Goal: Task Accomplishment & Management: Manage account settings

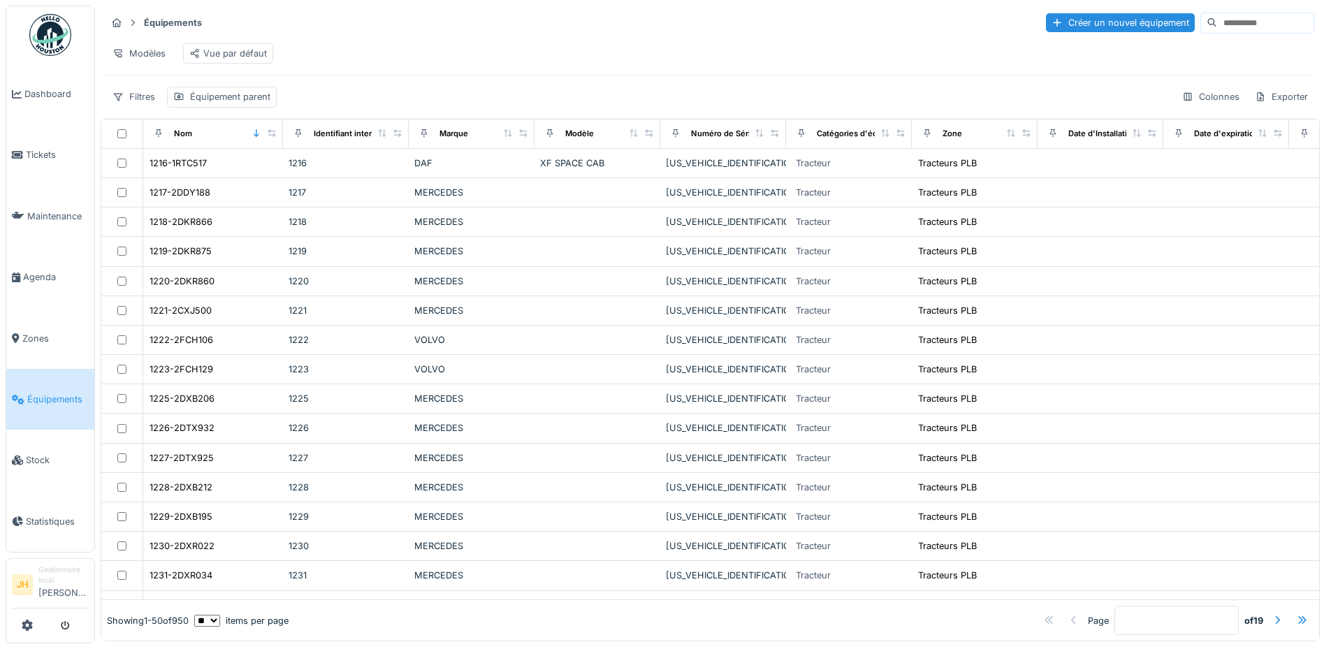
click at [48, 378] on link "Équipements" at bounding box center [50, 399] width 88 height 61
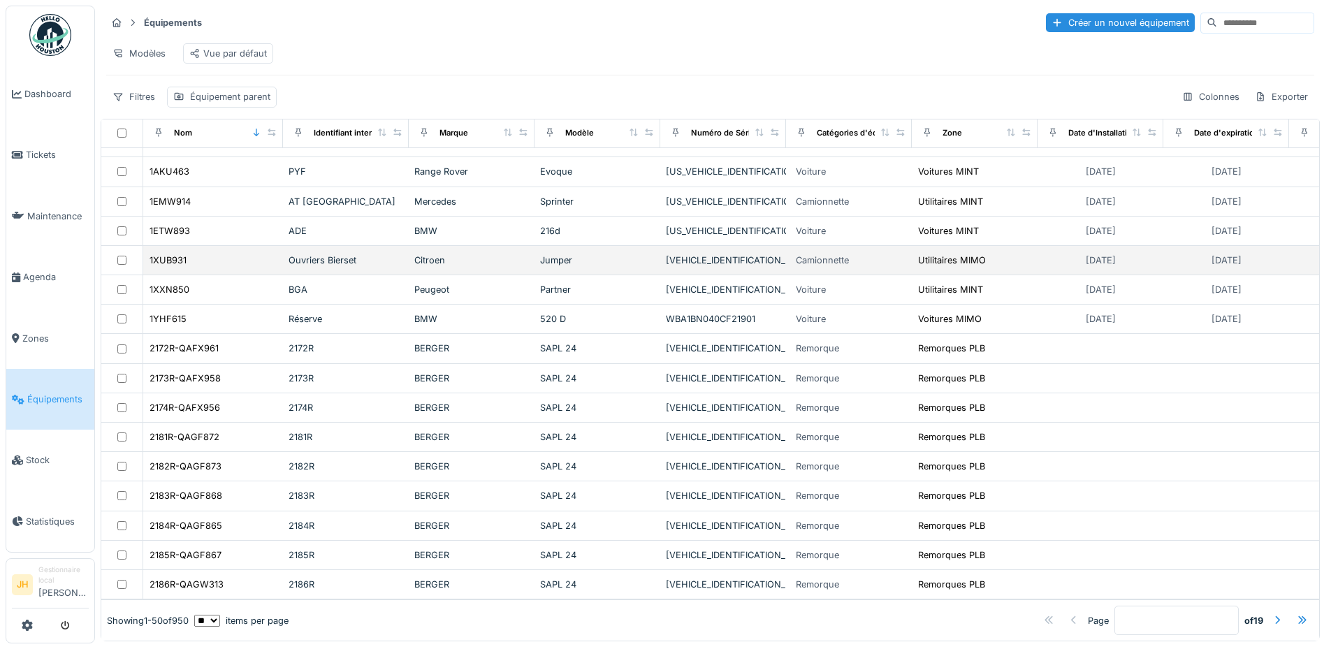
scroll to position [1055, 0]
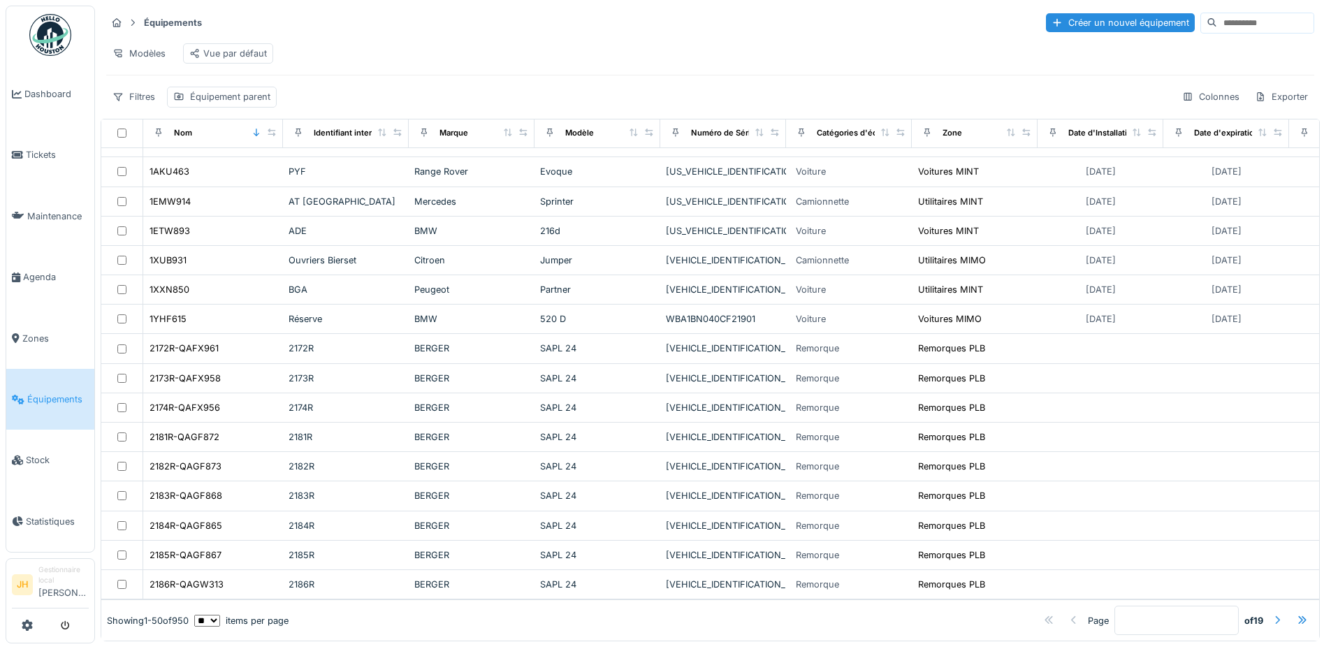
click at [1272, 614] on div at bounding box center [1277, 620] width 11 height 13
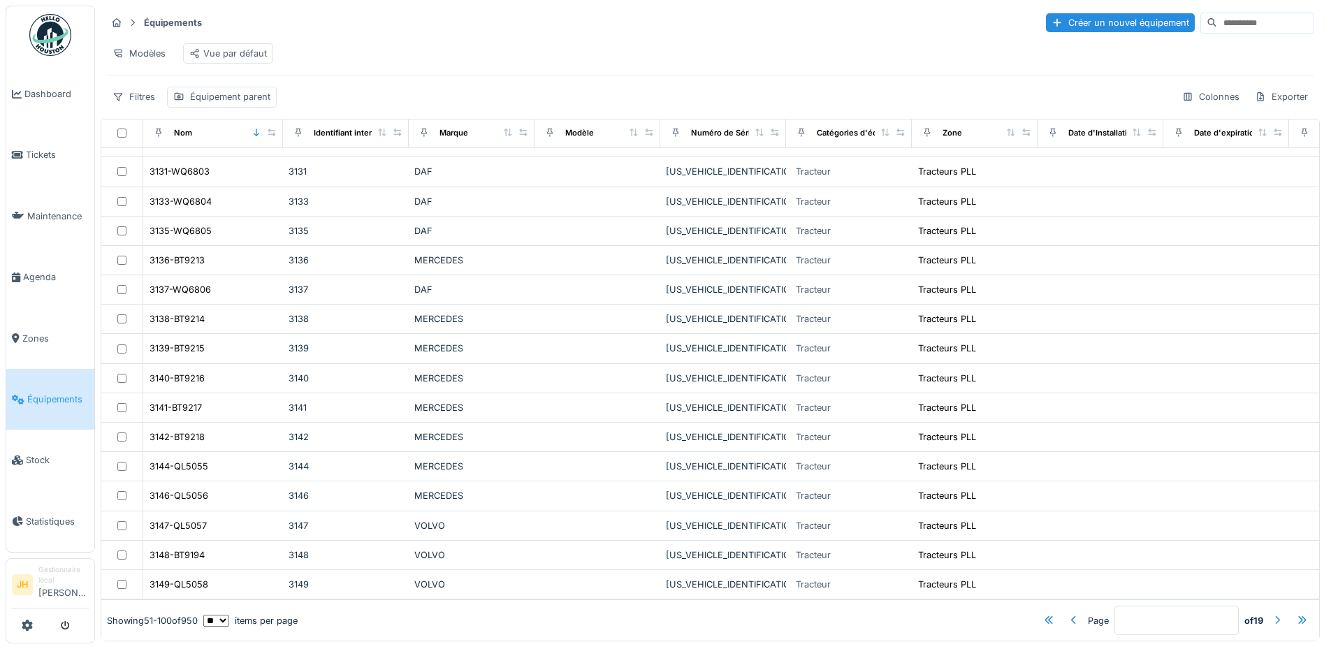
scroll to position [8, 0]
click at [1266, 612] on div at bounding box center [1277, 621] width 22 height 19
click at [1272, 614] on div at bounding box center [1277, 620] width 11 height 13
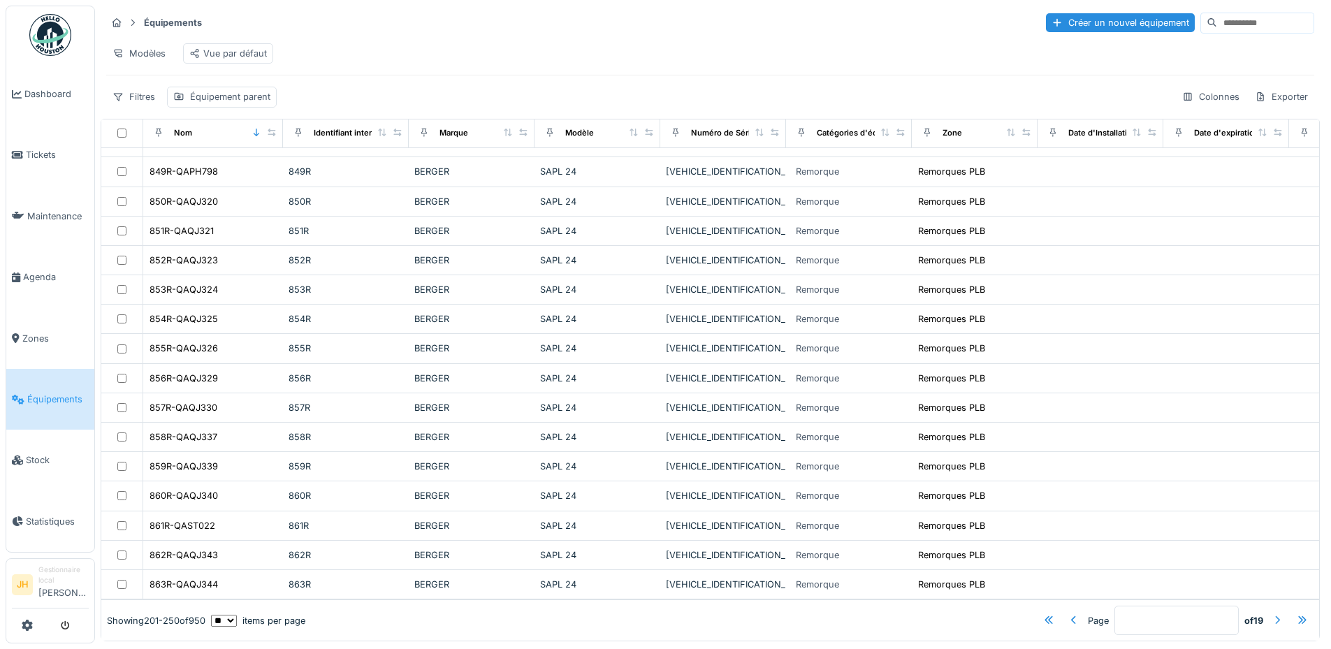
click at [1272, 614] on div at bounding box center [1277, 620] width 11 height 13
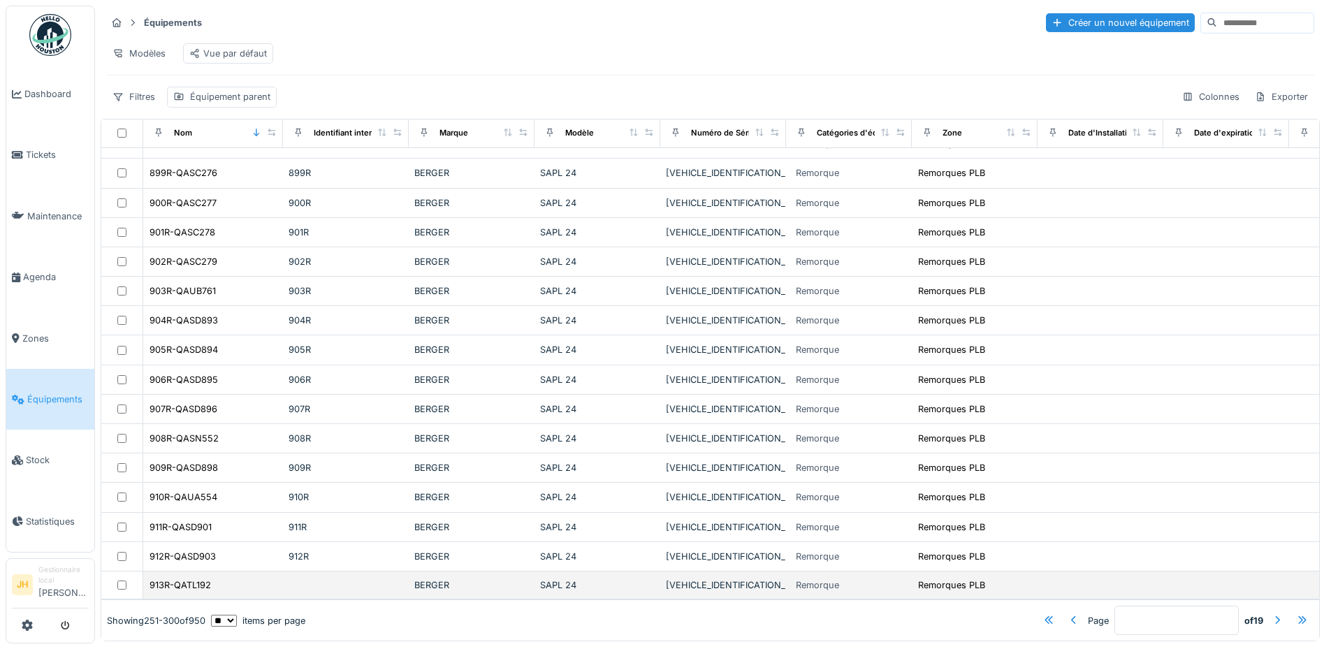
scroll to position [1053, 0]
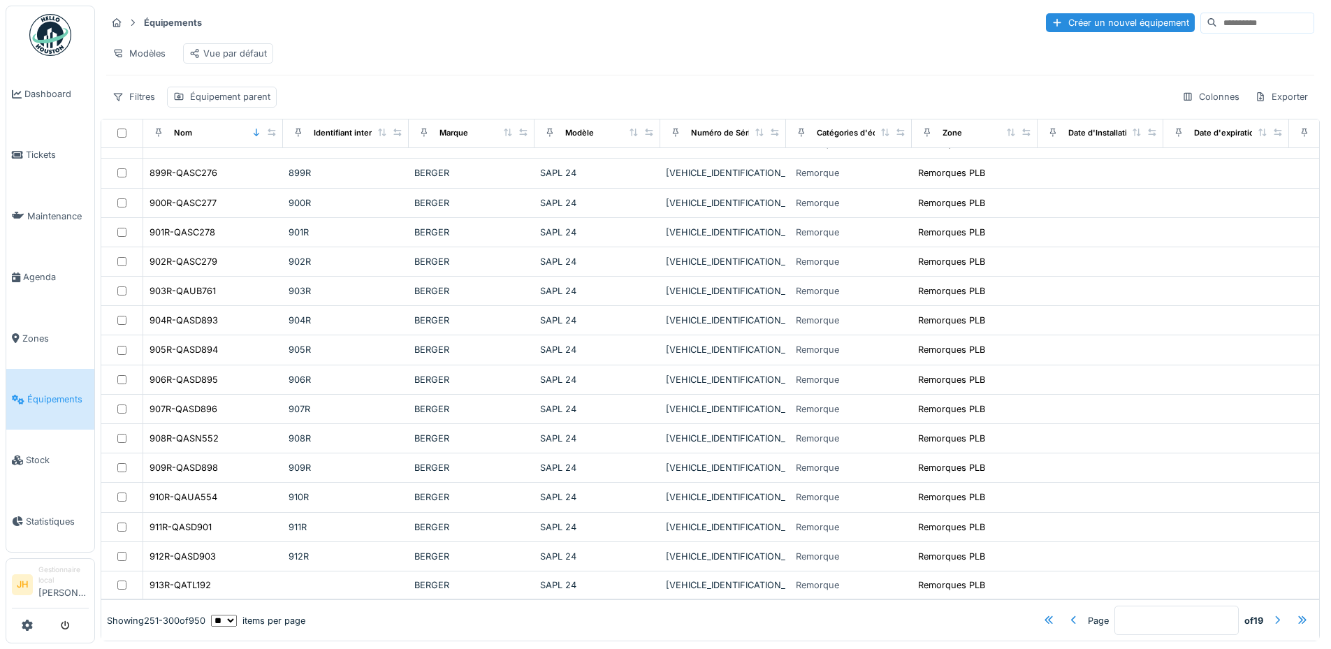
click at [1272, 614] on div at bounding box center [1277, 620] width 11 height 13
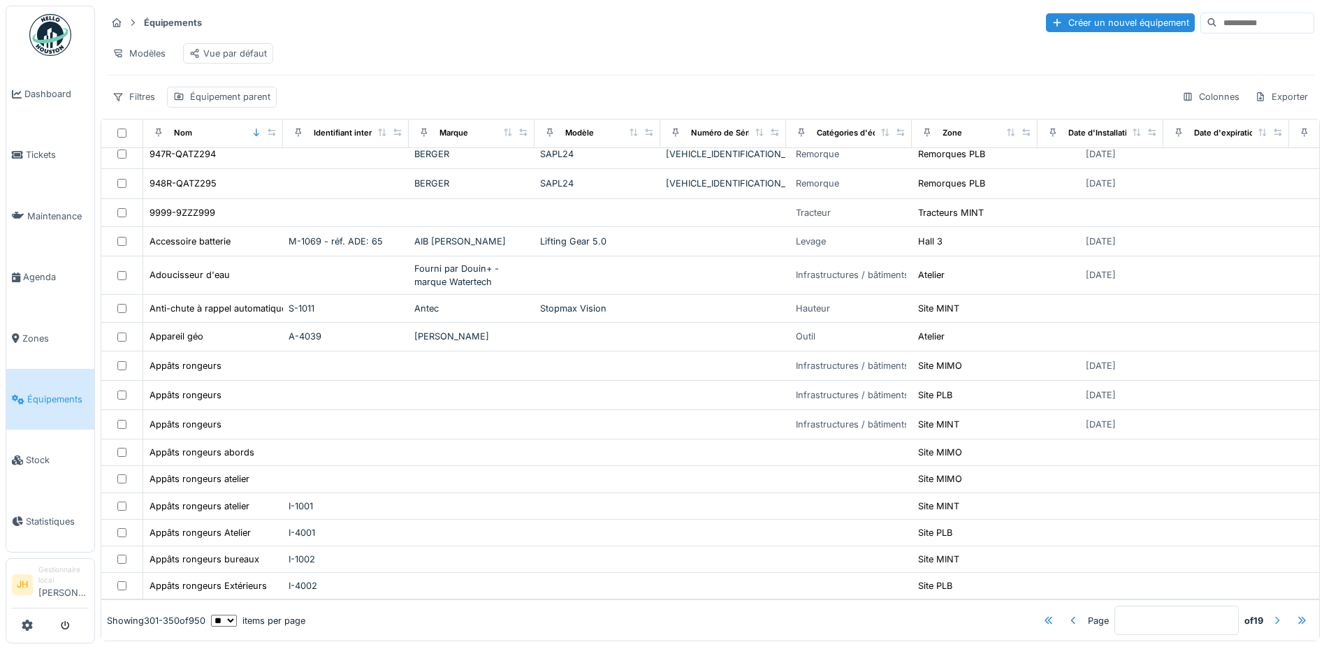
scroll to position [1026, 0]
click at [1272, 614] on div at bounding box center [1277, 620] width 11 height 13
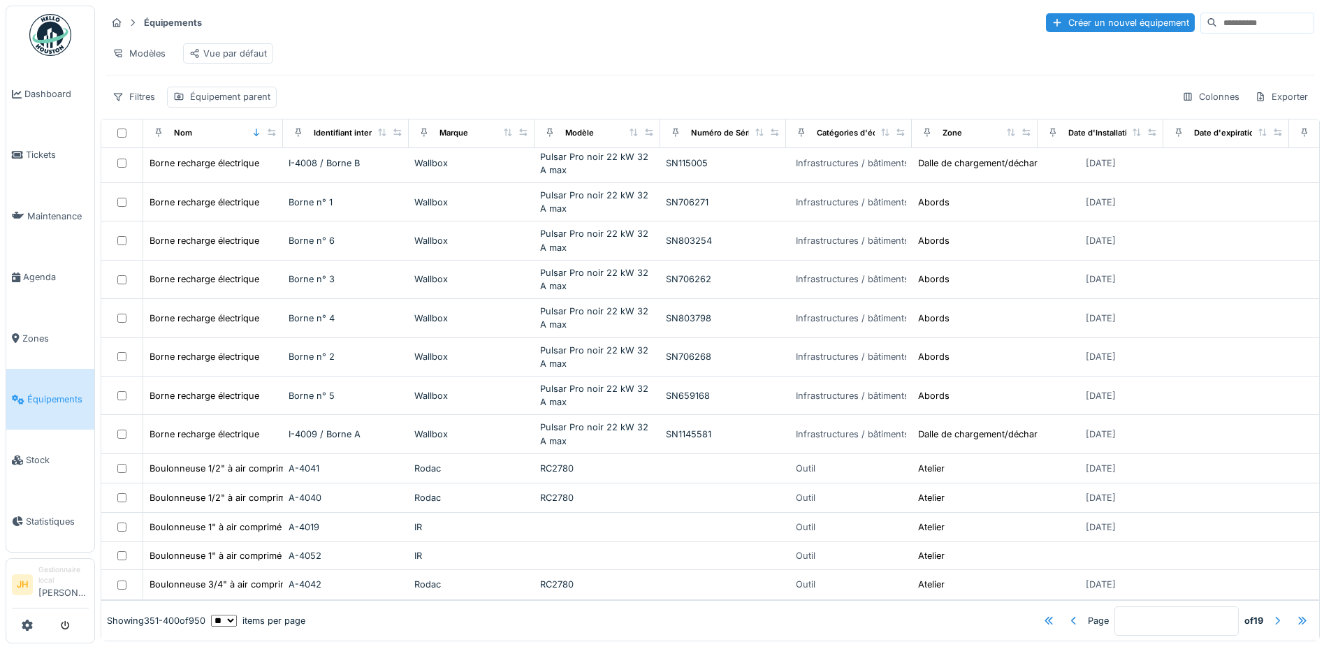
scroll to position [1085, 0]
click at [1272, 614] on div at bounding box center [1277, 620] width 11 height 13
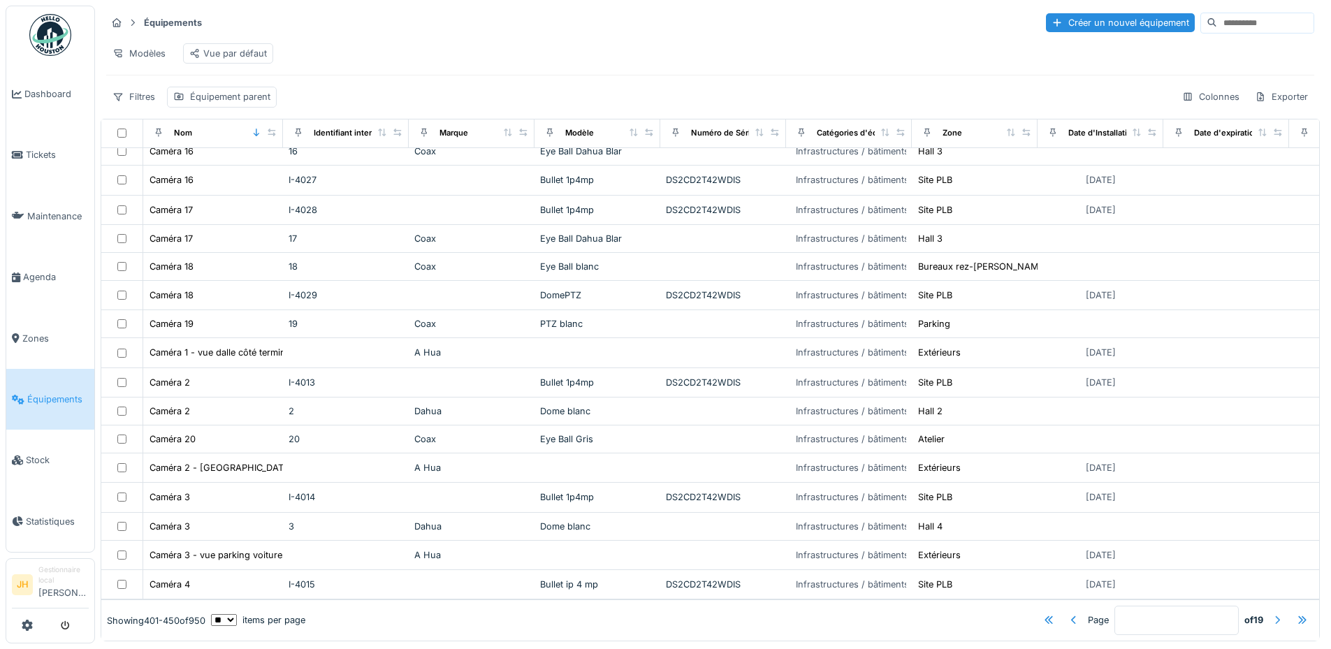
scroll to position [1028, 0]
click at [1272, 614] on div at bounding box center [1277, 620] width 11 height 13
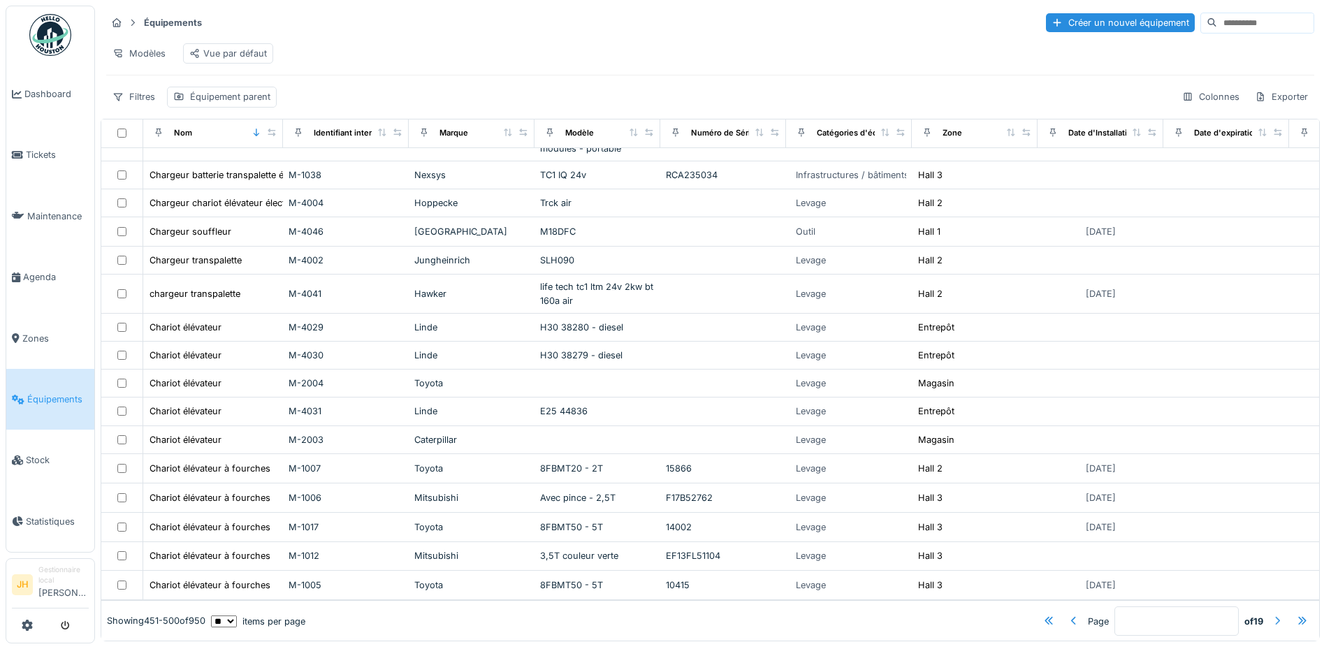
scroll to position [1040, 0]
click at [1272, 614] on div at bounding box center [1277, 620] width 11 height 13
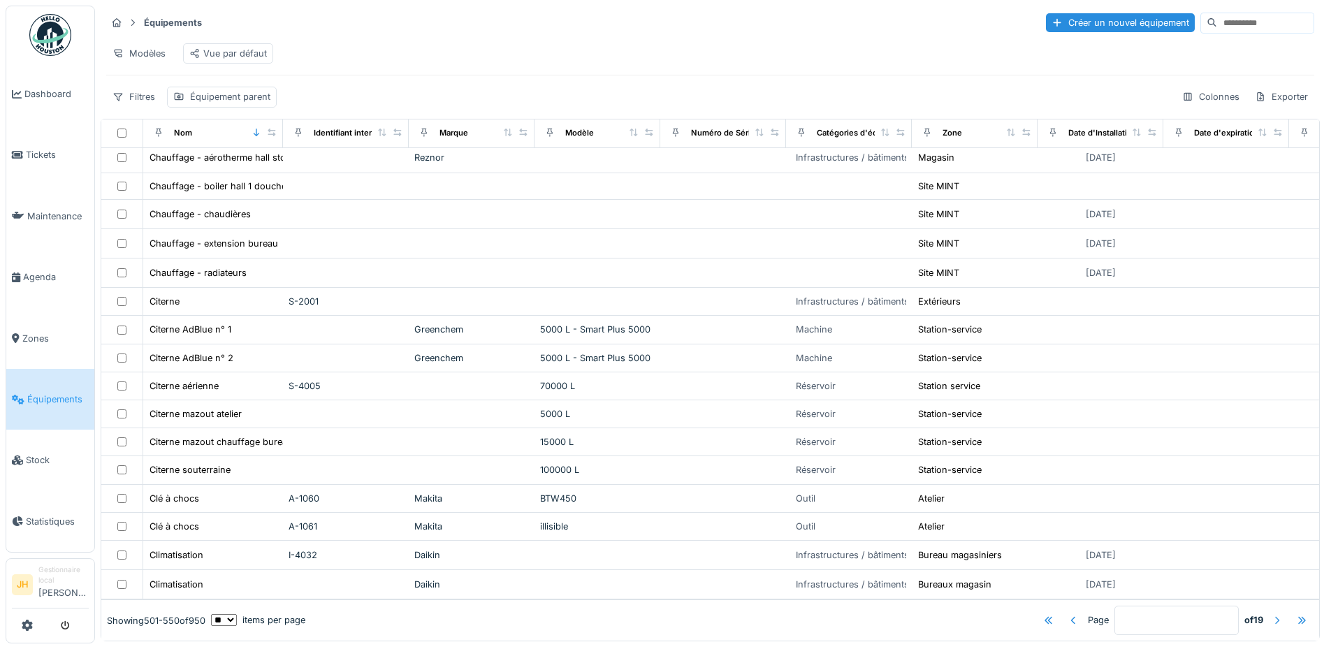
scroll to position [1046, 0]
click at [1272, 614] on div at bounding box center [1277, 620] width 11 height 13
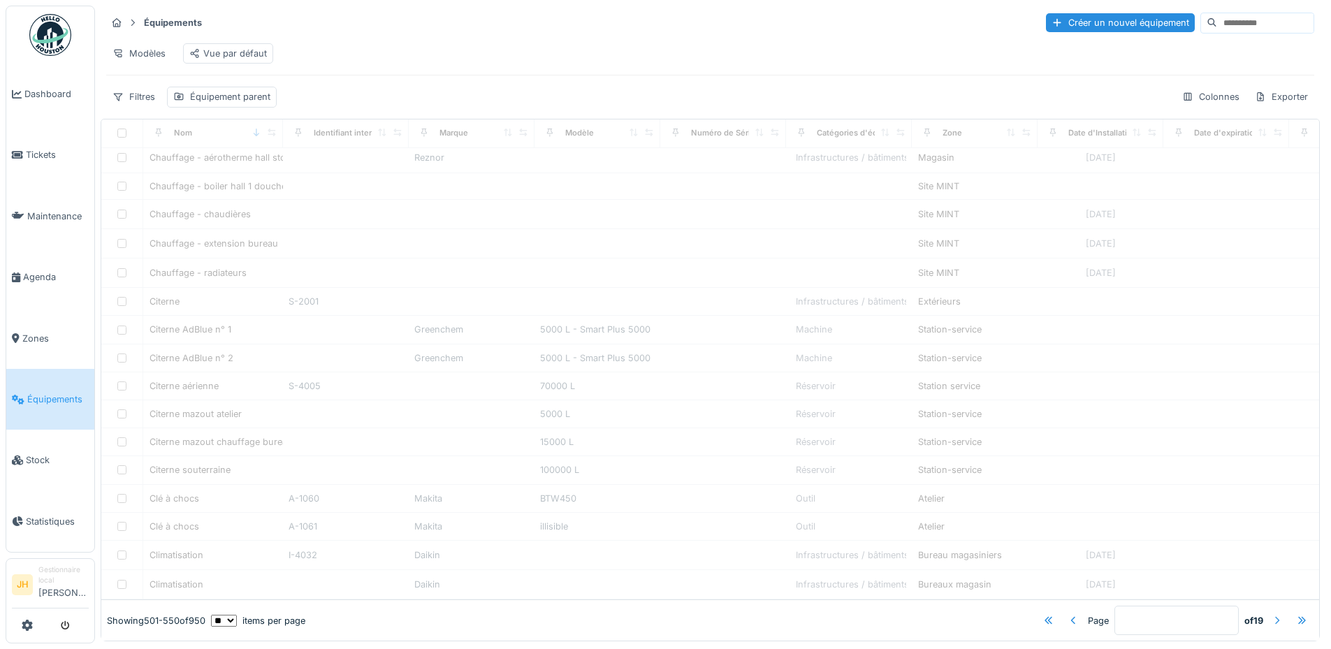
scroll to position [1082, 0]
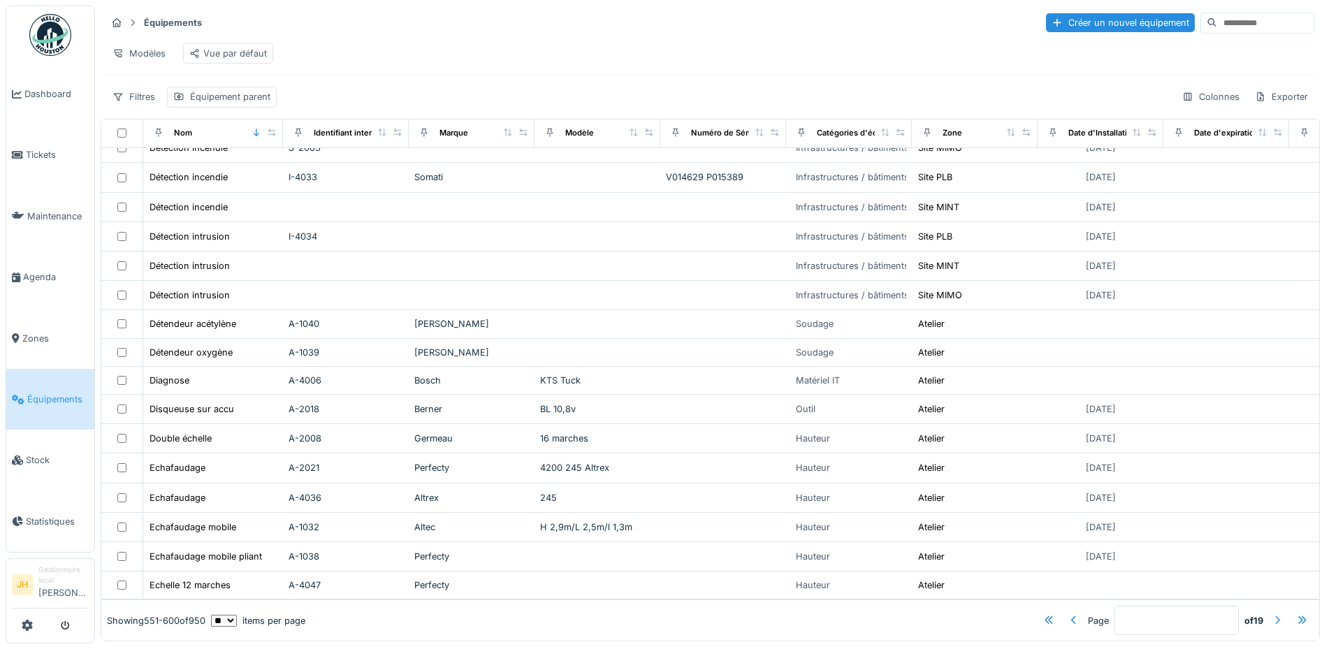
click at [1272, 614] on div at bounding box center [1277, 620] width 11 height 13
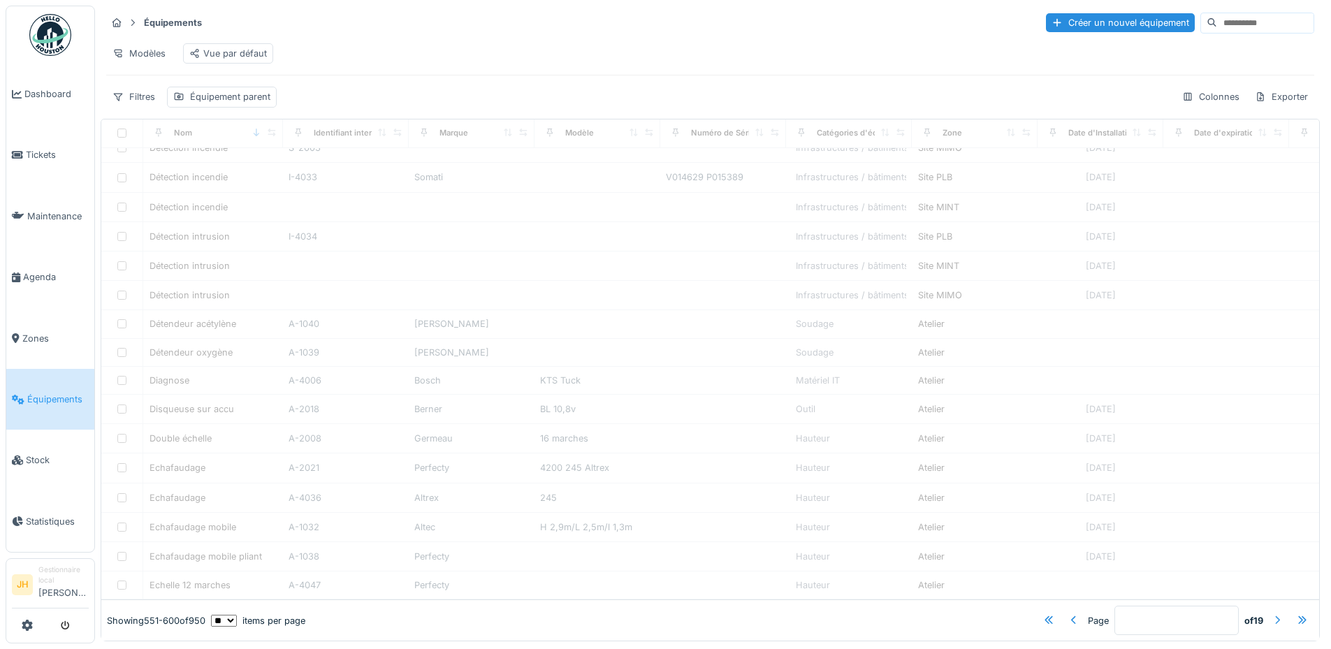
type input "**"
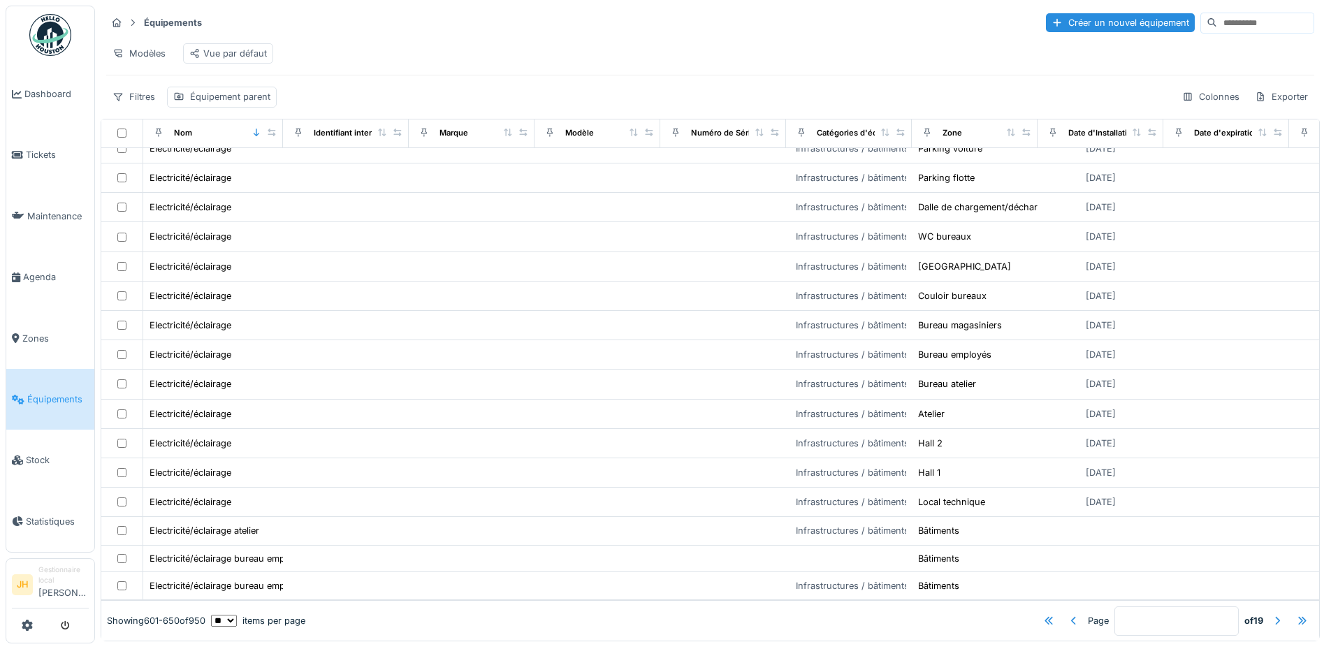
scroll to position [0, 0]
click at [1219, 29] on input at bounding box center [1266, 23] width 96 height 20
type input "***"
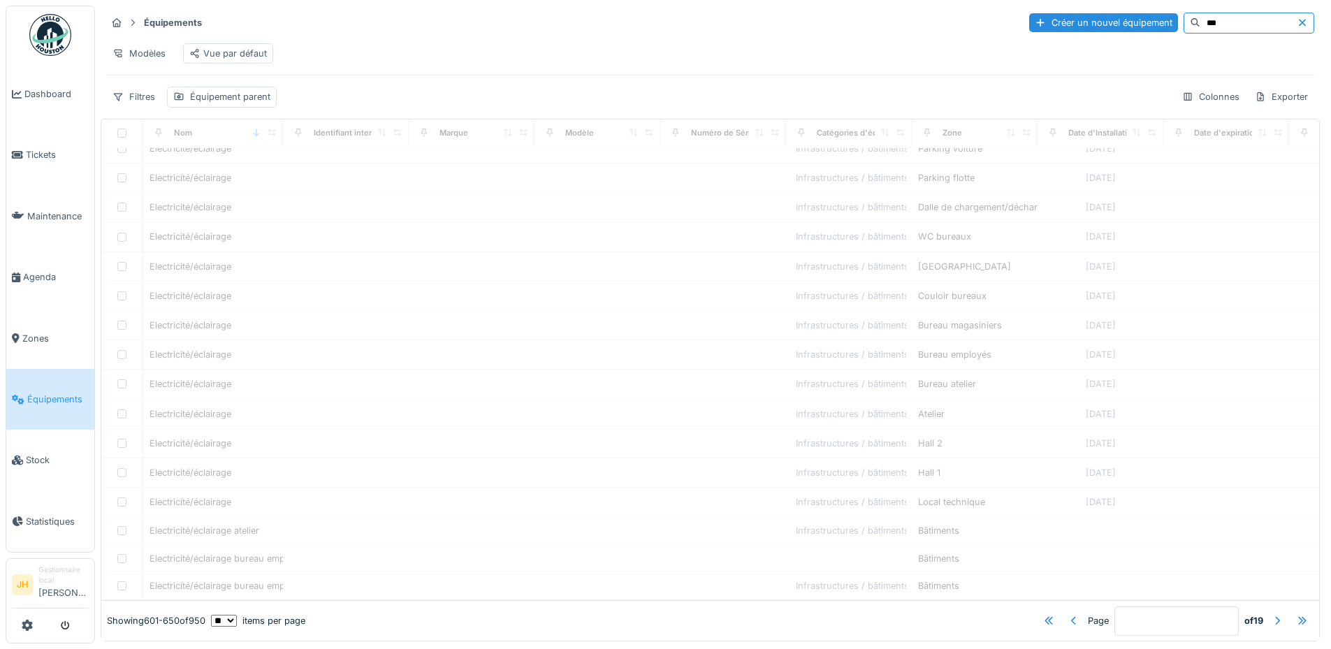
type input "*"
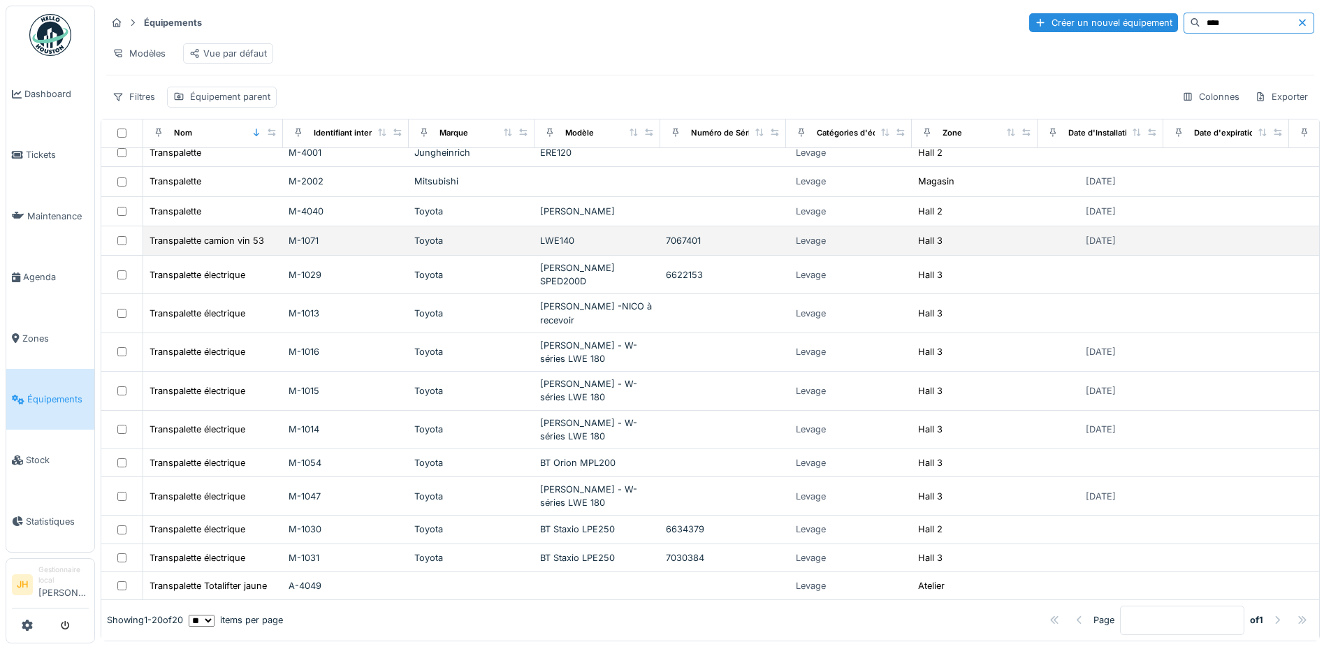
scroll to position [8, 0]
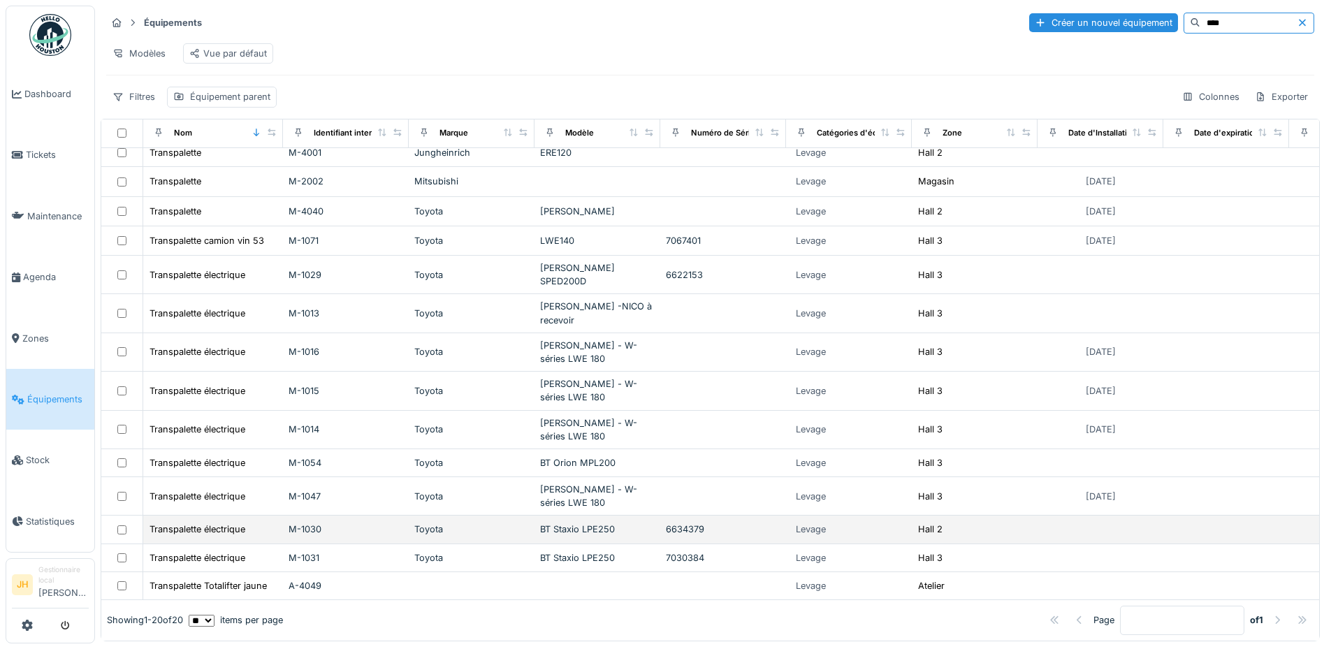
type input "****"
click at [601, 523] on div "BT Staxio LPE250" at bounding box center [597, 529] width 115 height 13
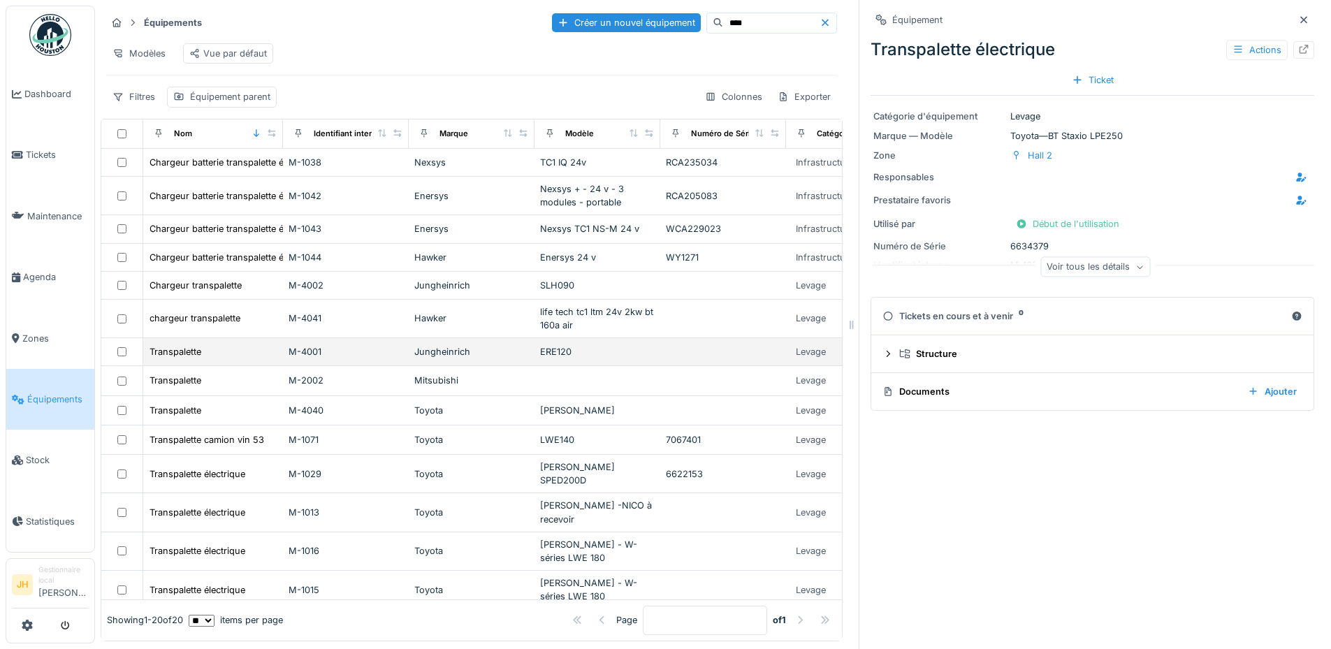
click at [568, 354] on div "ERE120" at bounding box center [597, 351] width 115 height 13
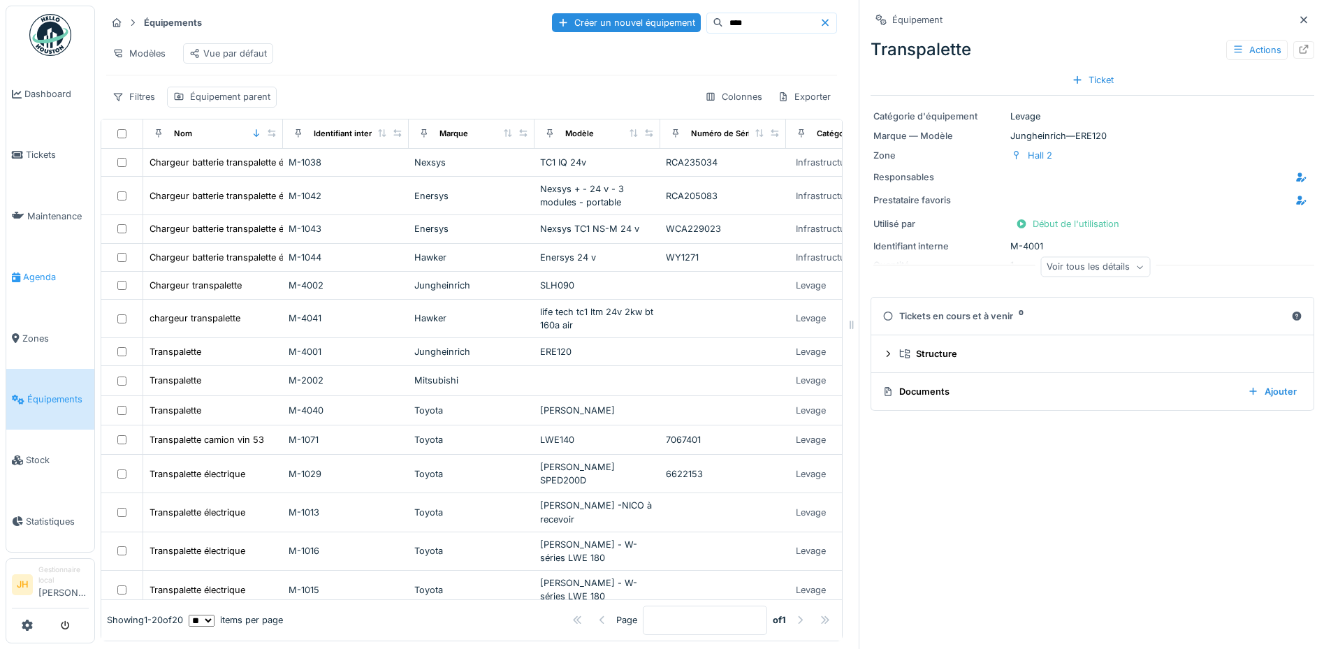
click at [69, 270] on span "Agenda" at bounding box center [56, 276] width 66 height 13
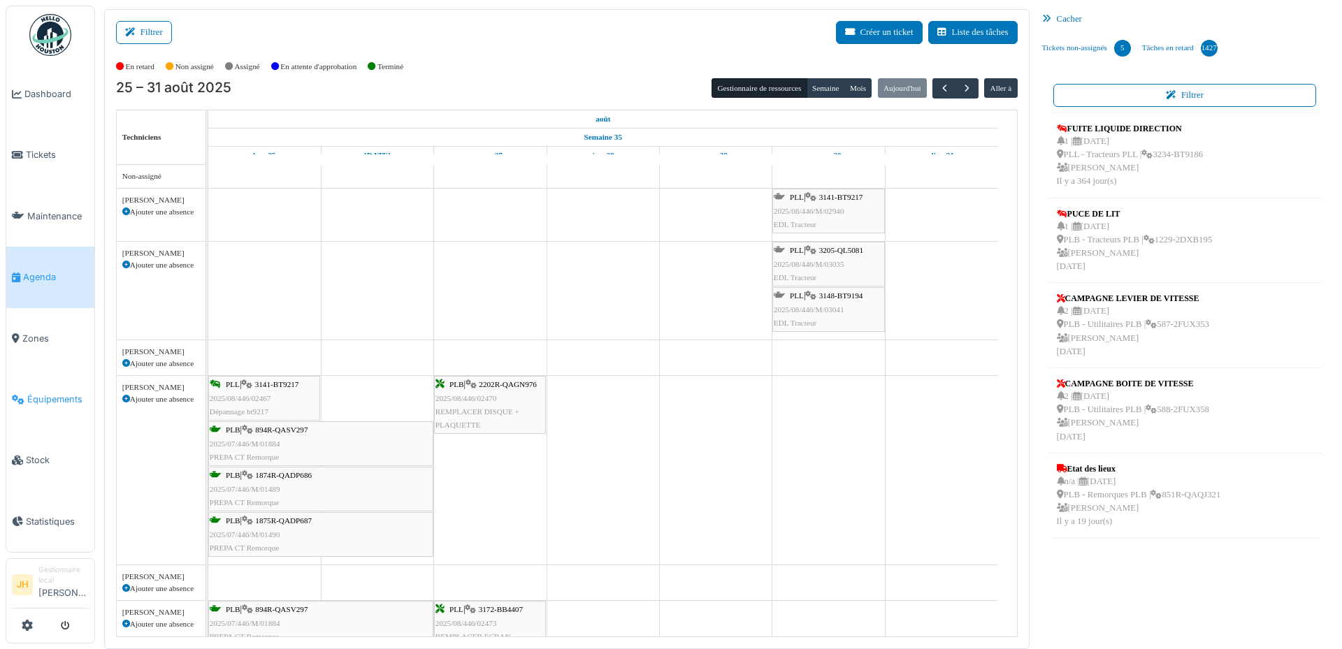
click at [78, 393] on span "Équipements" at bounding box center [58, 399] width 62 height 13
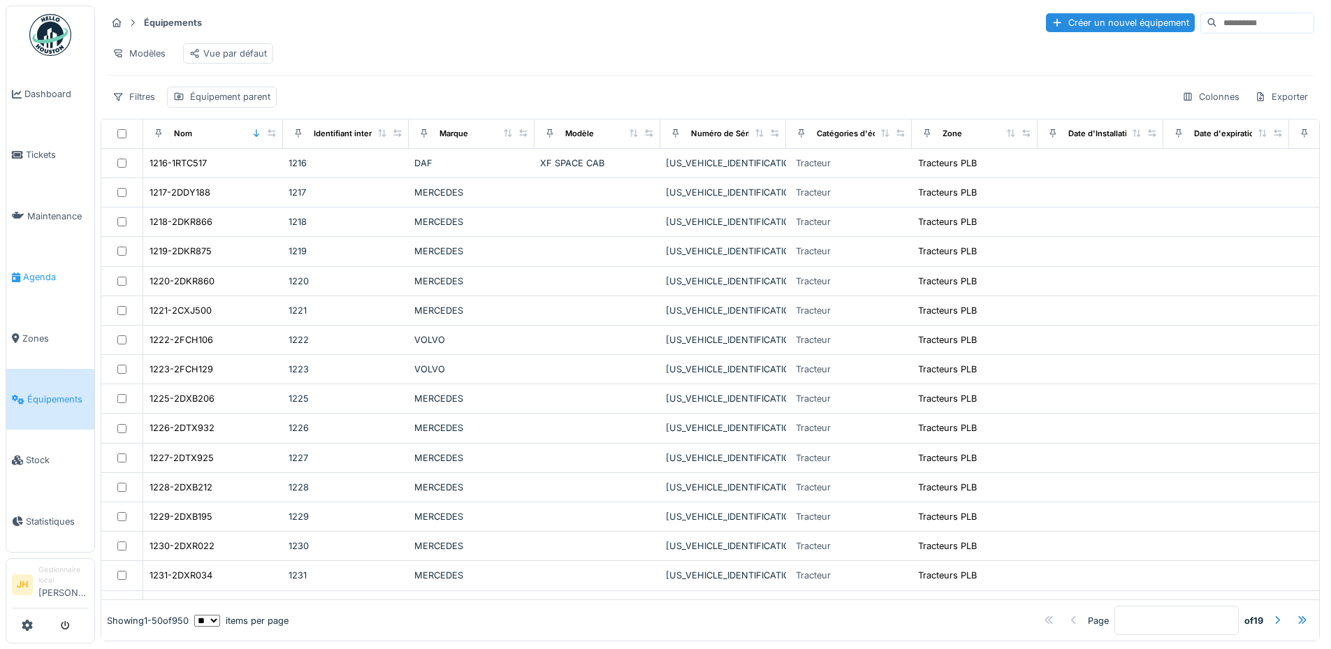
click at [47, 270] on span "Agenda" at bounding box center [56, 276] width 66 height 13
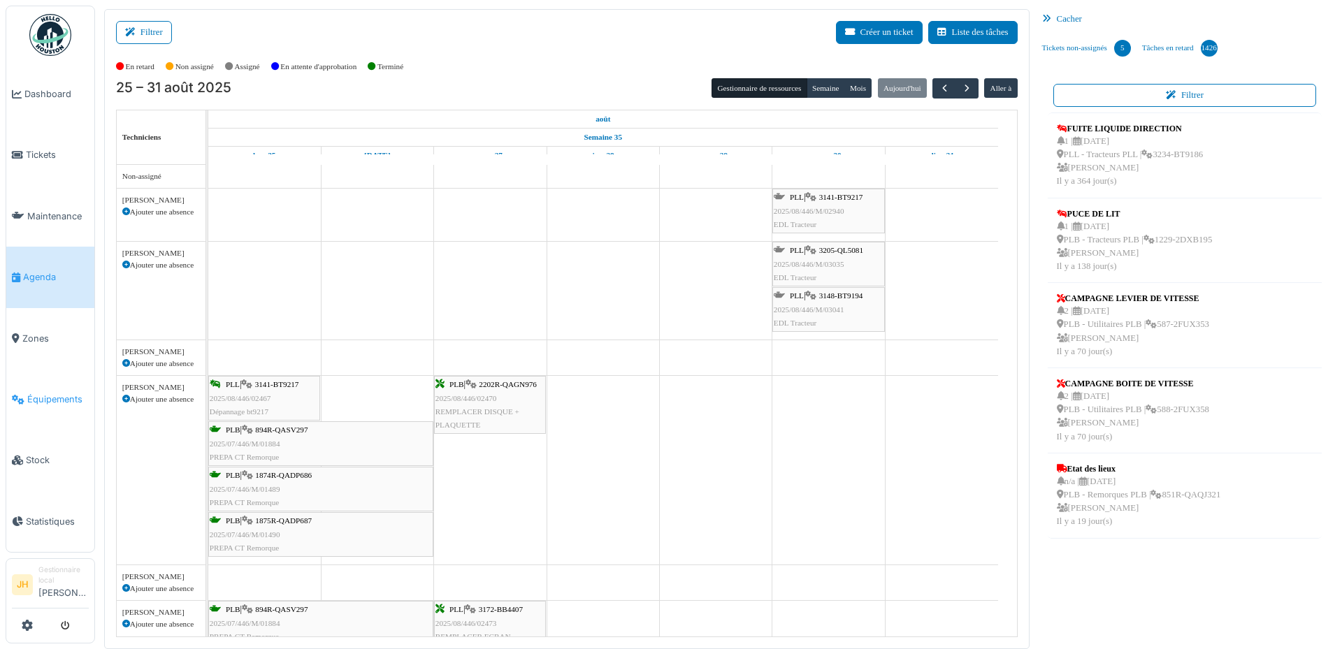
click at [34, 393] on span "Équipements" at bounding box center [58, 399] width 62 height 13
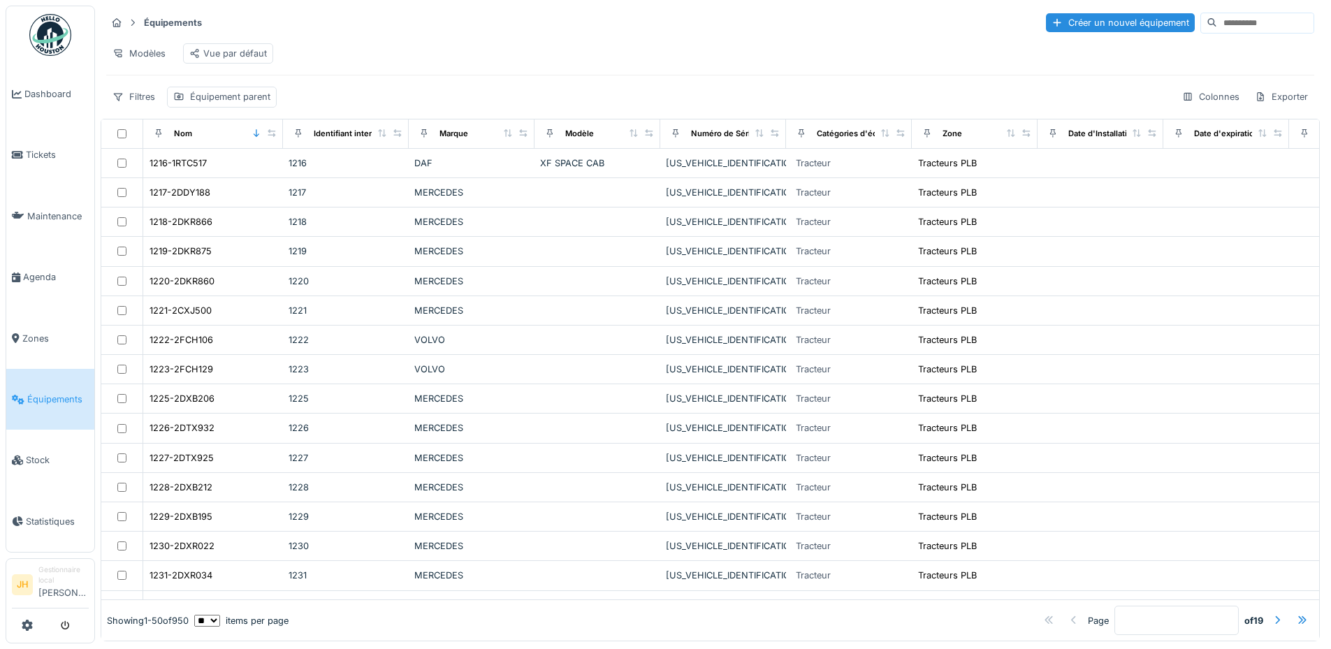
click at [57, 407] on link "Équipements" at bounding box center [50, 399] width 88 height 61
click at [1218, 22] on input at bounding box center [1266, 23] width 96 height 20
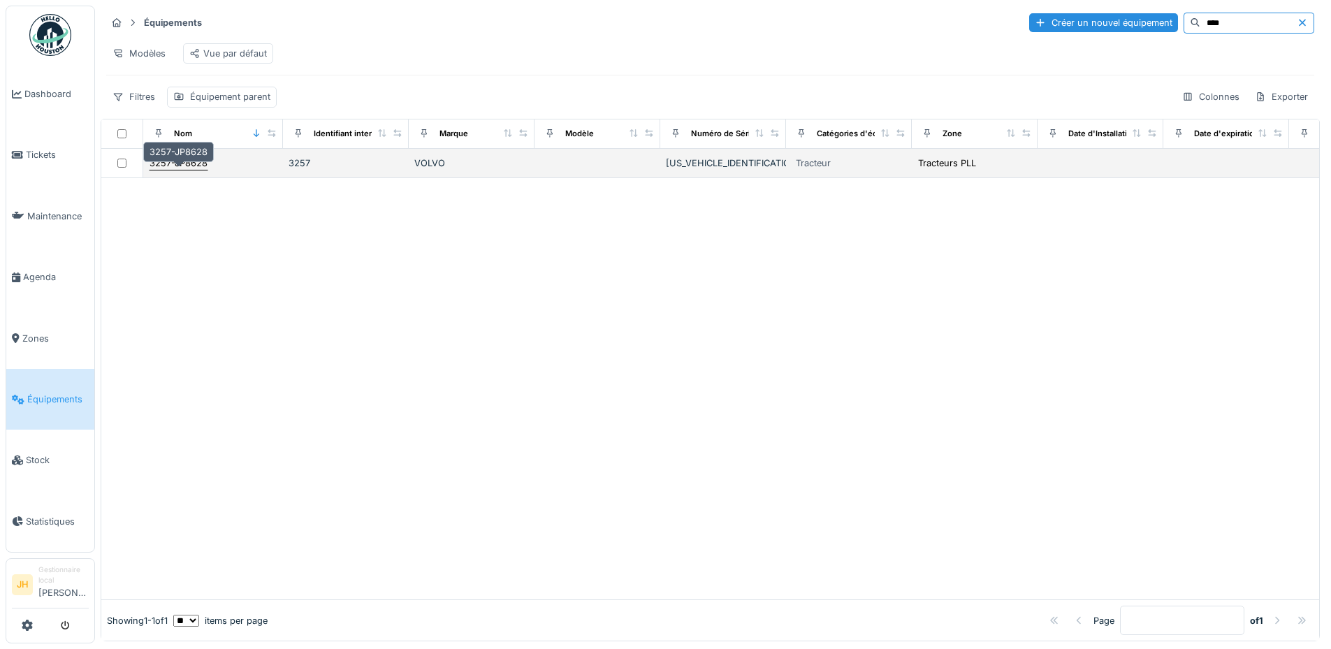
click at [192, 170] on div "3257-JP8628" at bounding box center [179, 163] width 58 height 13
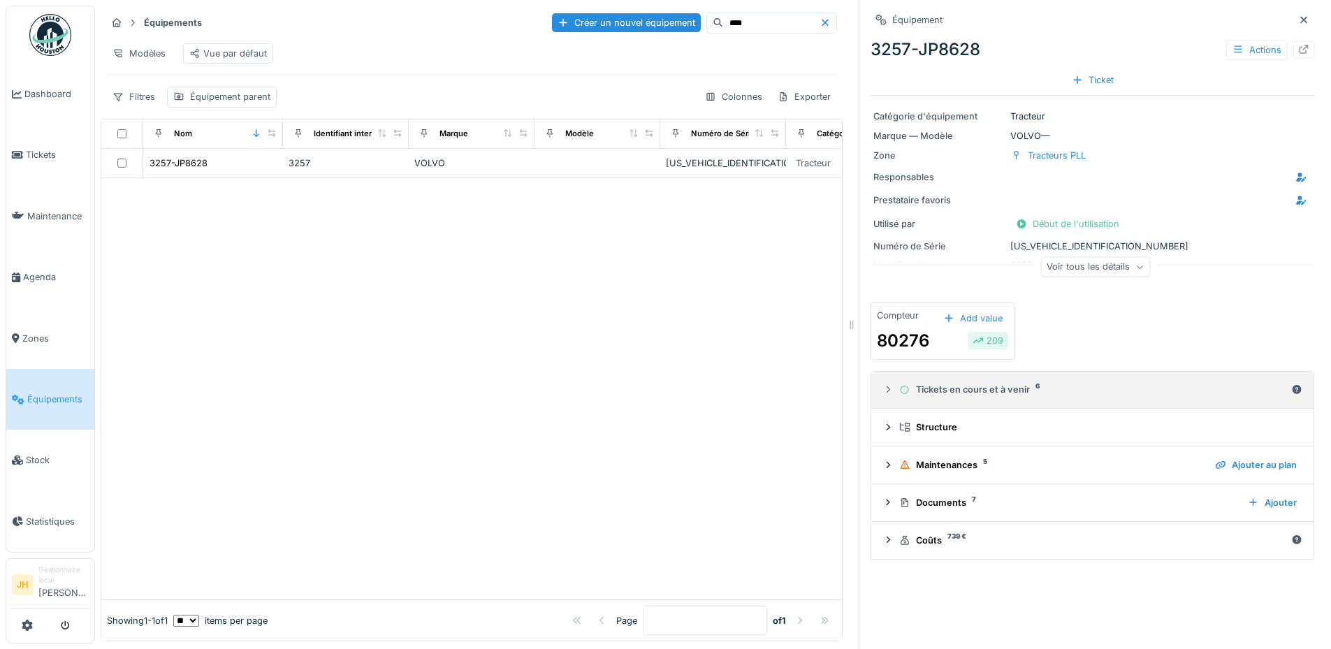
click at [984, 393] on div "Tickets en cours et à venir 6" at bounding box center [1093, 389] width 387 height 13
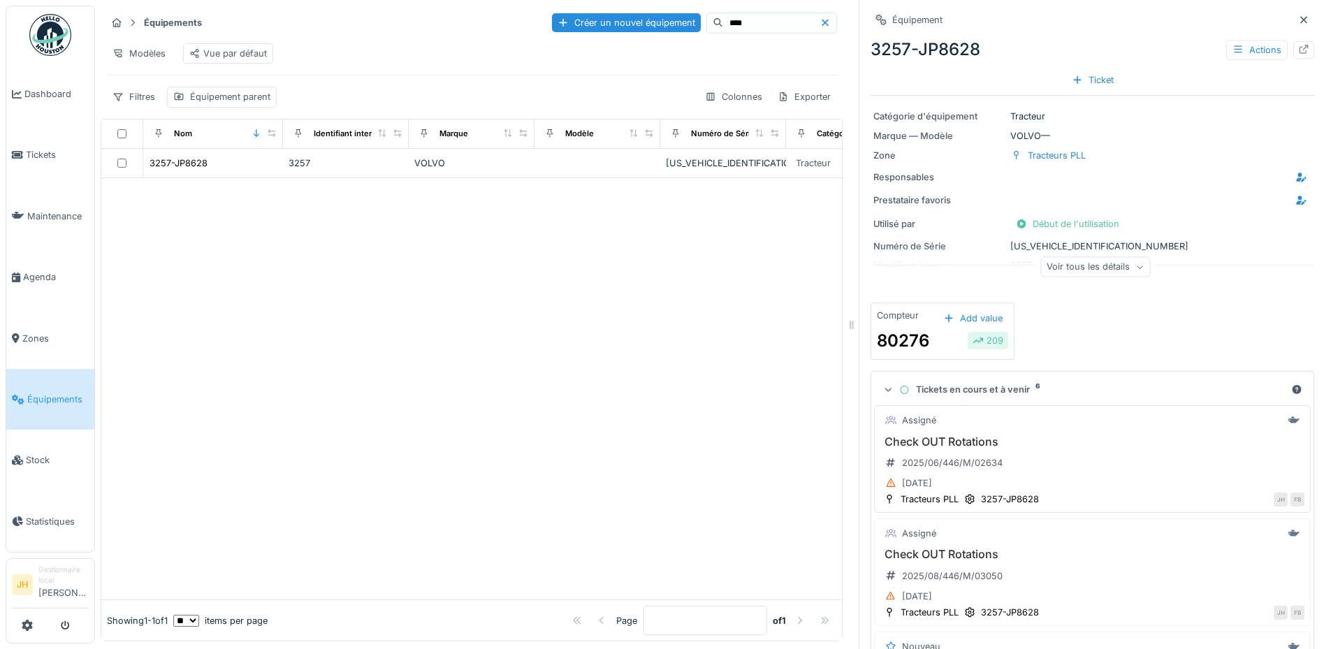
click at [941, 445] on h3 "Check OUT Rotations" at bounding box center [1093, 441] width 424 height 13
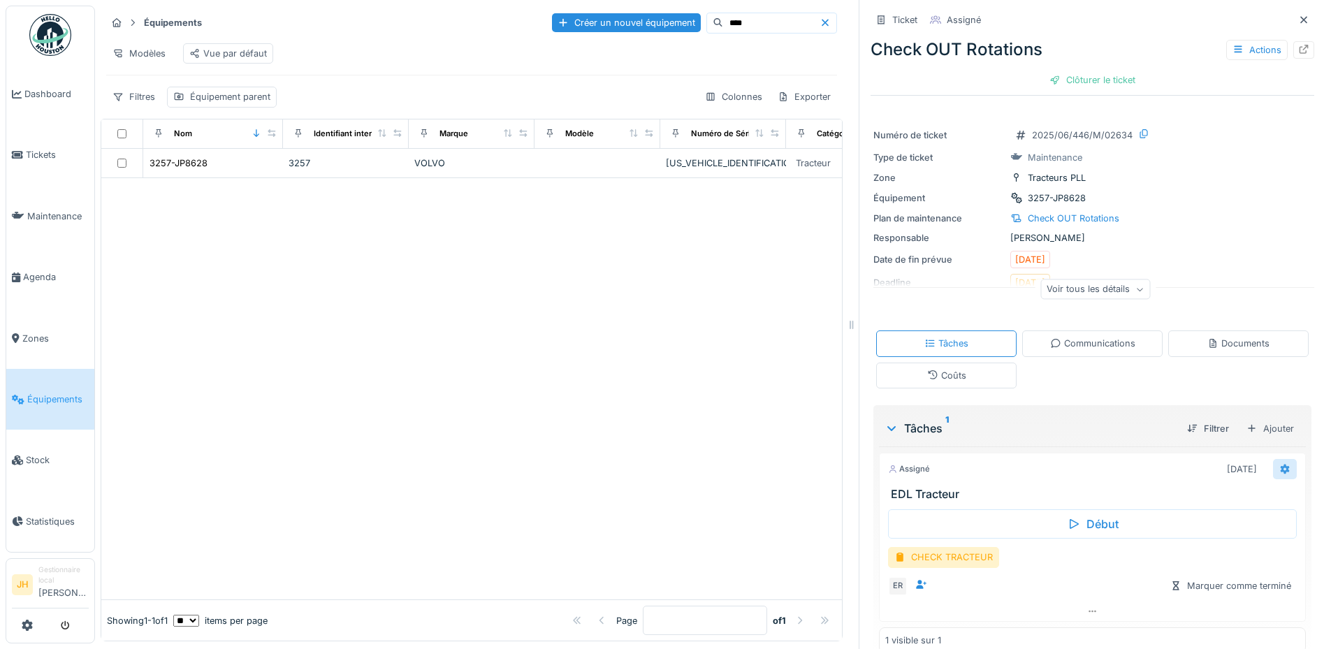
click at [1281, 470] on icon at bounding box center [1285, 469] width 9 height 10
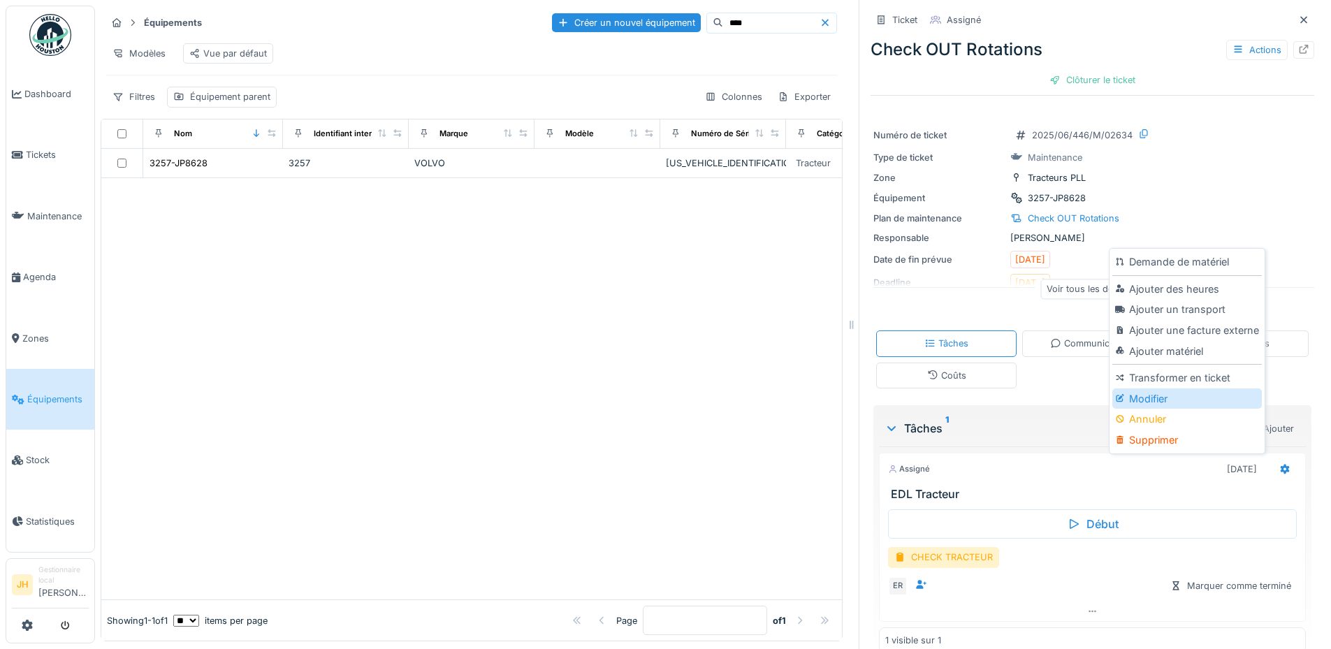
click at [1150, 401] on div "Modifier" at bounding box center [1187, 399] width 149 height 21
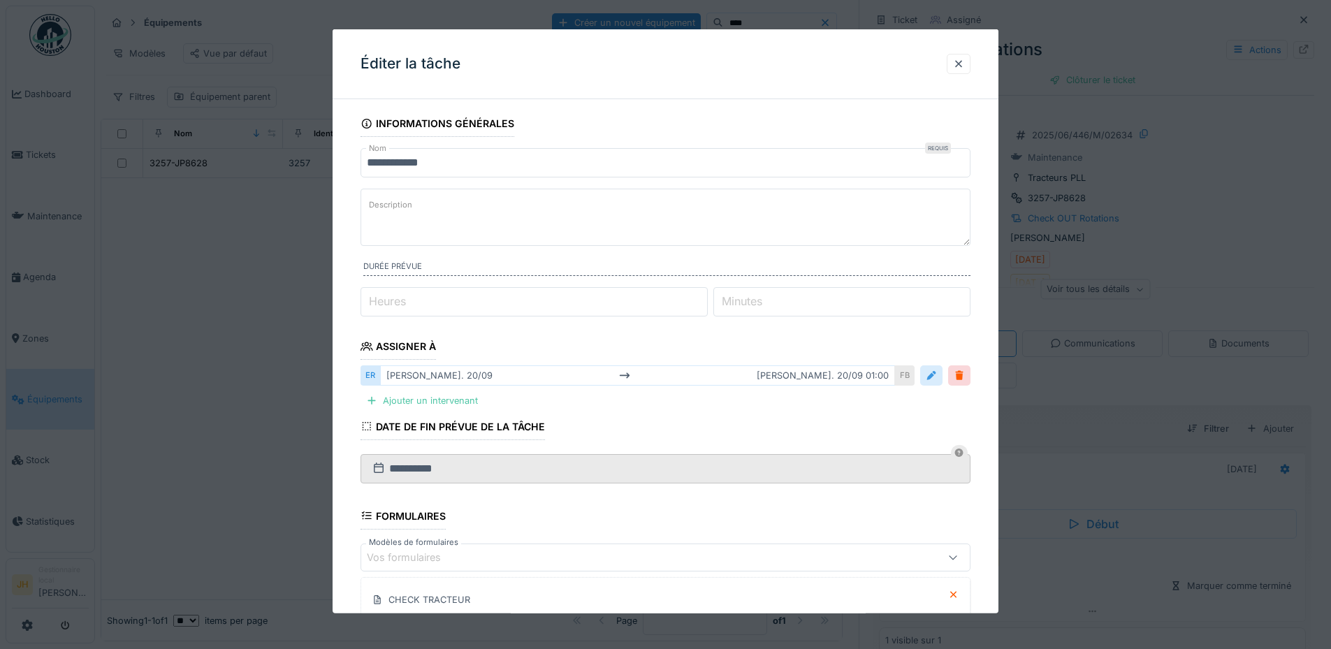
click at [937, 378] on div at bounding box center [931, 375] width 11 height 13
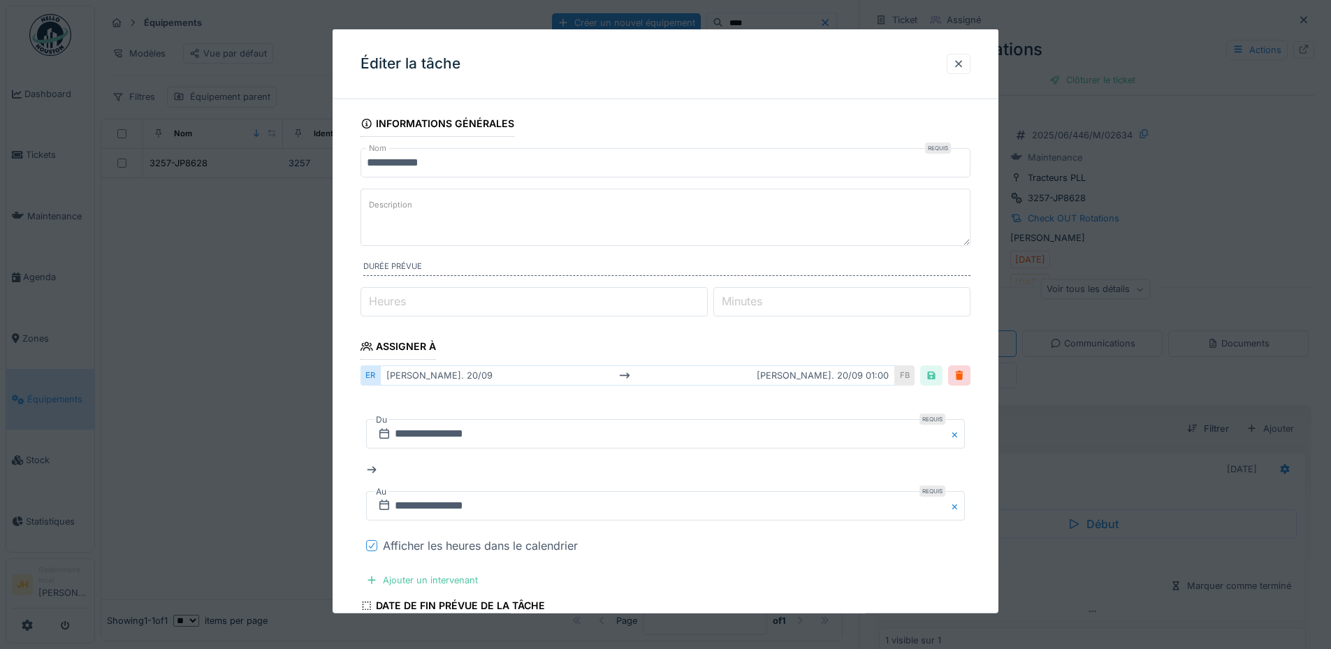
click at [372, 544] on icon at bounding box center [372, 545] width 8 height 7
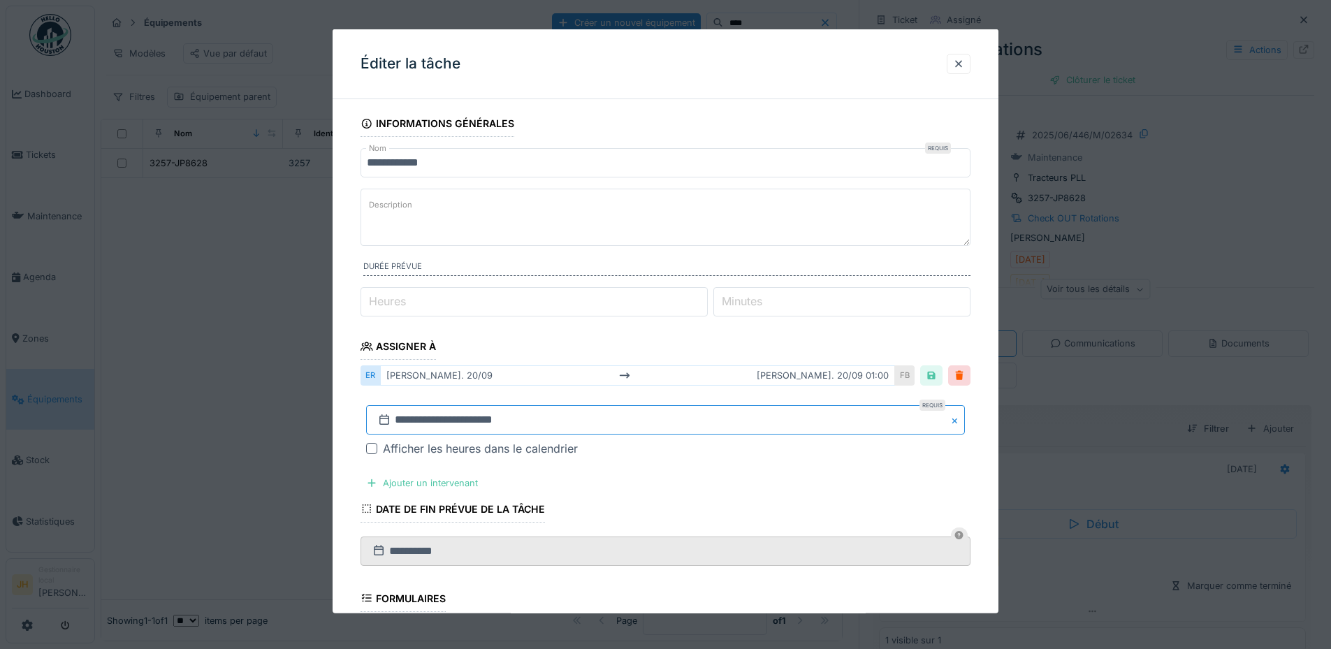
click at [439, 433] on input "**********" at bounding box center [665, 419] width 599 height 29
click at [598, 233] on span "Previous Month" at bounding box center [598, 234] width 0 height 17
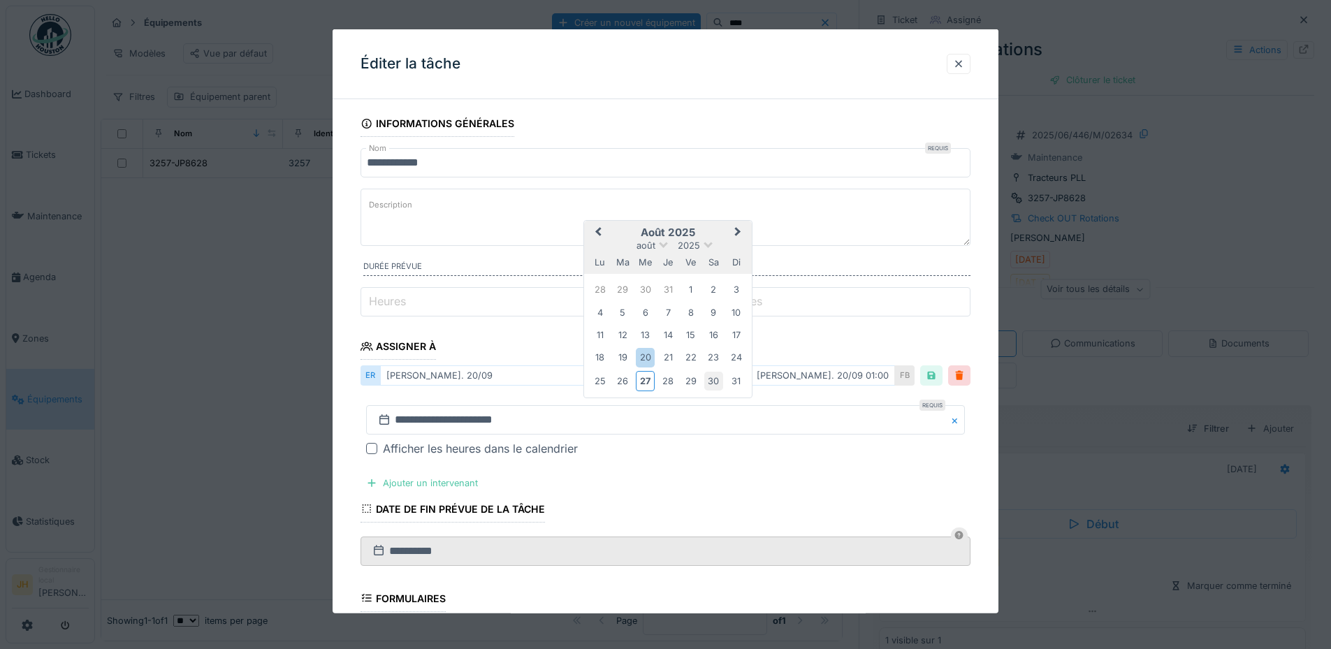
click at [709, 381] on div "30" at bounding box center [714, 381] width 19 height 19
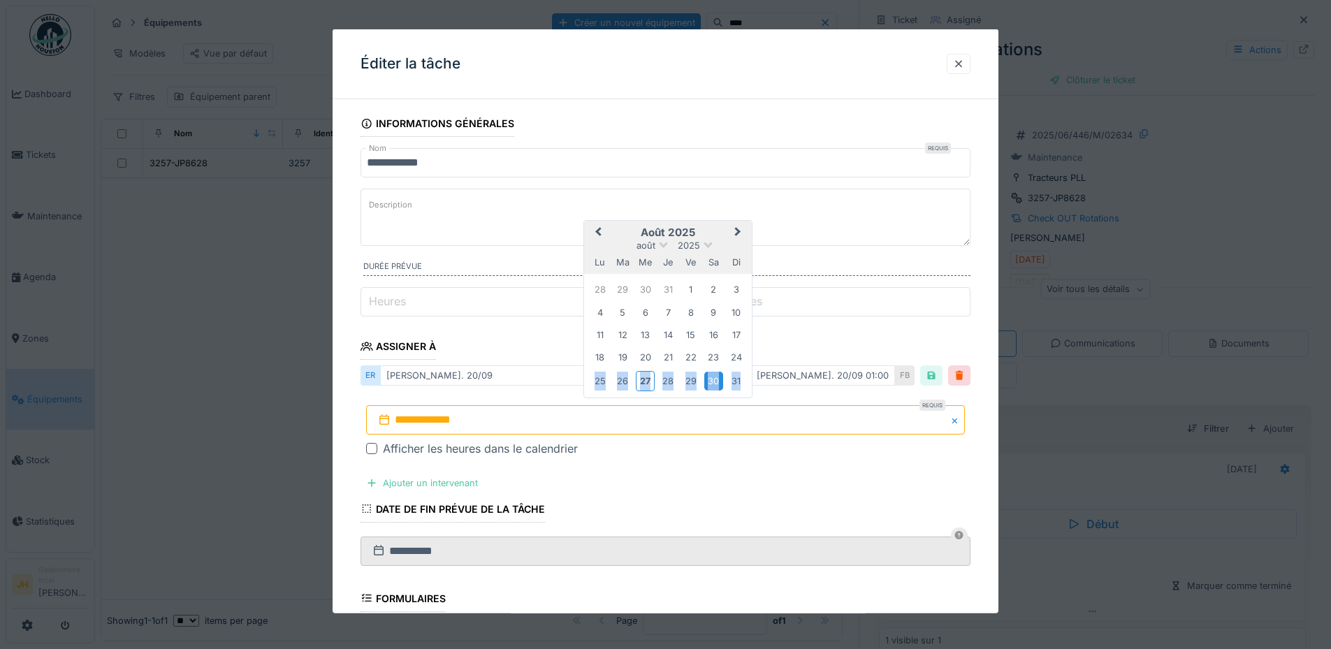
click at [709, 381] on div "30" at bounding box center [714, 381] width 19 height 19
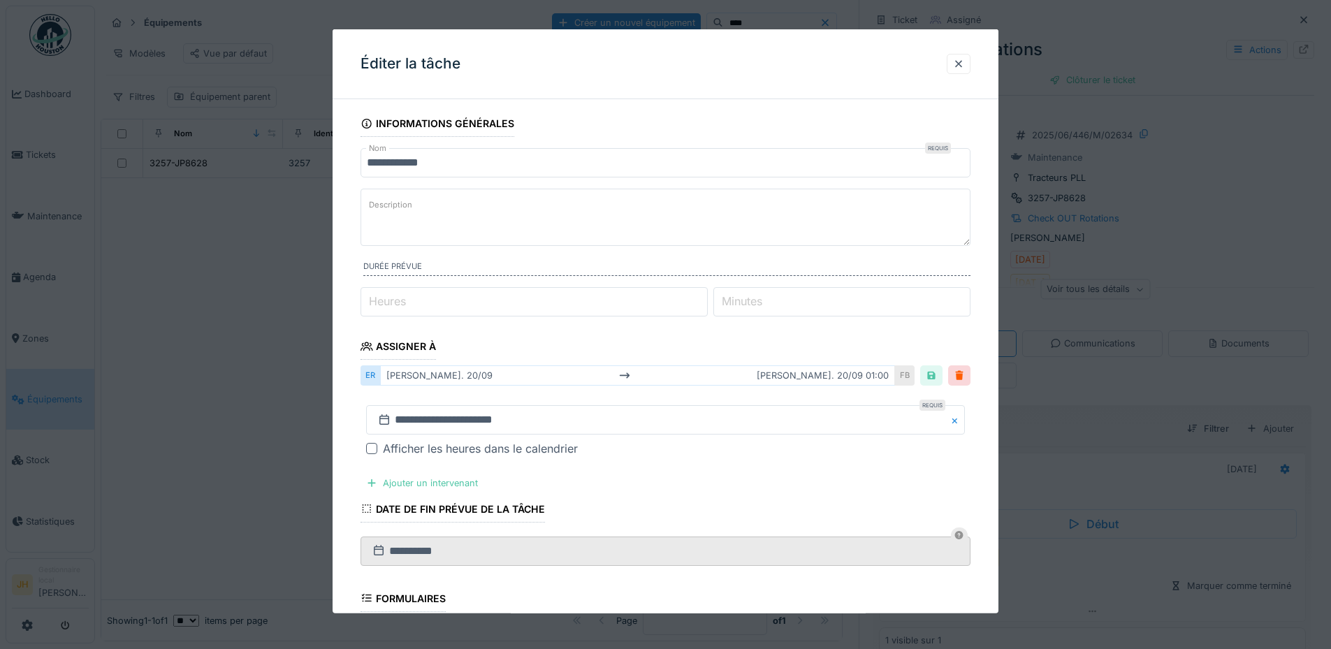
scroll to position [270, 0]
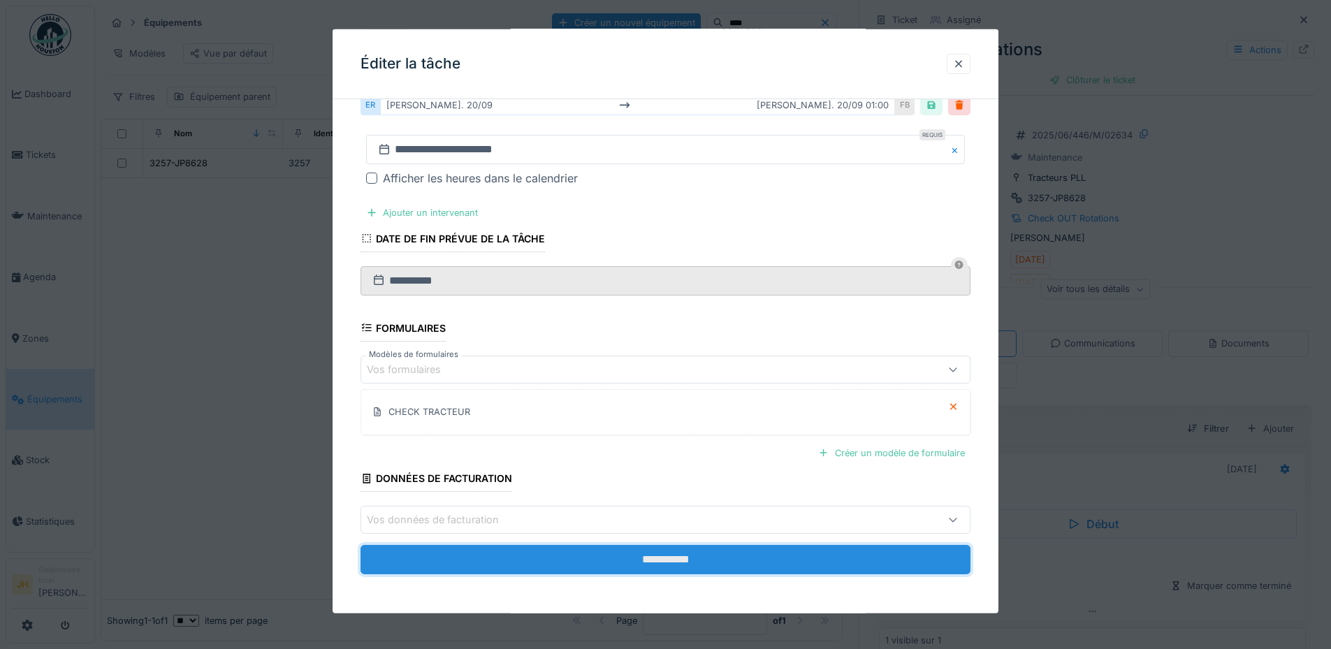
click at [718, 561] on input "**********" at bounding box center [666, 559] width 610 height 29
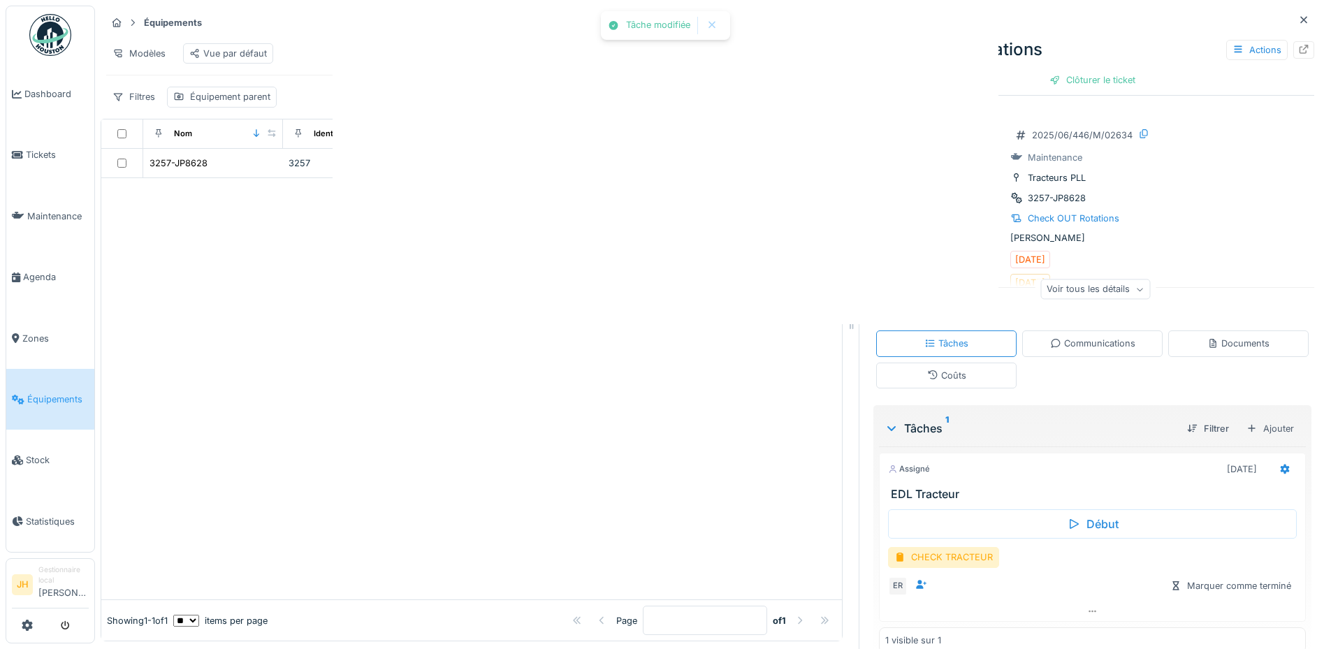
scroll to position [0, 0]
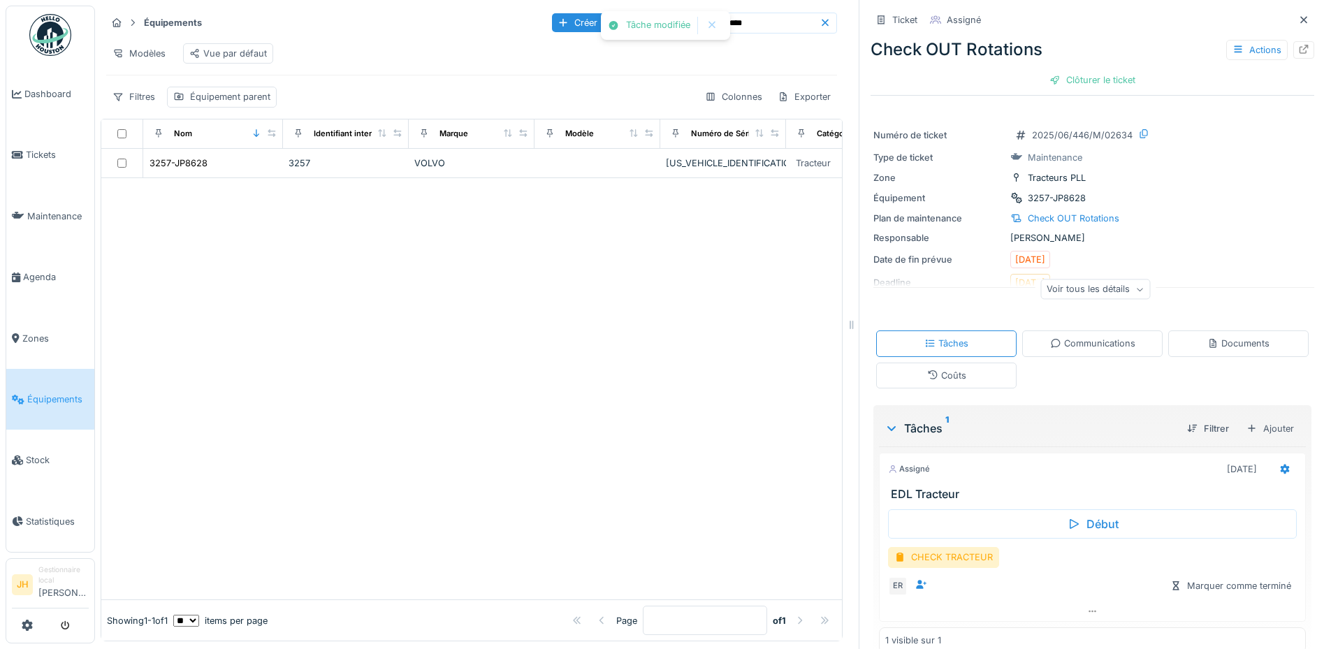
click at [750, 21] on input "****" at bounding box center [771, 23] width 96 height 20
click at [773, 20] on input "****" at bounding box center [771, 23] width 96 height 20
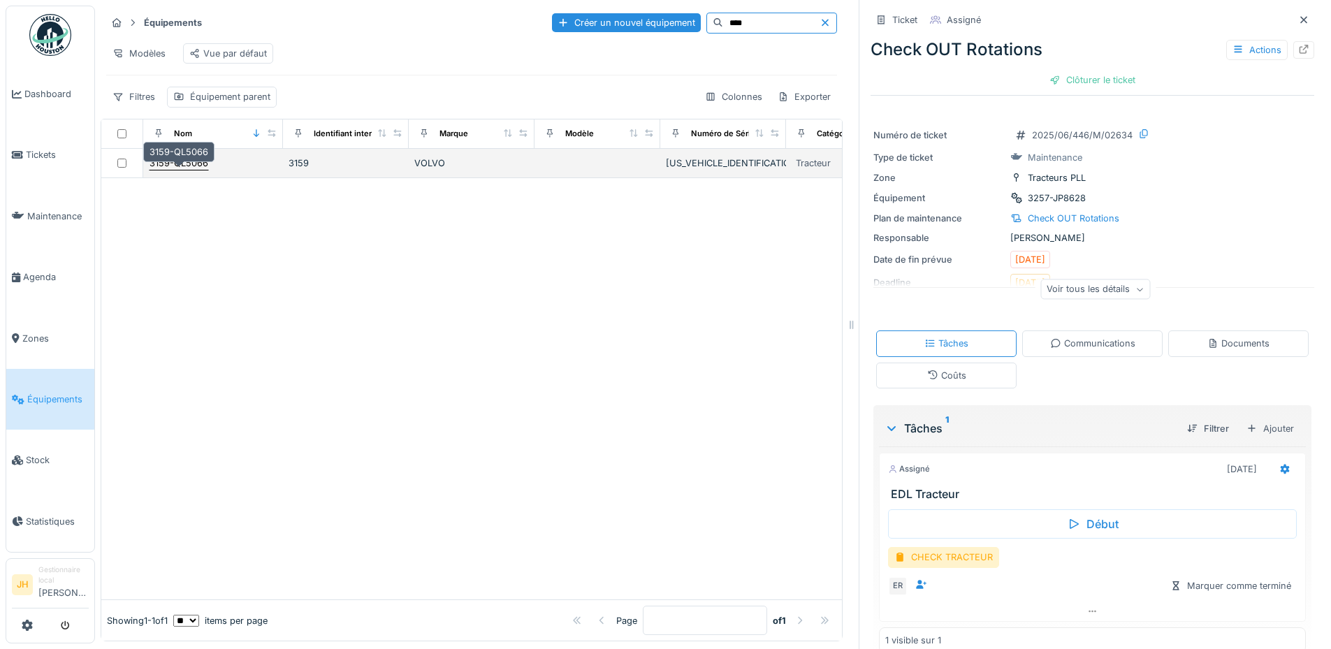
click at [188, 170] on div "3159-QL5066" at bounding box center [179, 163] width 59 height 13
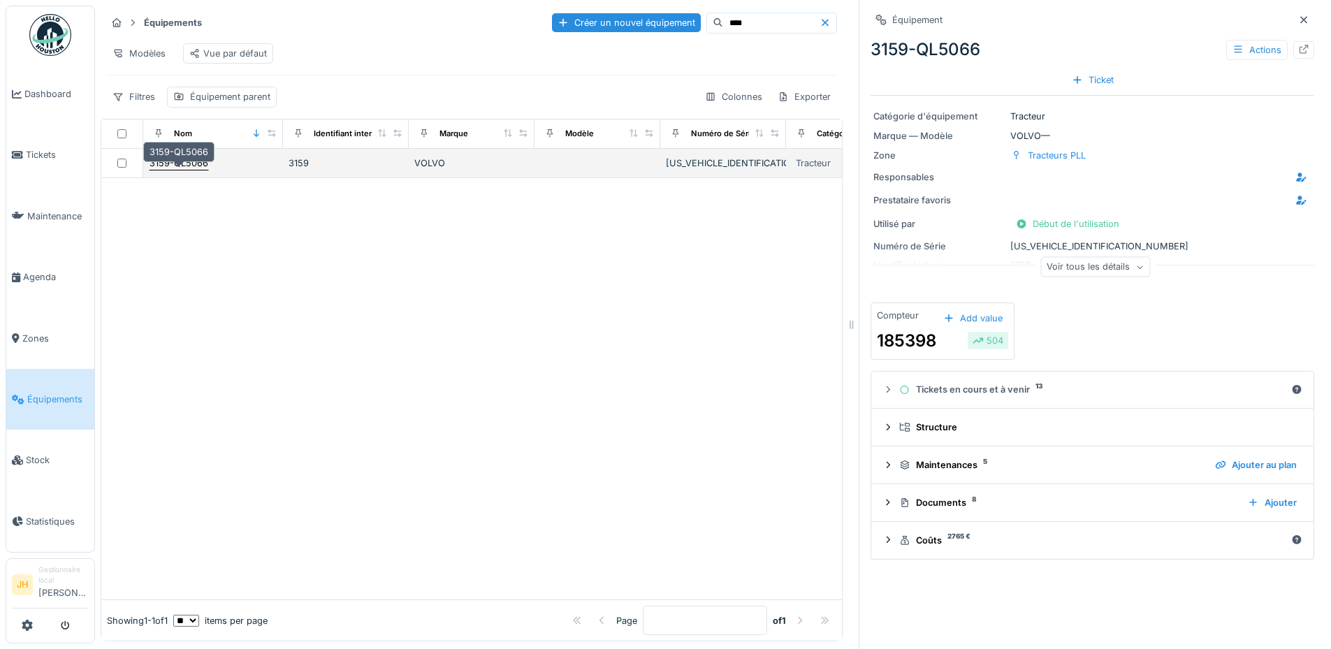
click at [193, 168] on div "3159-QL5066" at bounding box center [179, 163] width 59 height 13
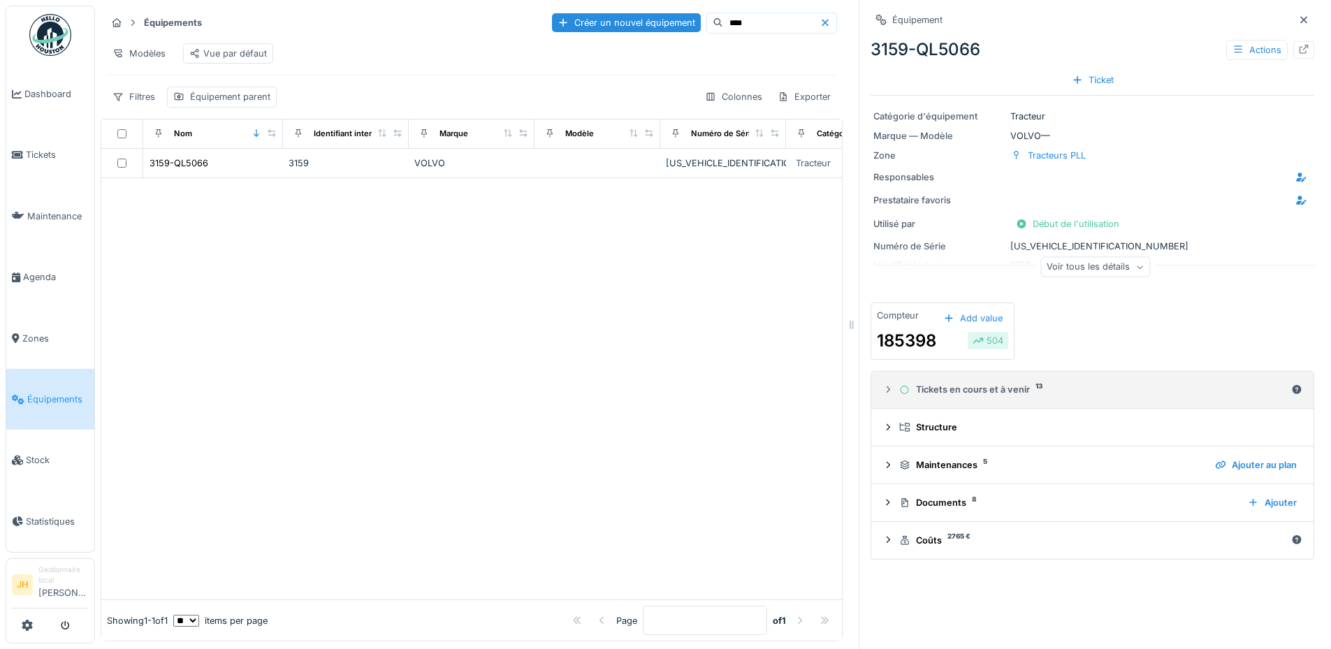
click at [990, 395] on div "Tickets en cours et à venir 13" at bounding box center [1093, 389] width 387 height 13
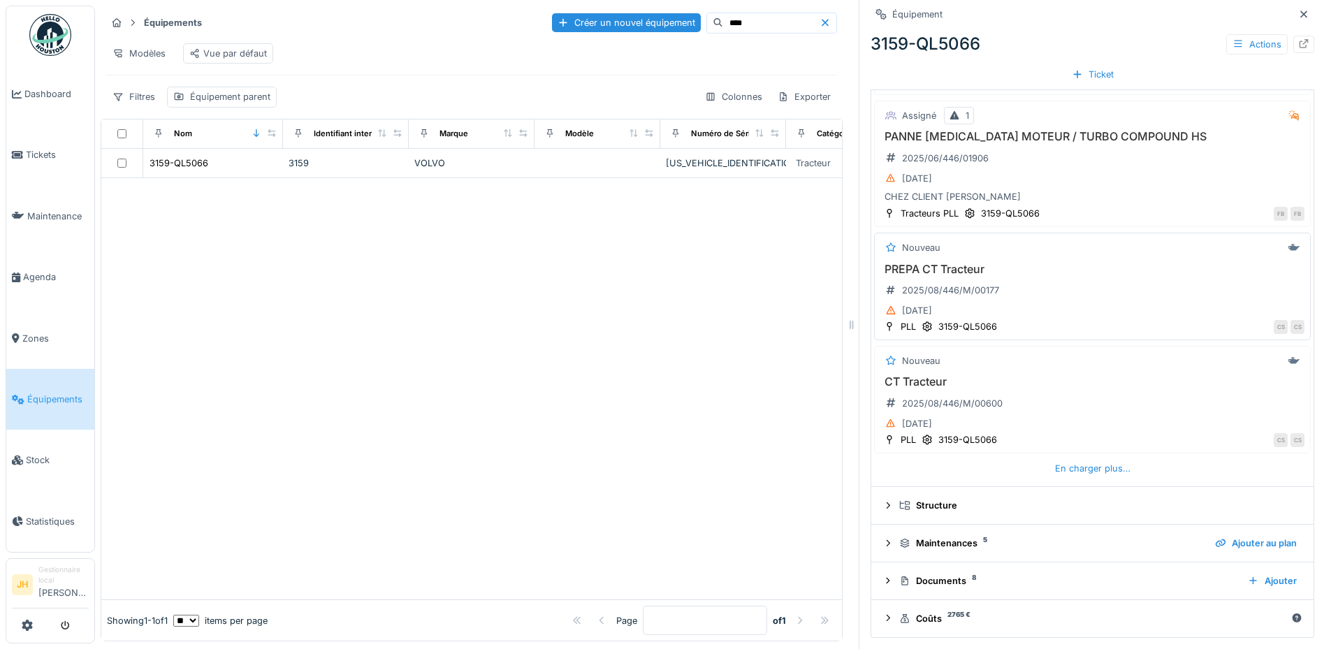
scroll to position [10, 0]
click at [1069, 459] on div "En charger plus…" at bounding box center [1093, 468] width 87 height 19
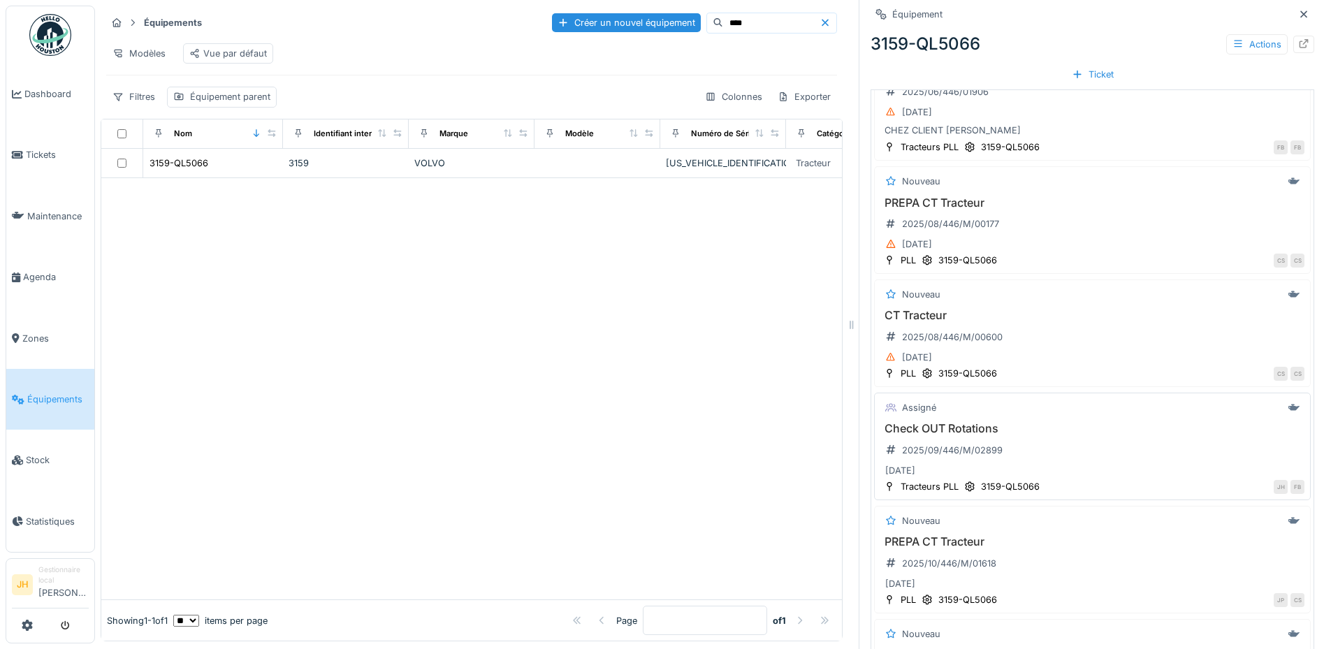
scroll to position [672, 0]
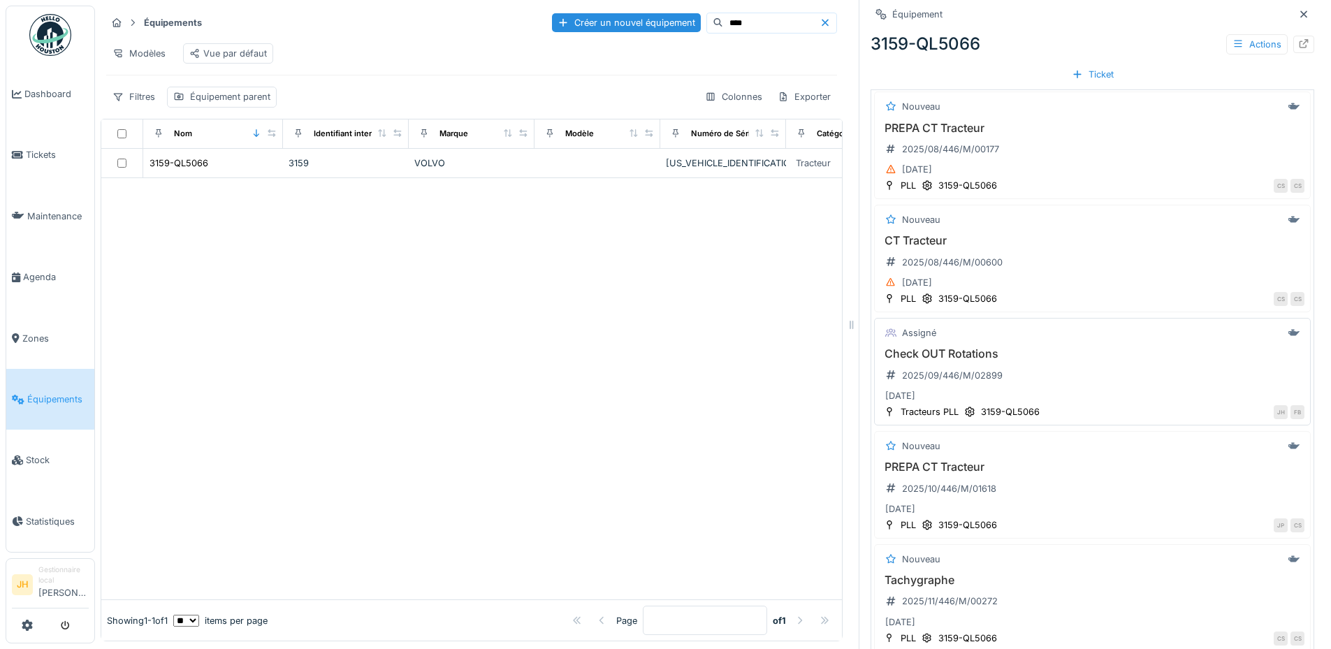
click at [948, 347] on h3 "Check OUT Rotations" at bounding box center [1093, 353] width 424 height 13
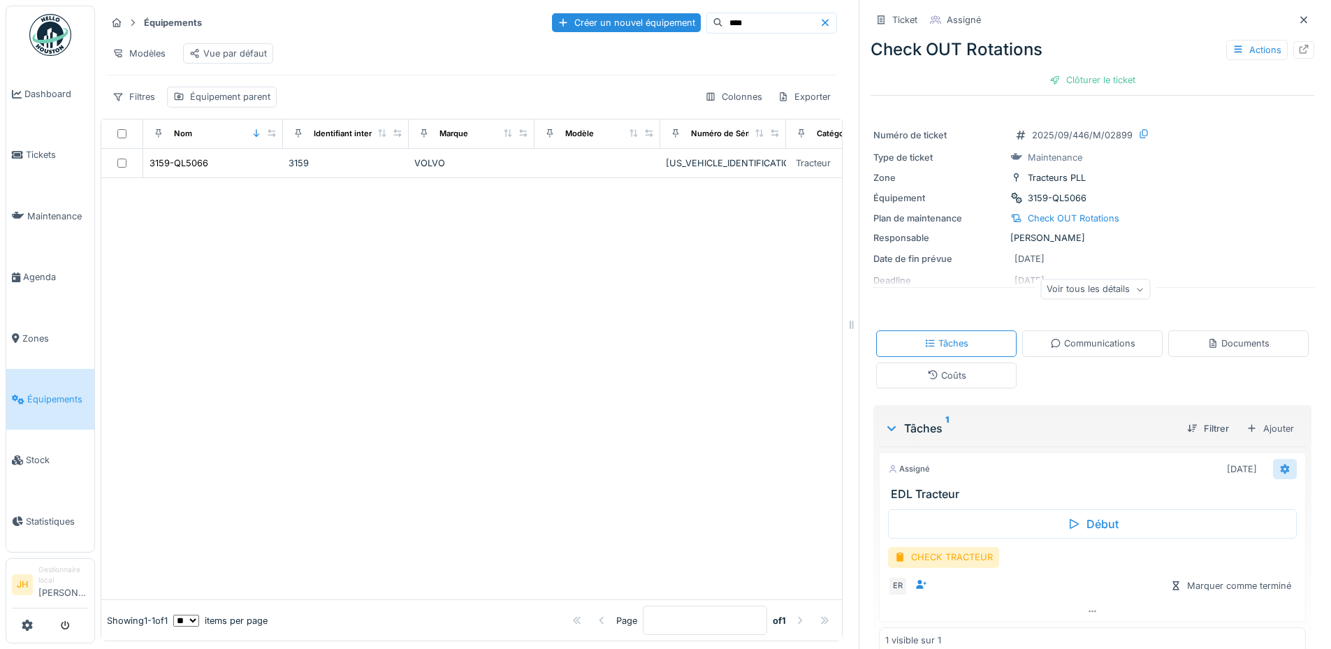
click at [1280, 465] on icon at bounding box center [1285, 469] width 11 height 9
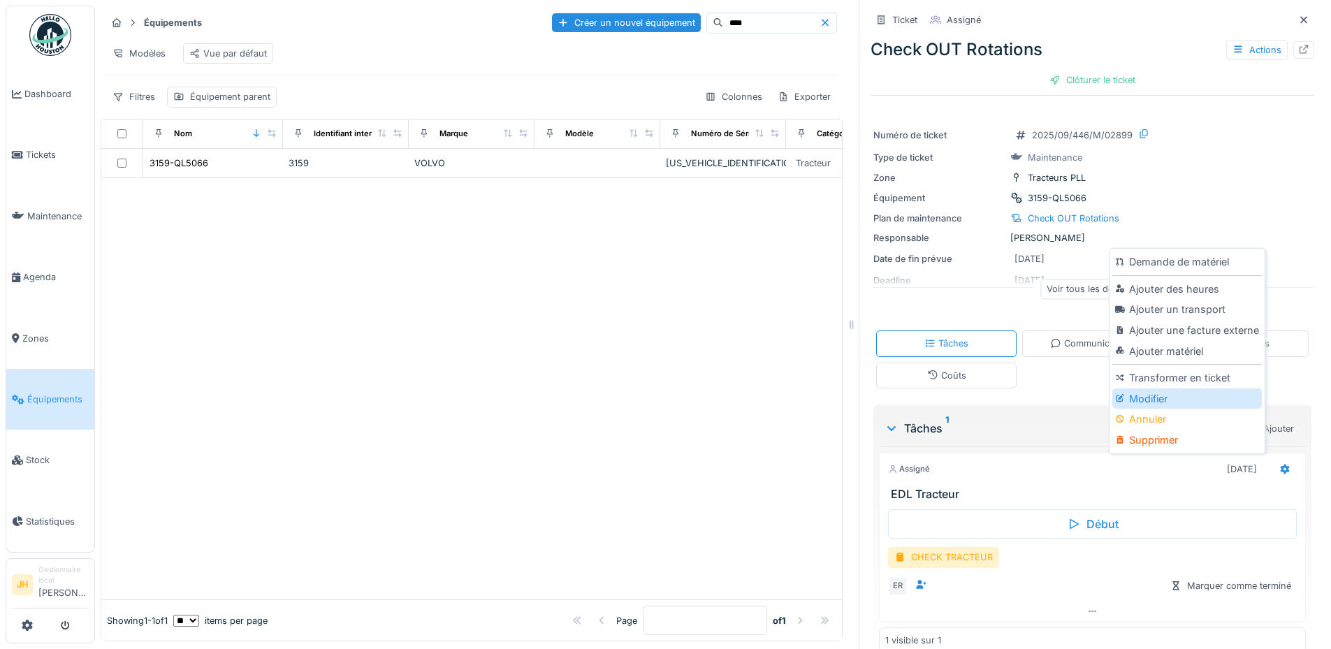
click at [1161, 389] on div "Modifier" at bounding box center [1187, 399] width 149 height 21
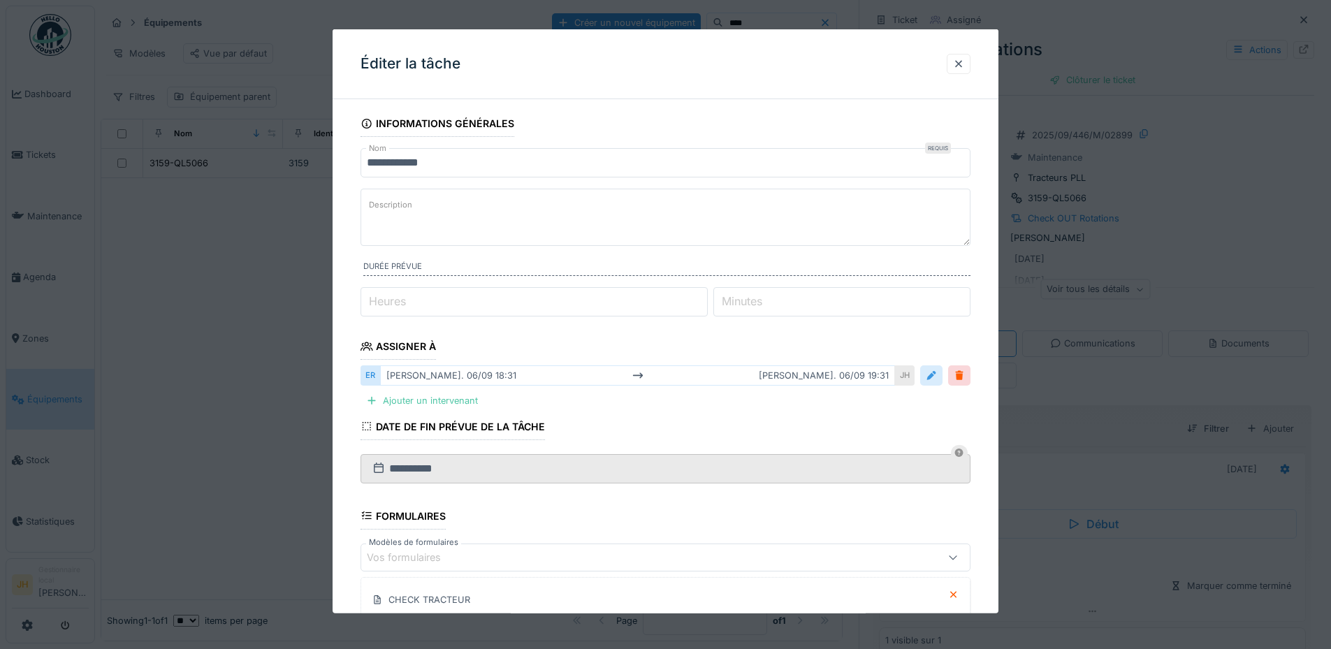
click at [937, 377] on div at bounding box center [931, 375] width 11 height 13
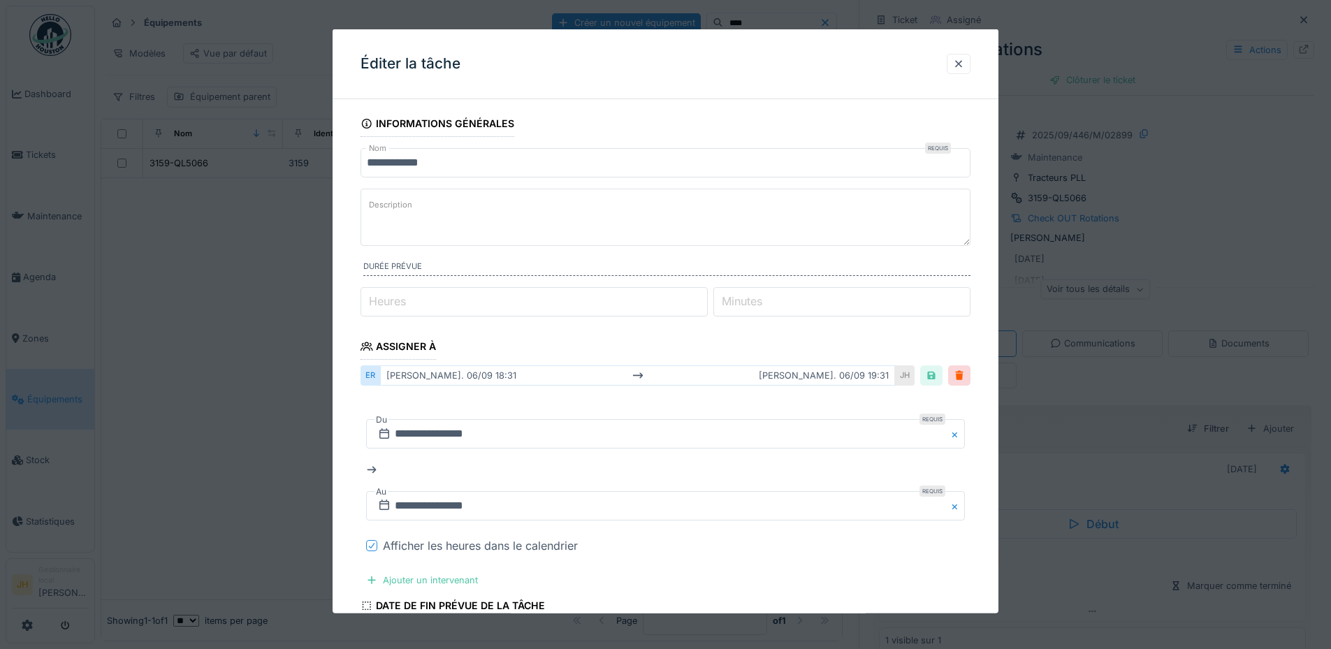
click at [370, 542] on icon at bounding box center [372, 545] width 8 height 7
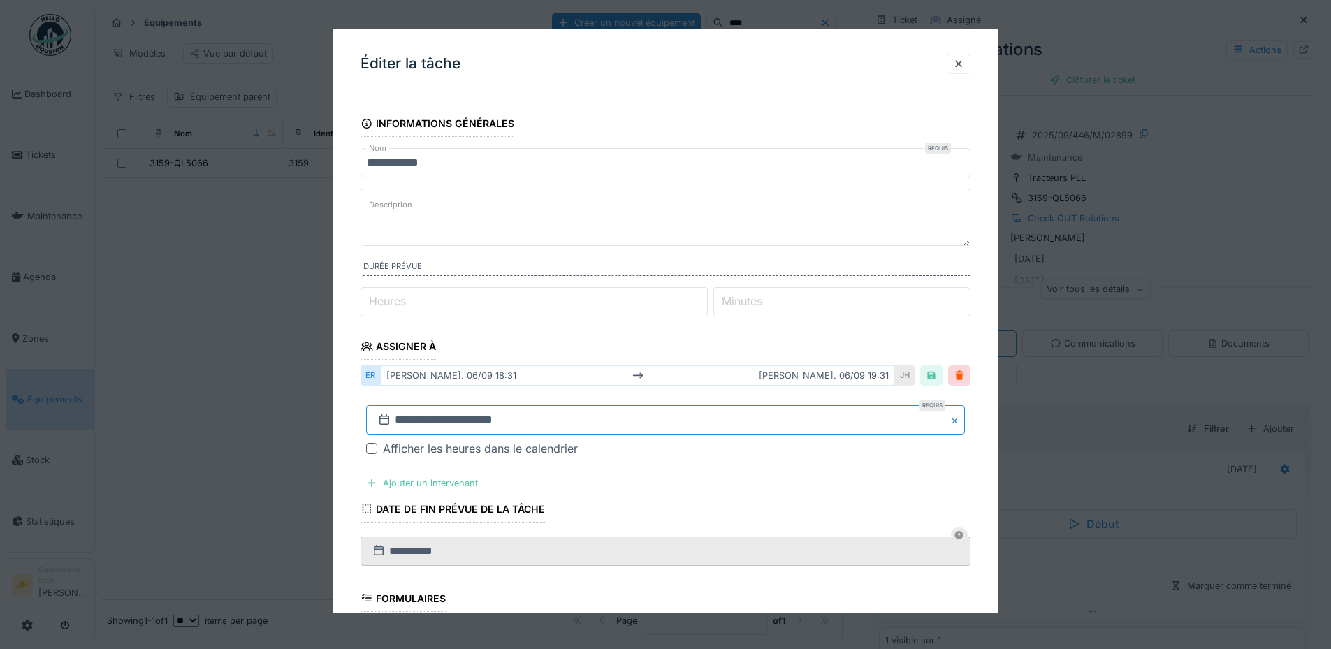
click at [445, 422] on input "**********" at bounding box center [665, 419] width 599 height 29
click at [598, 234] on span "Previous Month" at bounding box center [598, 234] width 0 height 17
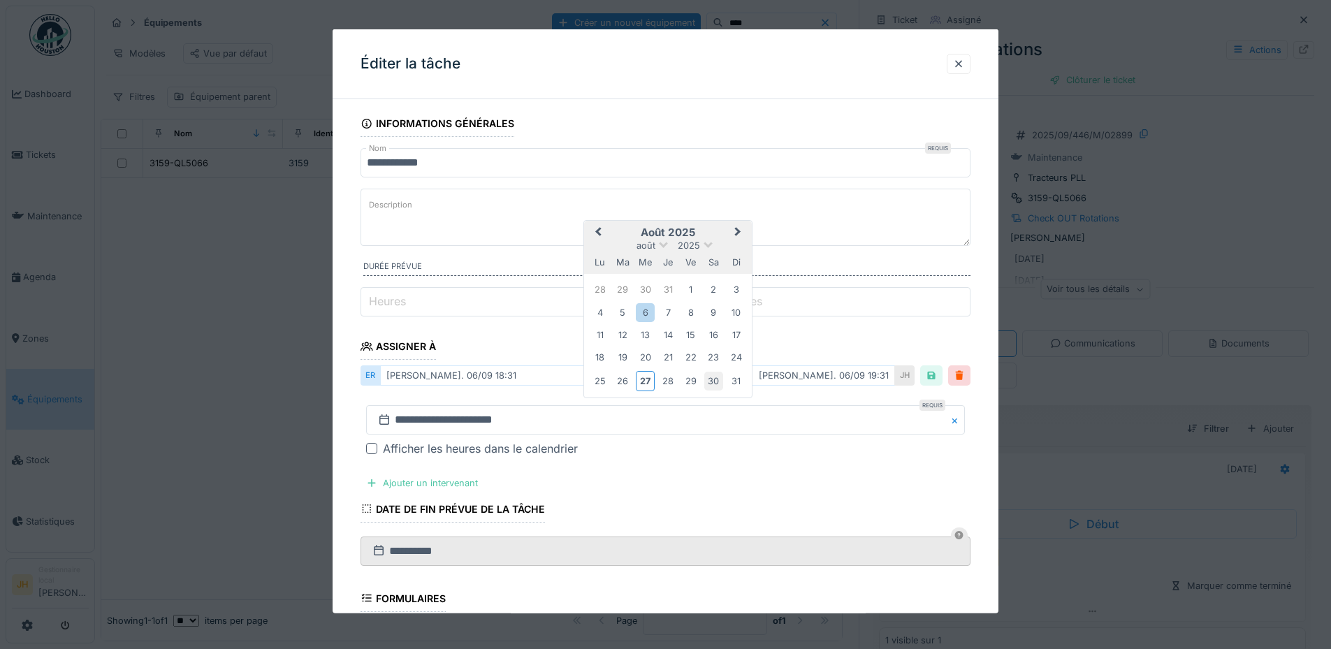
click at [714, 377] on div "30" at bounding box center [714, 381] width 19 height 19
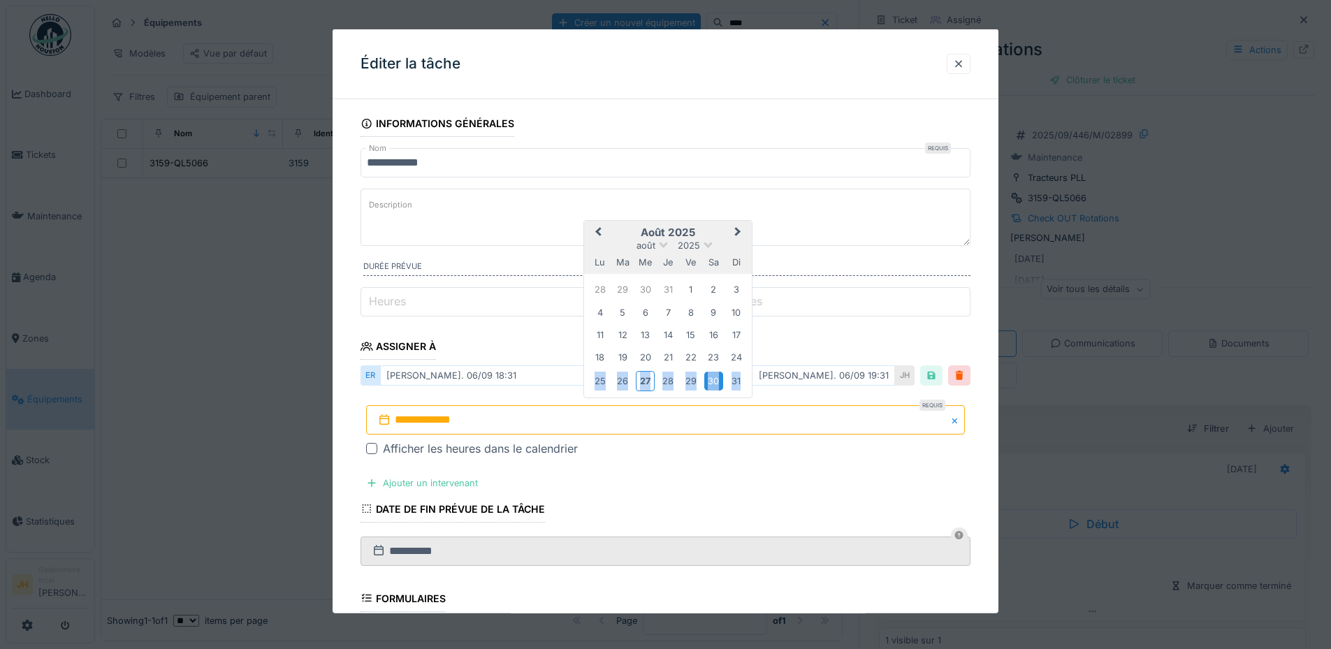
click at [714, 377] on div "30" at bounding box center [714, 381] width 19 height 19
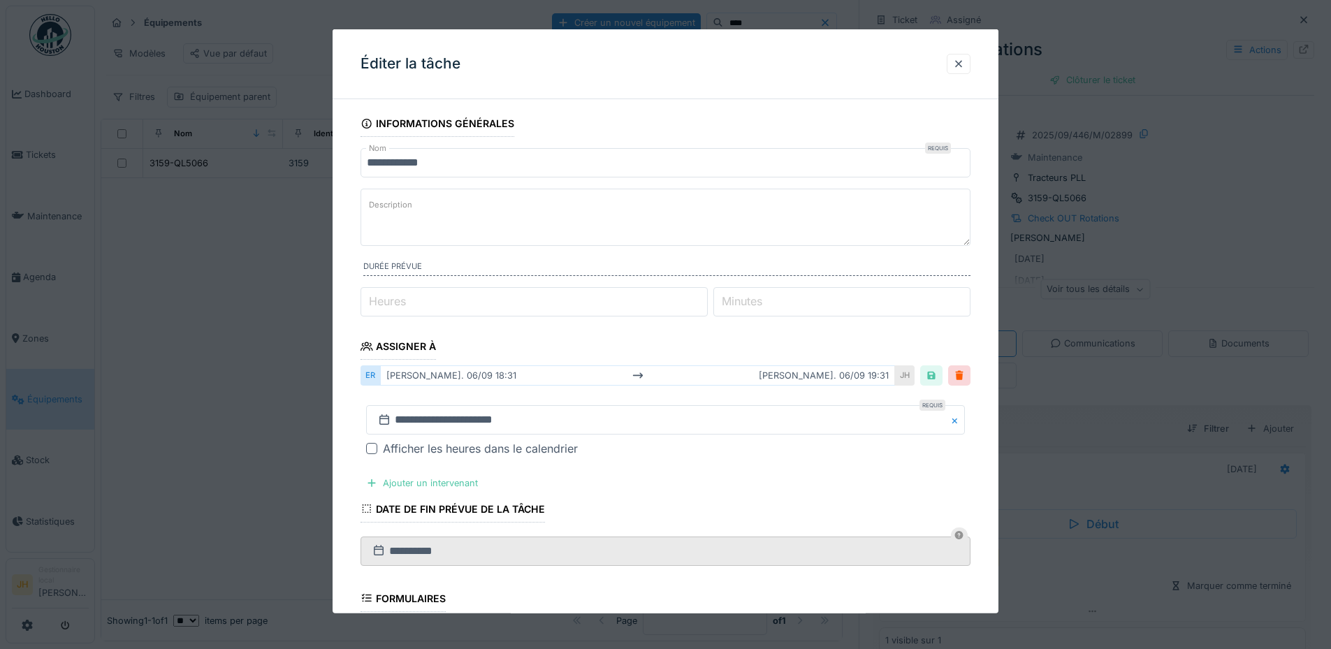
scroll to position [270, 0]
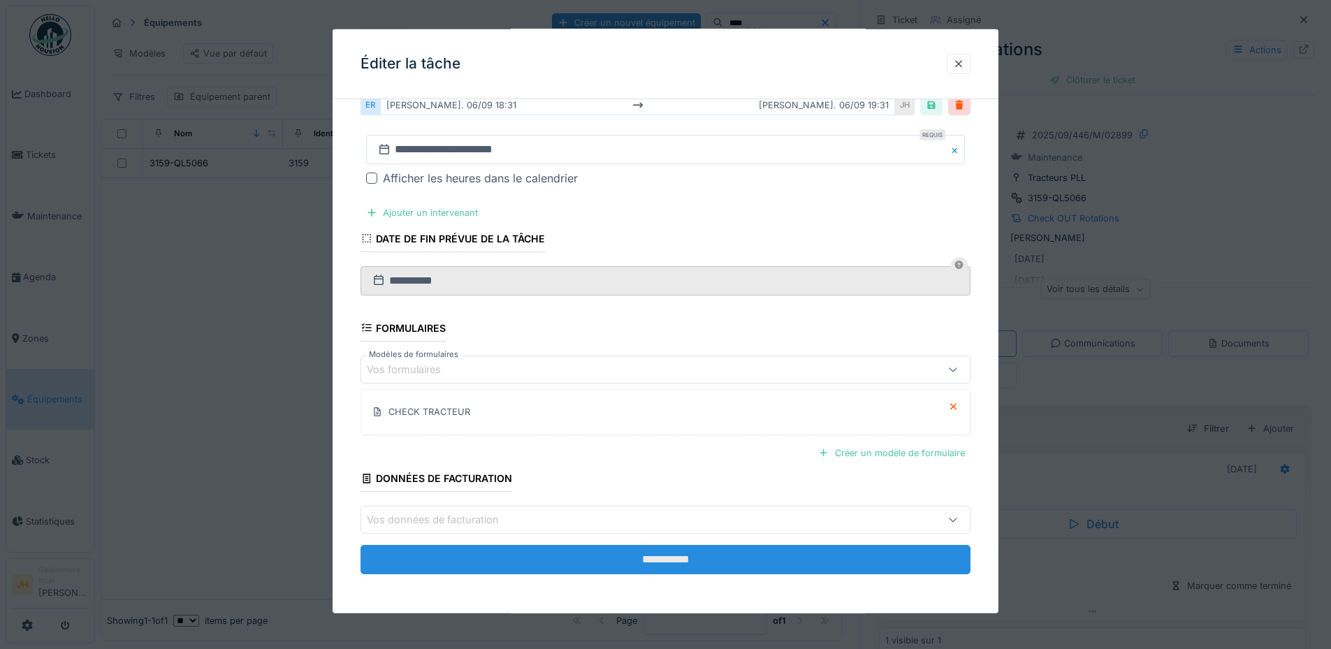
click at [744, 554] on input "**********" at bounding box center [666, 559] width 610 height 29
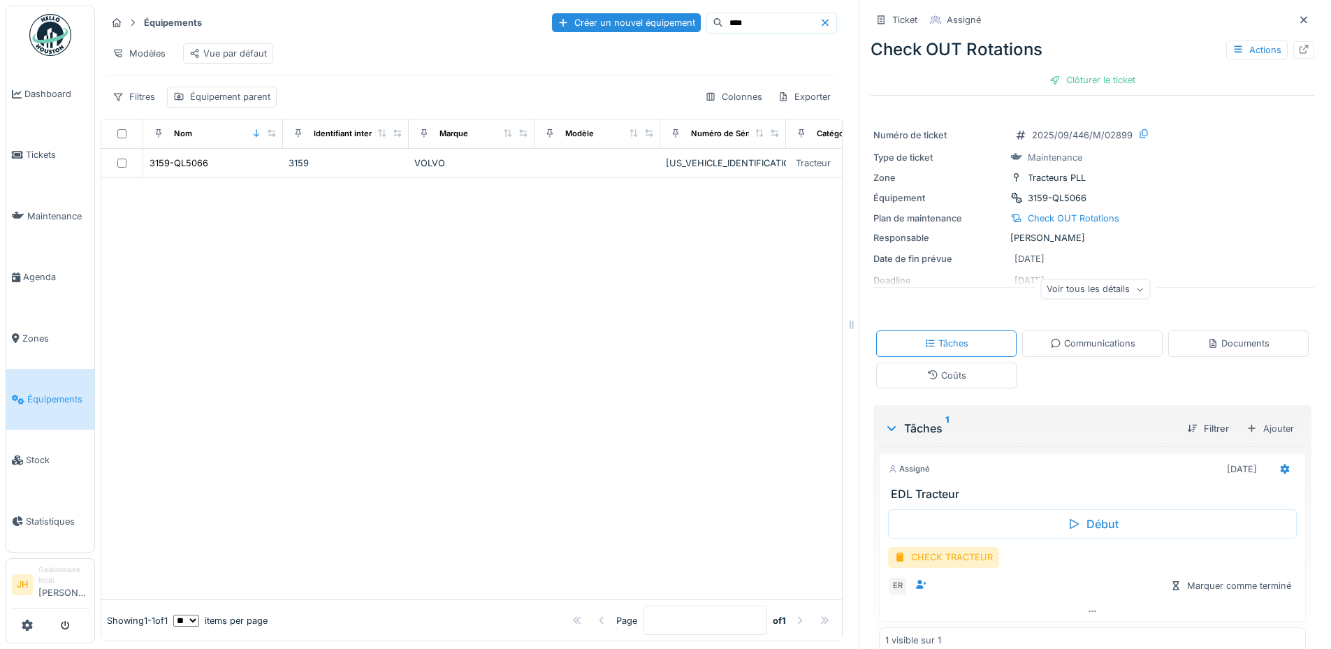
scroll to position [0, 0]
click at [723, 25] on input "****" at bounding box center [771, 23] width 96 height 20
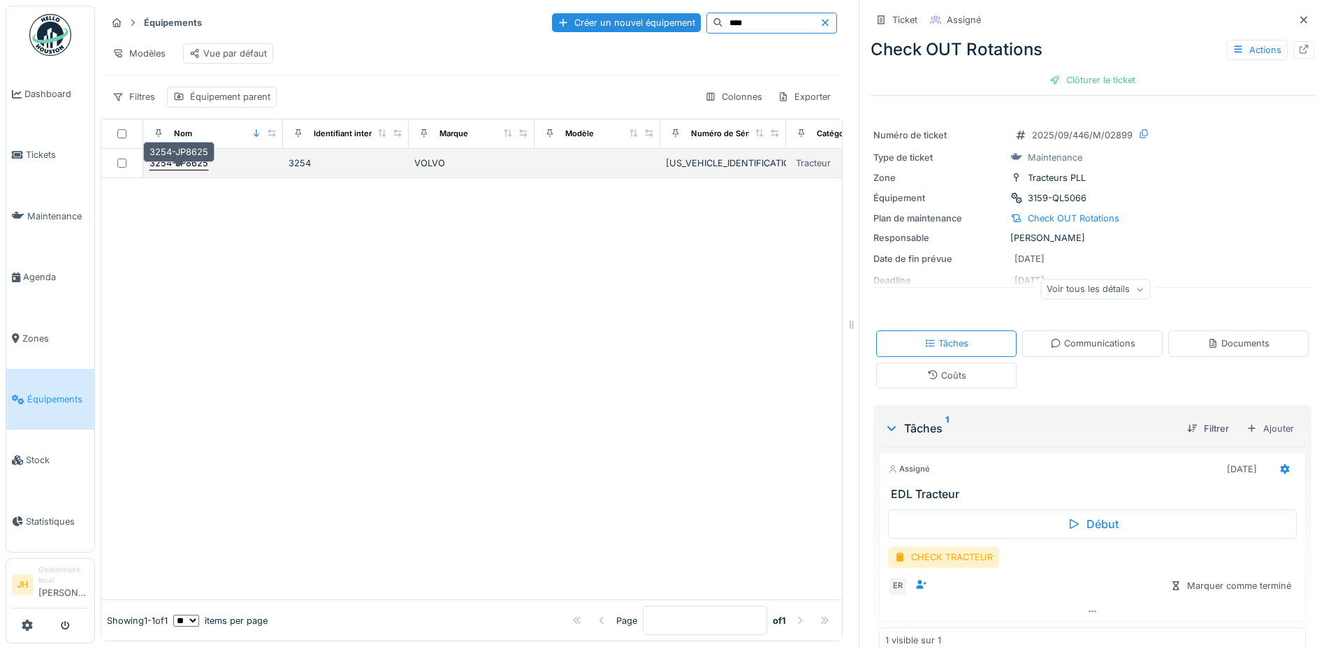
type input "****"
click at [188, 170] on div "3254-JP8625" at bounding box center [179, 163] width 59 height 13
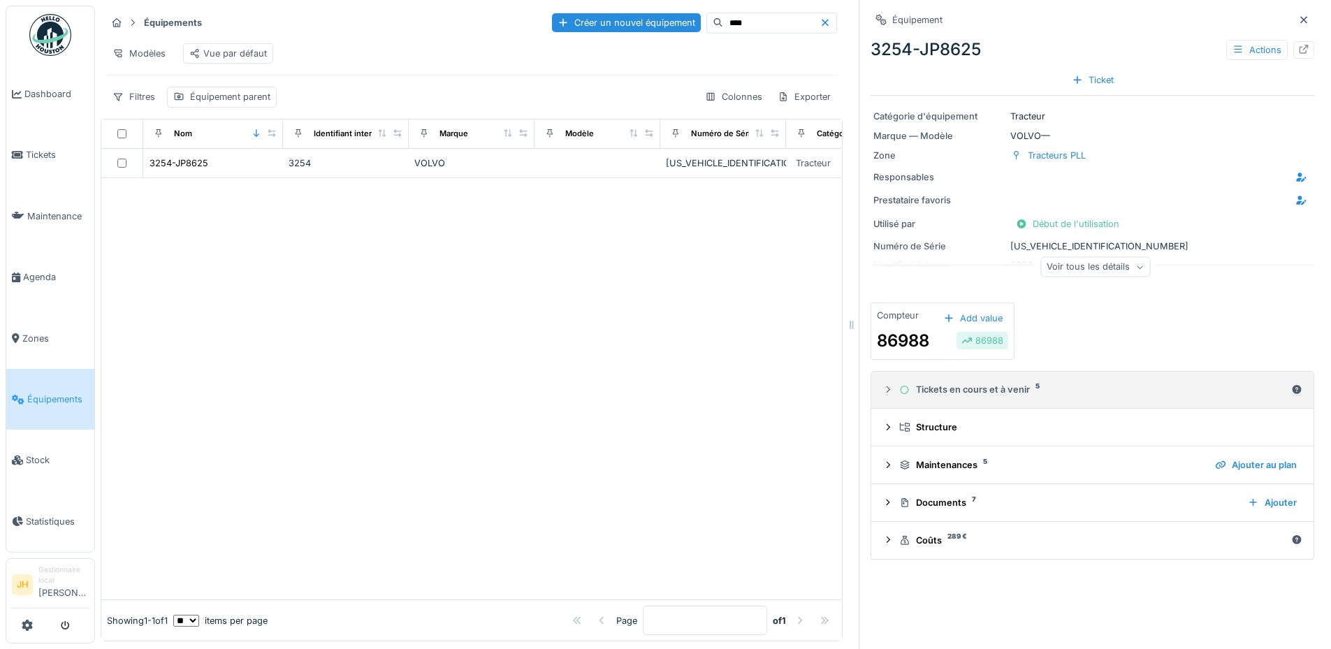
click at [969, 396] on div "Tickets en cours et à venir 5" at bounding box center [1093, 389] width 387 height 13
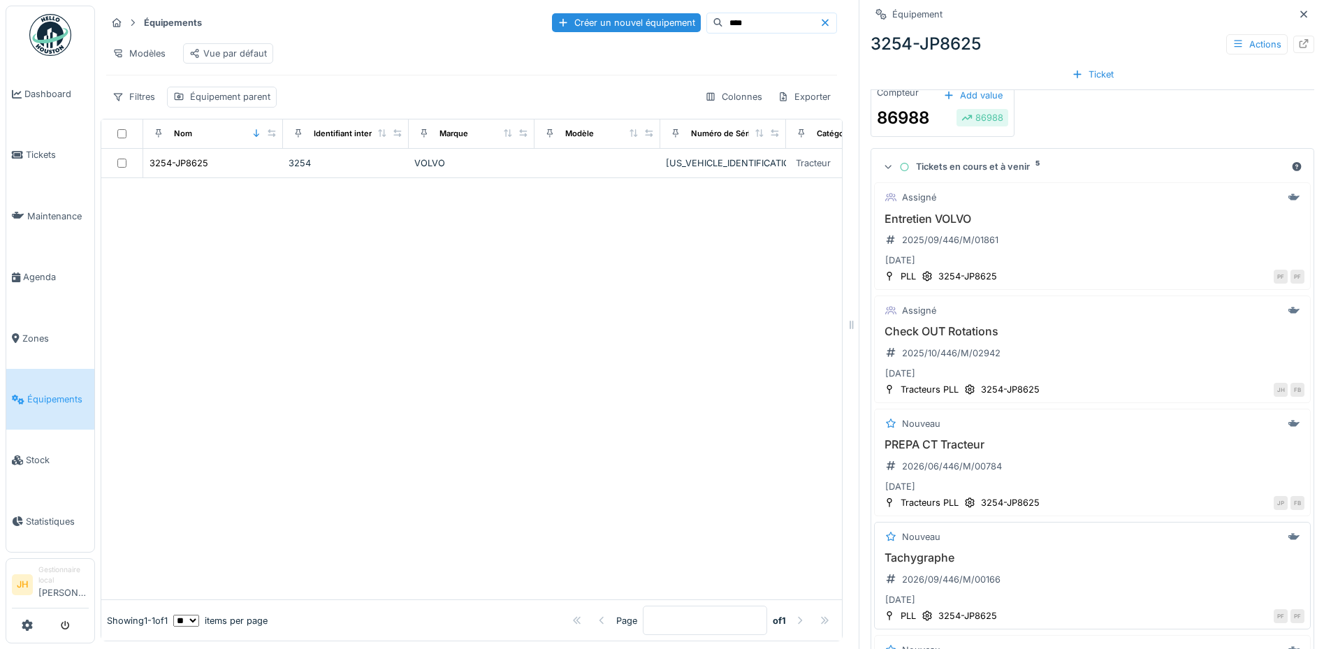
scroll to position [280, 0]
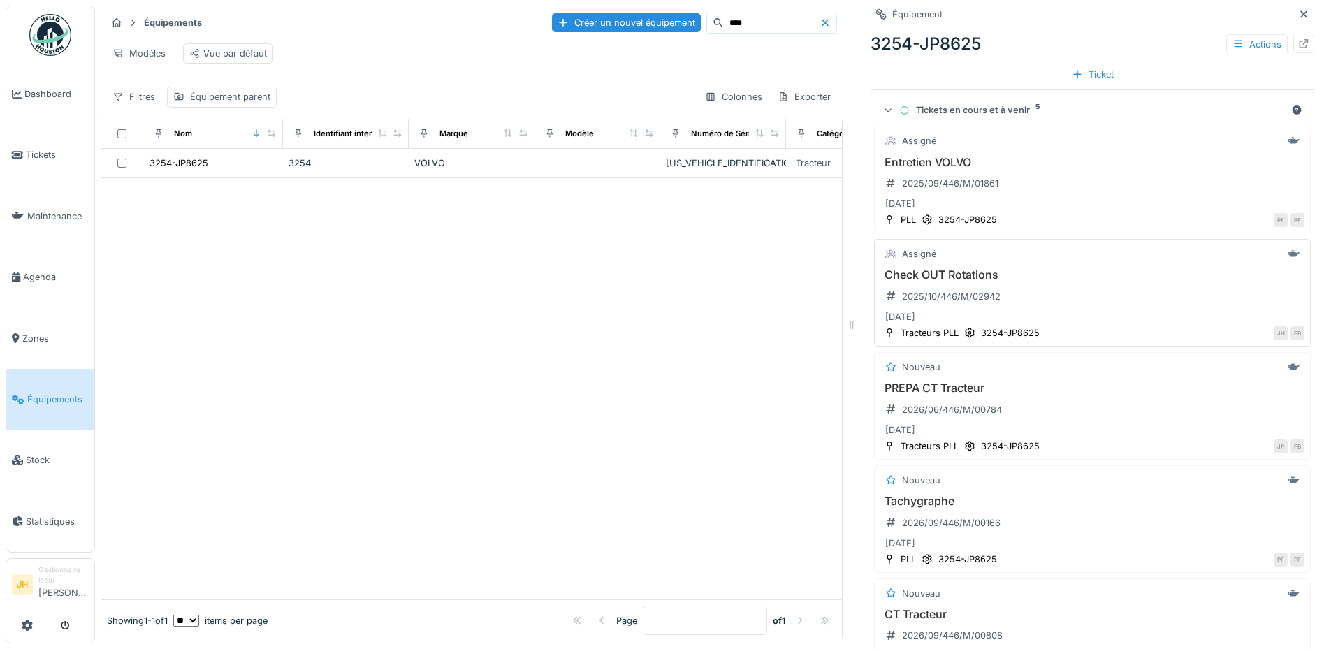
click at [940, 277] on h3 "Check OUT Rotations" at bounding box center [1093, 274] width 424 height 13
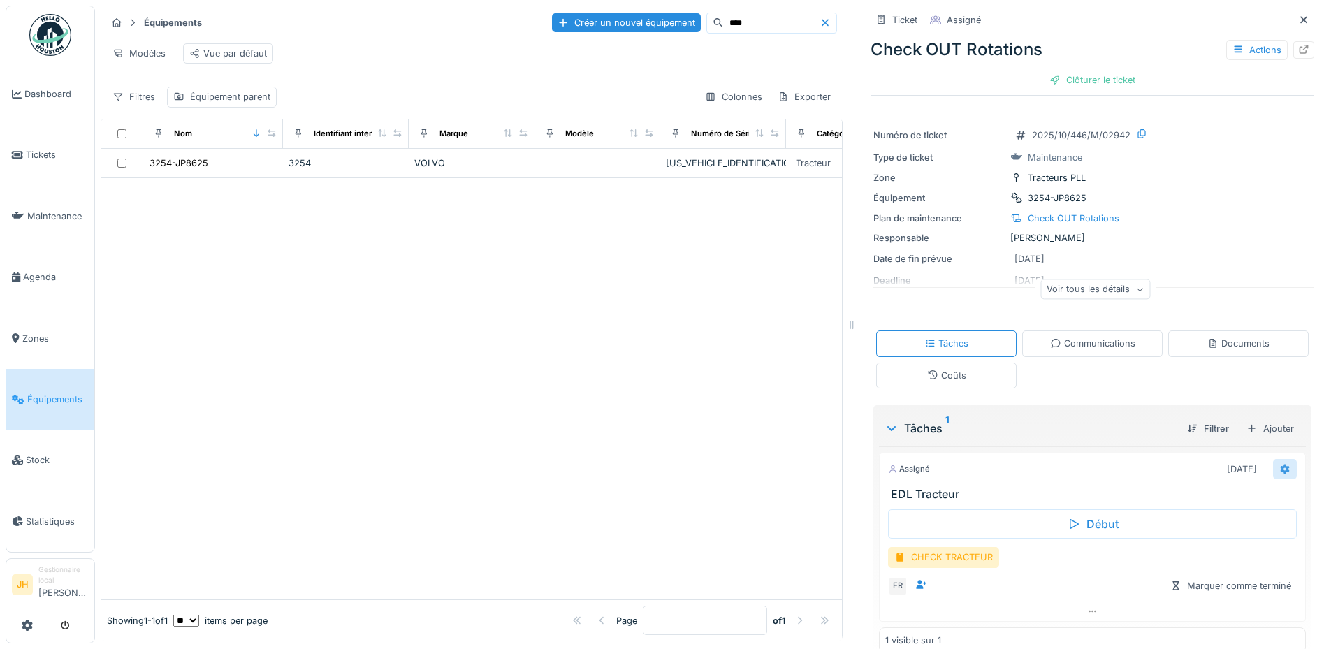
click at [1280, 470] on icon at bounding box center [1285, 469] width 11 height 9
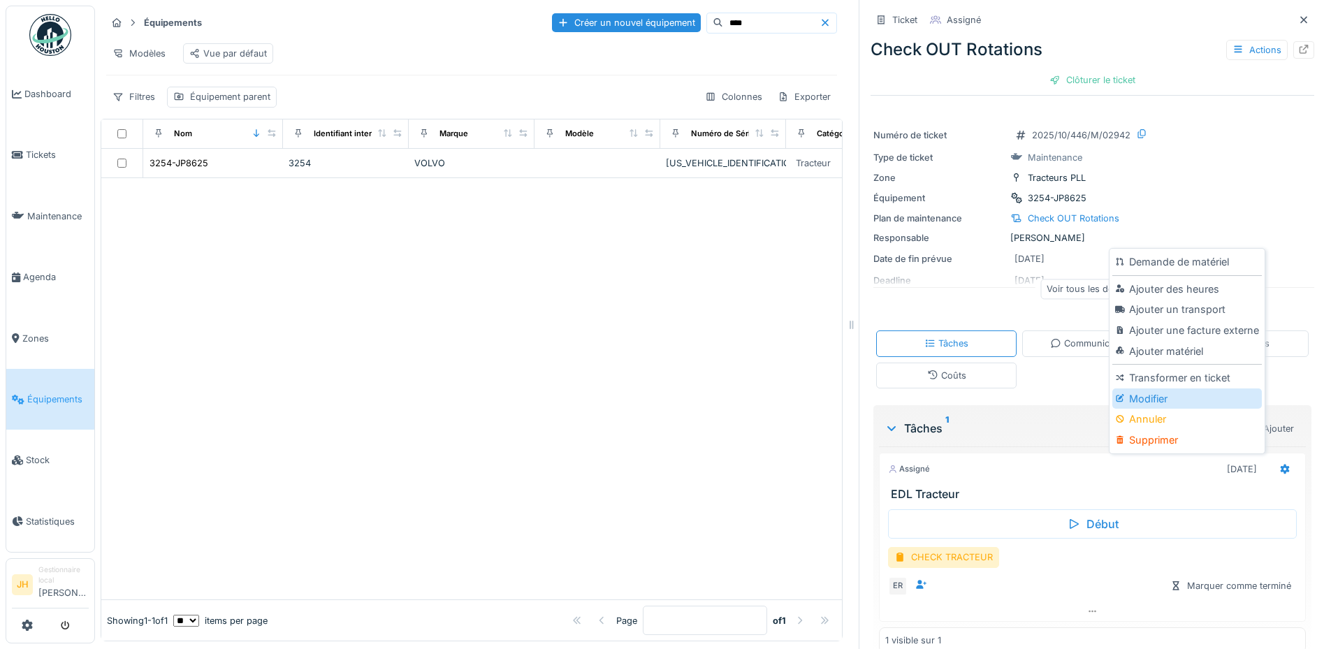
click at [1167, 394] on div "Modifier" at bounding box center [1187, 399] width 149 height 21
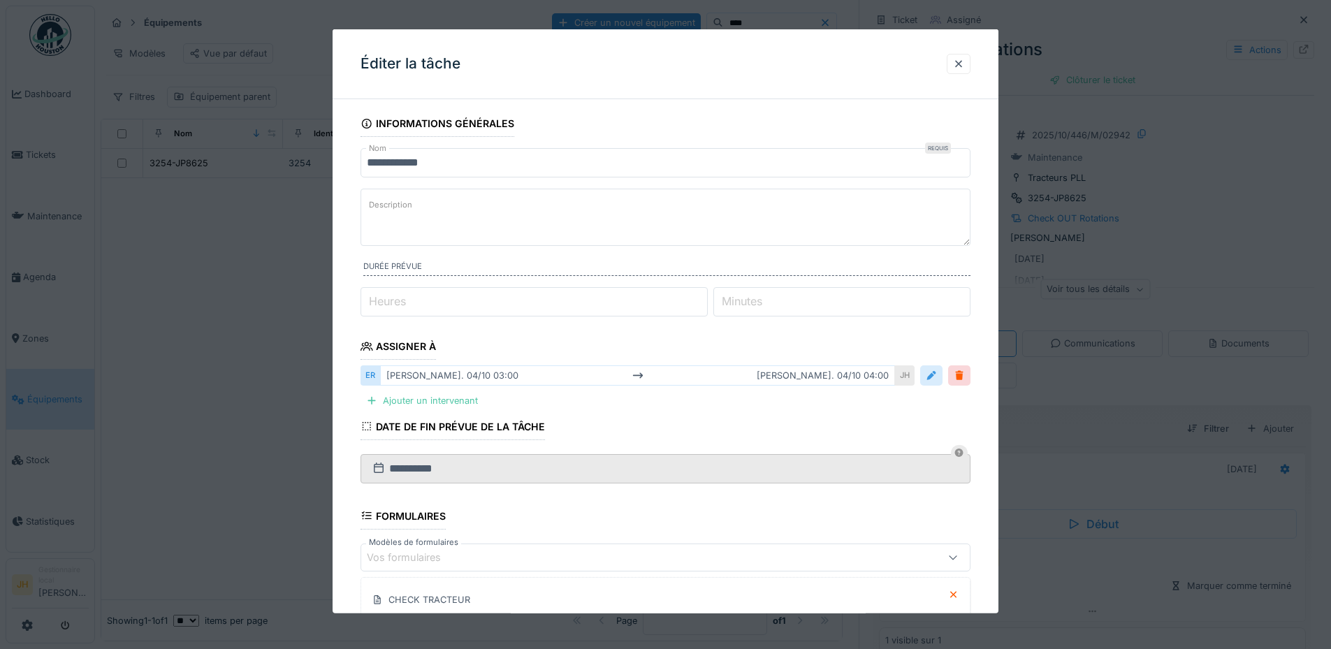
click at [937, 381] on div at bounding box center [931, 375] width 11 height 13
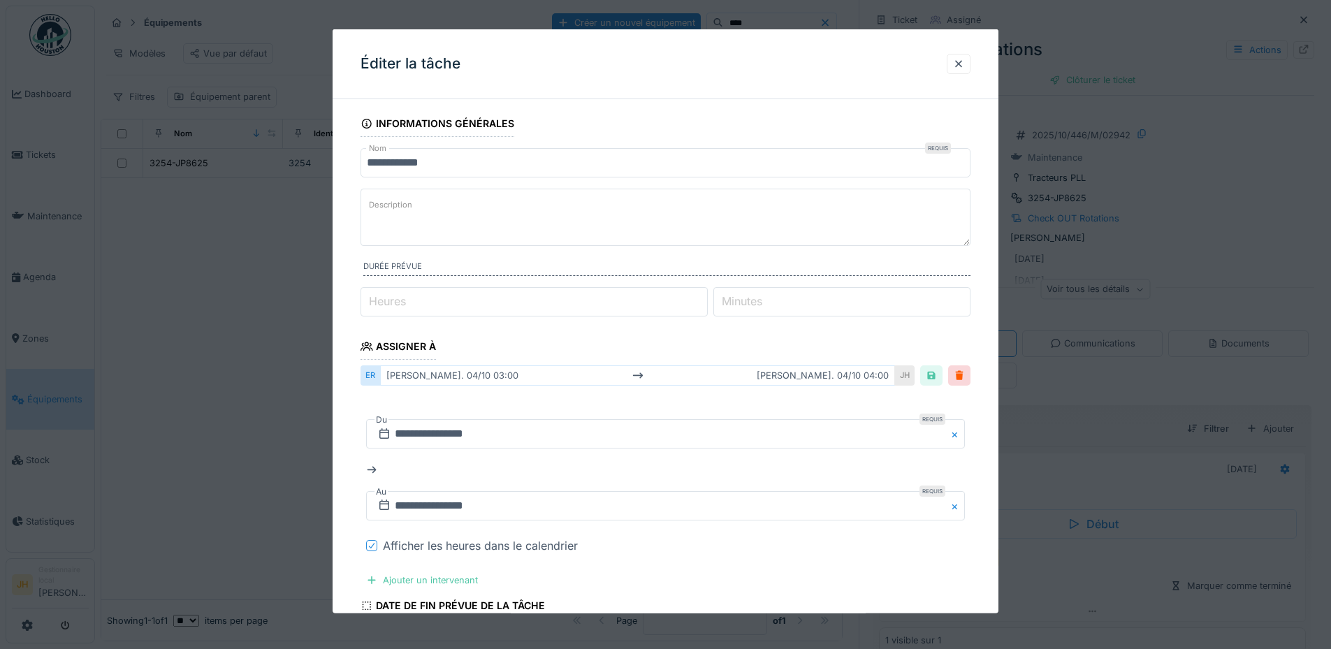
click at [371, 544] on icon at bounding box center [372, 545] width 8 height 7
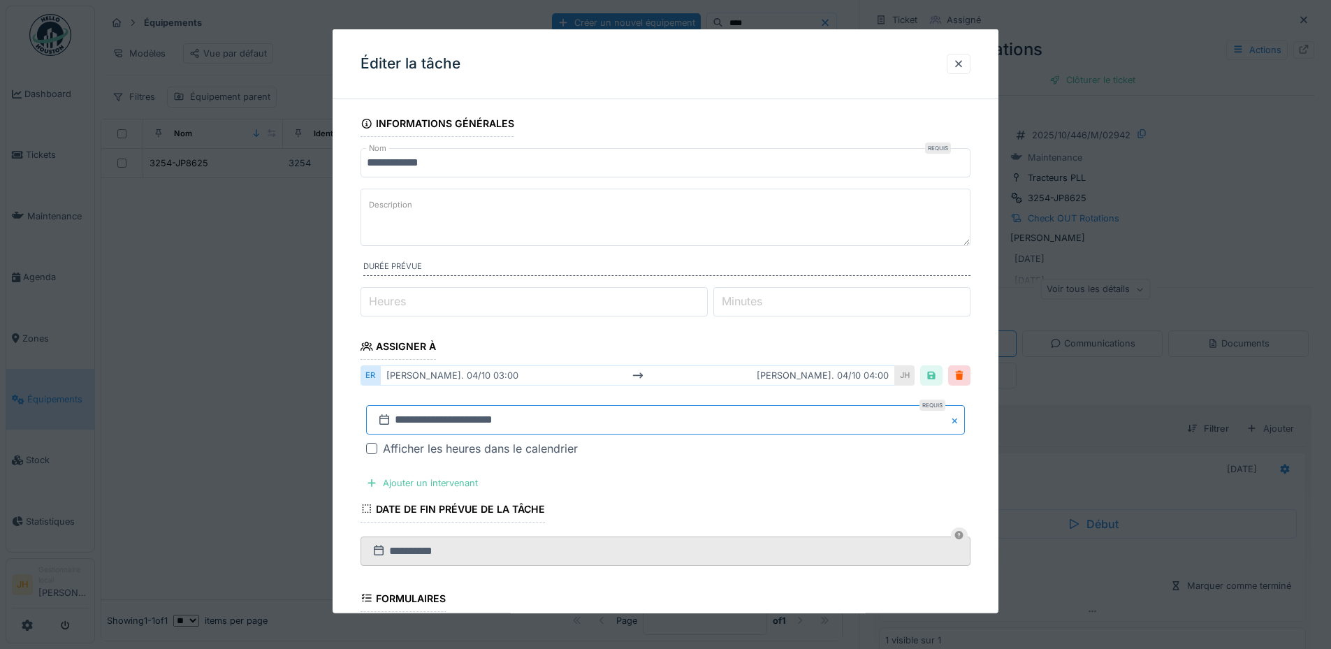
click at [471, 419] on input "**********" at bounding box center [665, 419] width 599 height 29
click at [601, 229] on button "Previous Month" at bounding box center [597, 235] width 22 height 22
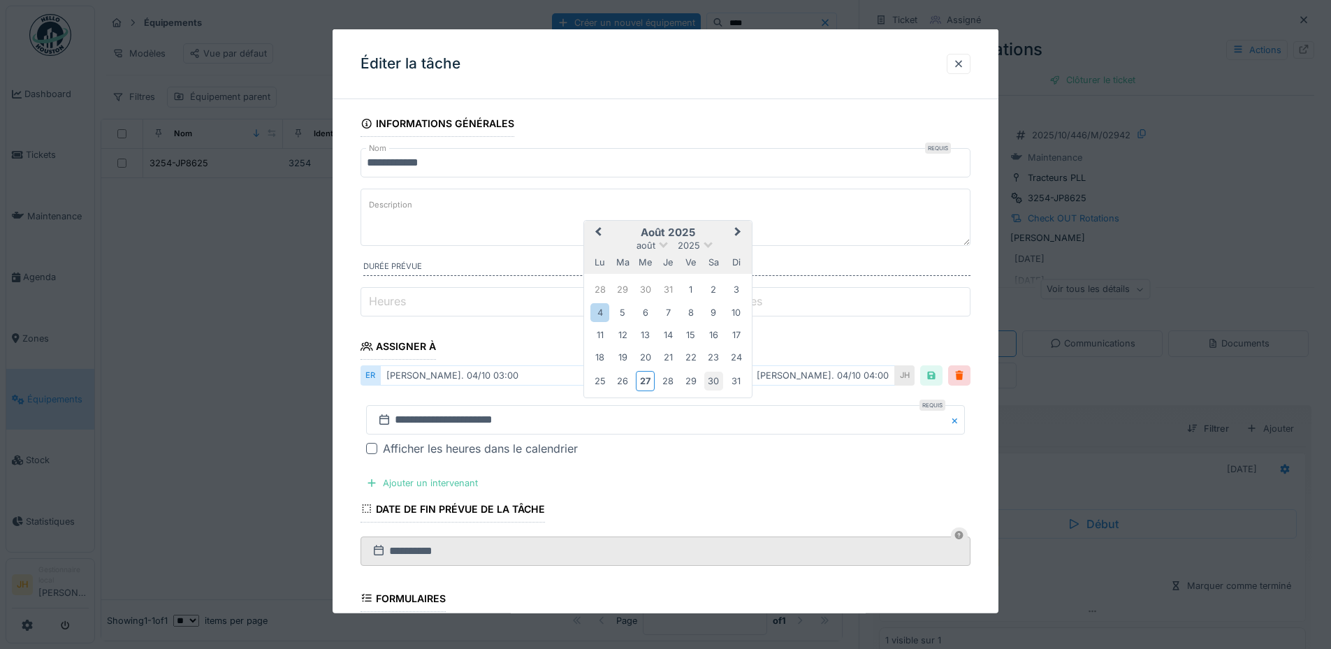
click at [719, 380] on div "30" at bounding box center [714, 381] width 19 height 19
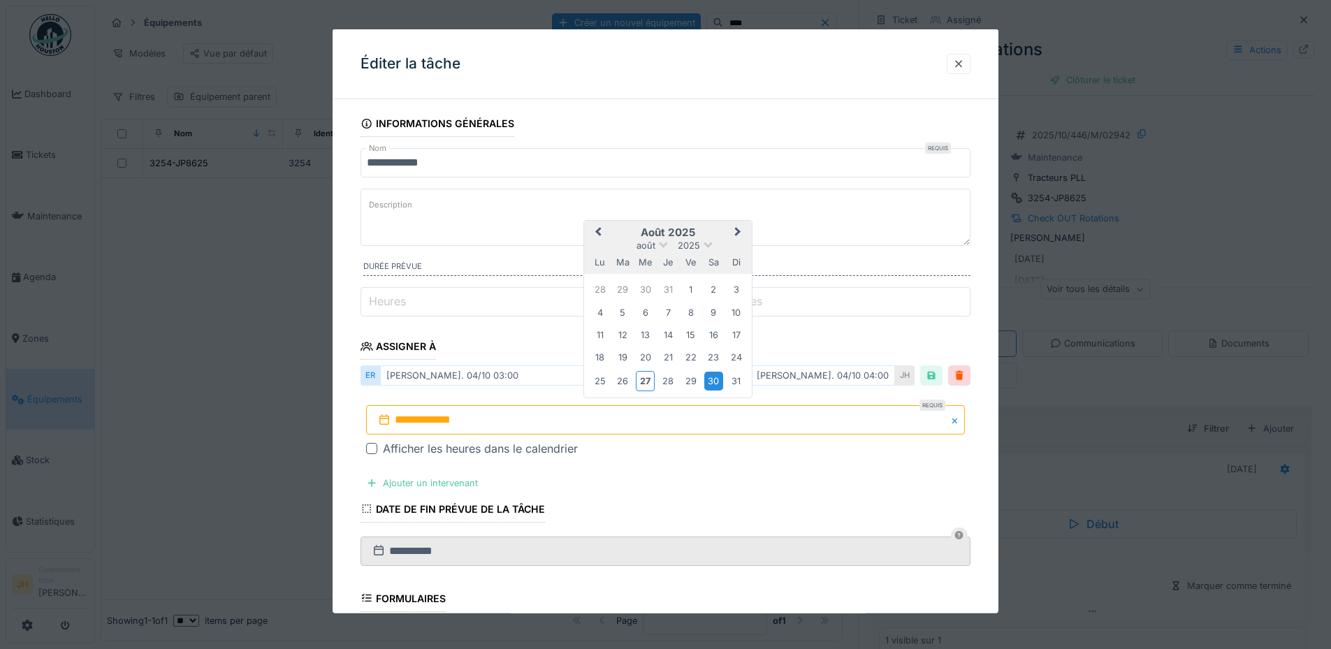
click at [719, 380] on div "30" at bounding box center [714, 381] width 19 height 19
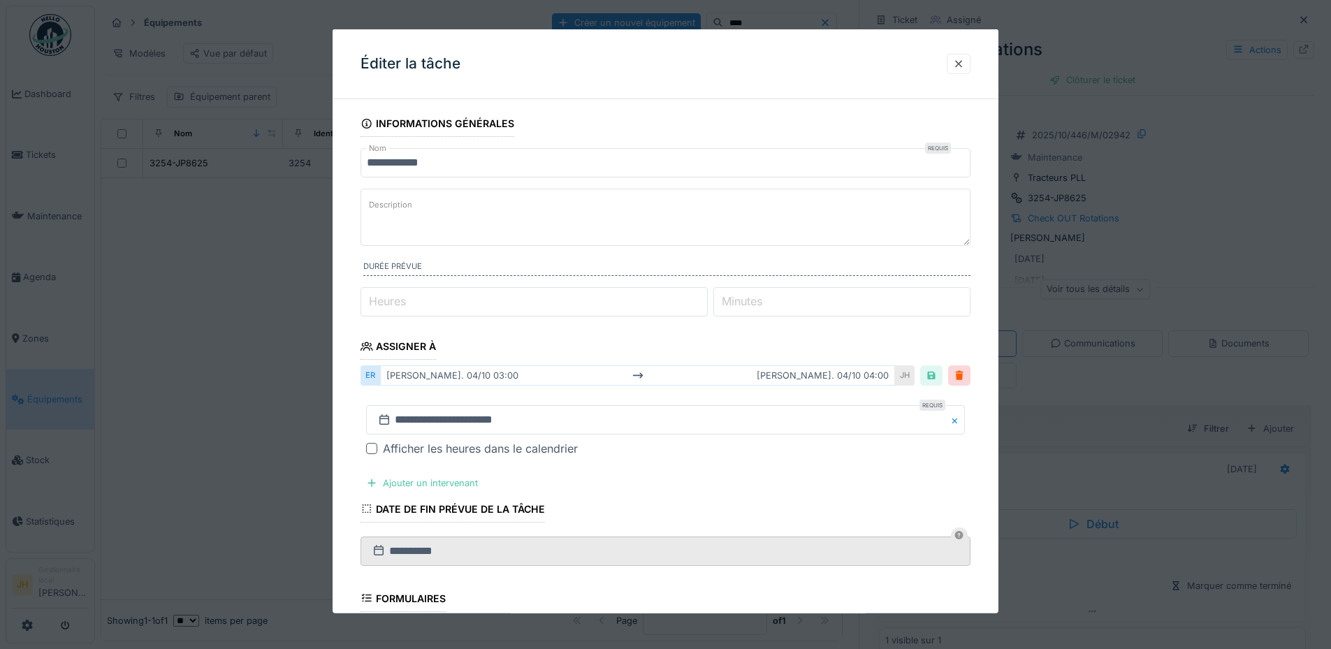
scroll to position [270, 0]
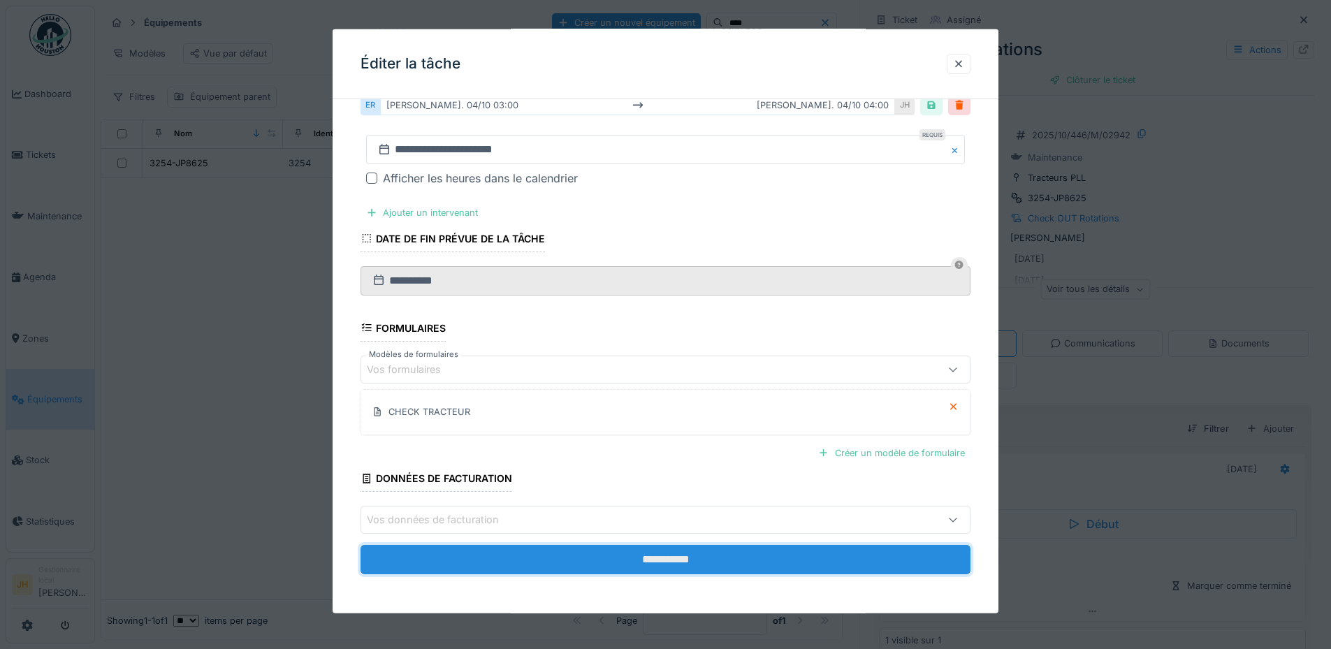
click at [705, 550] on input "**********" at bounding box center [666, 559] width 610 height 29
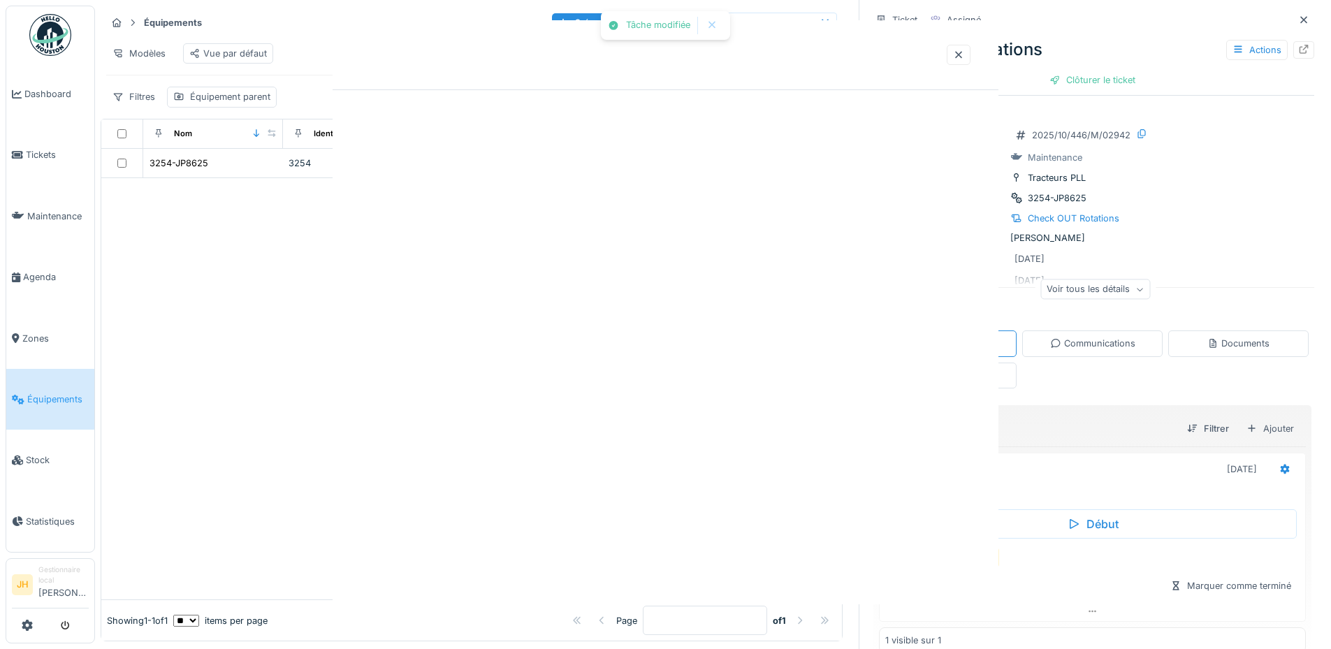
scroll to position [0, 0]
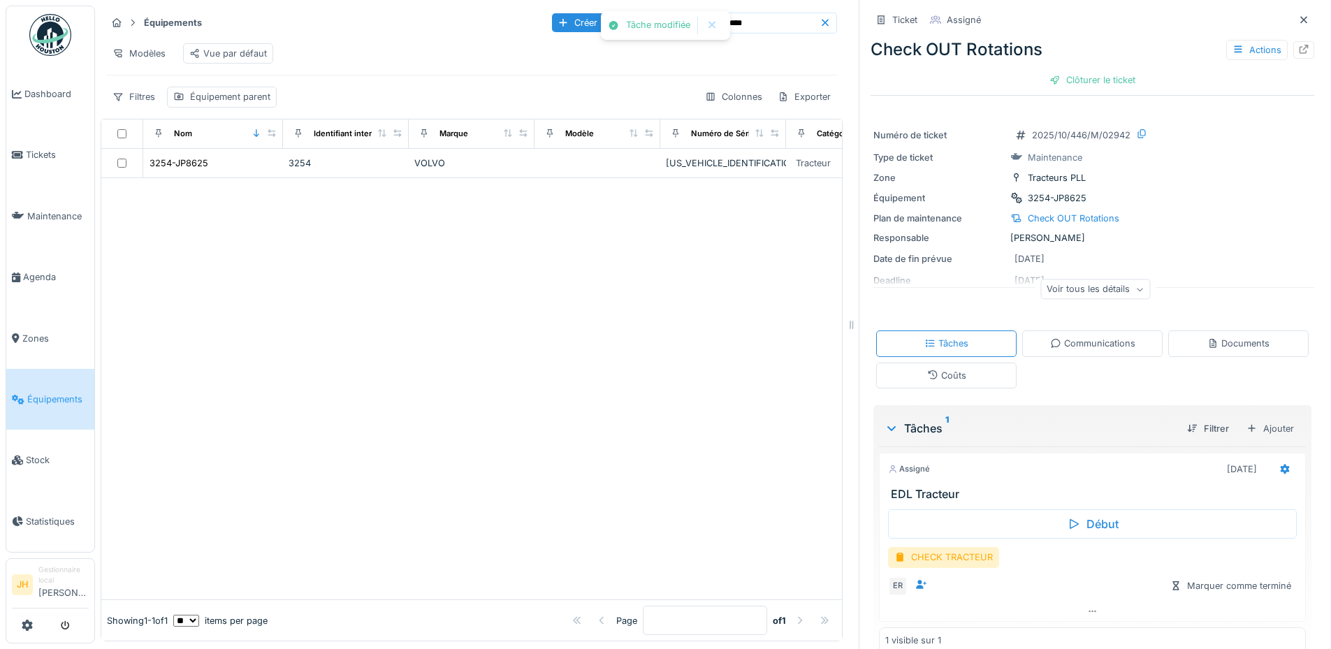
click at [822, 22] on icon at bounding box center [825, 22] width 7 height 7
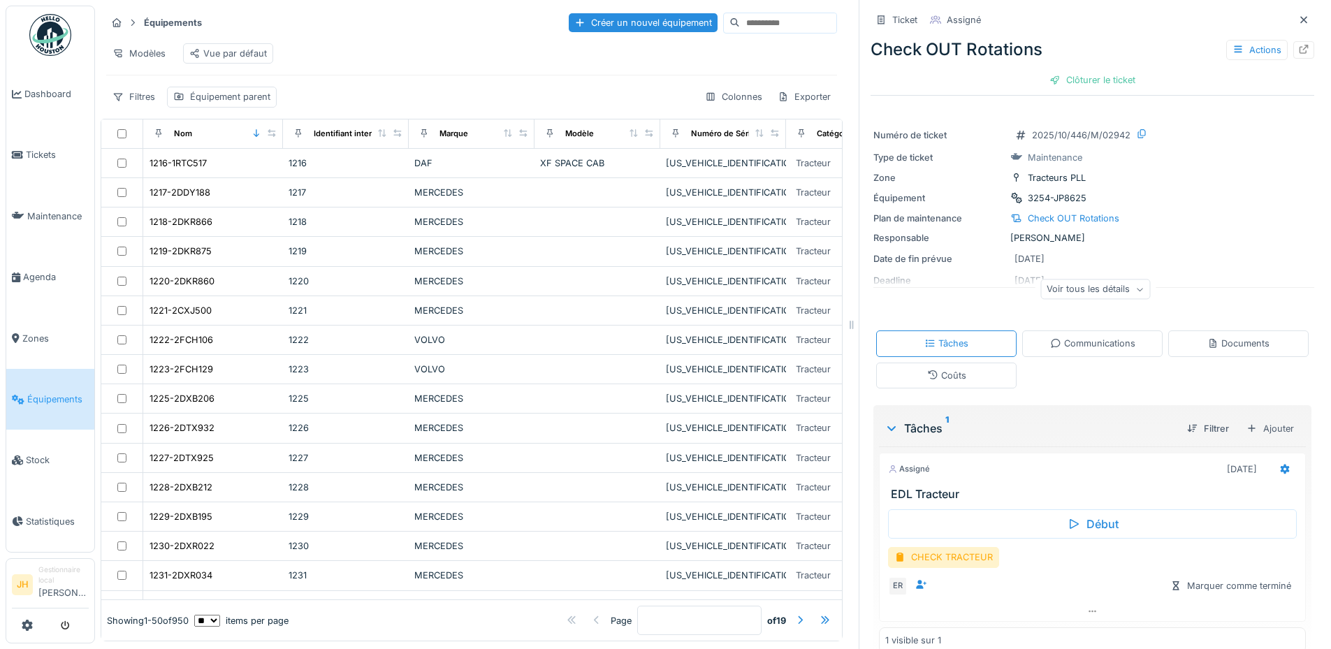
click at [743, 21] on input at bounding box center [788, 23] width 96 height 20
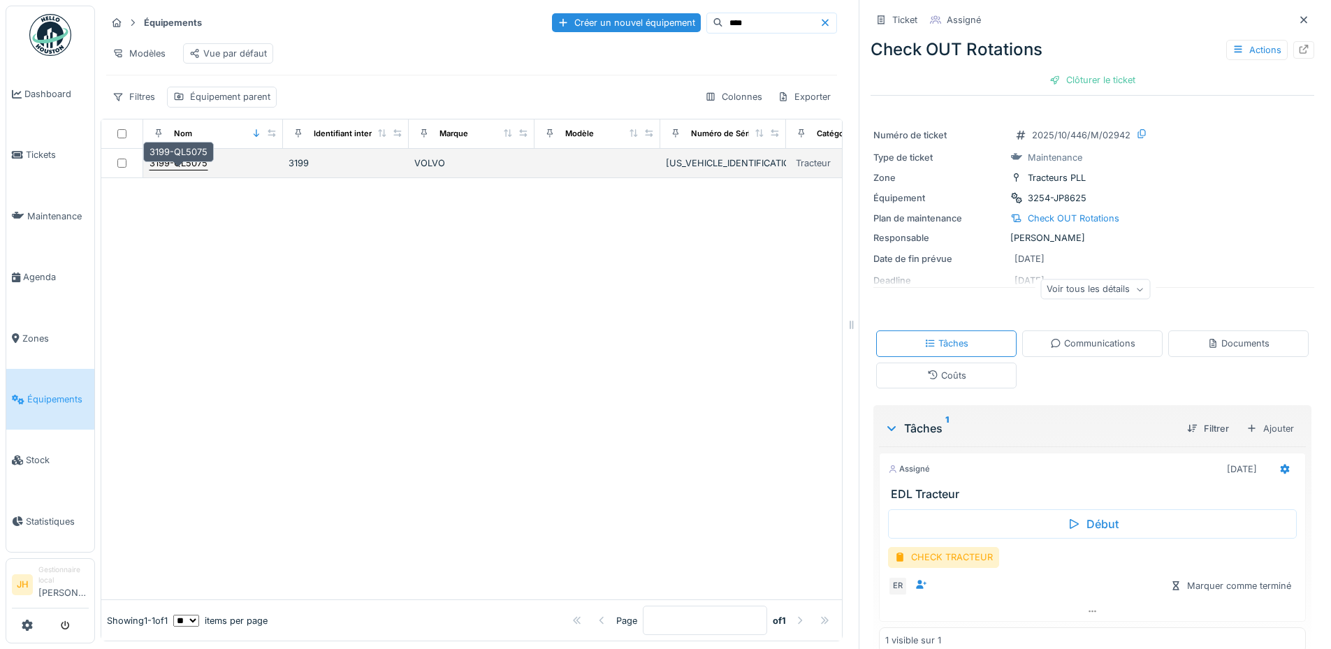
click at [193, 168] on div "3199-QL5075" at bounding box center [179, 163] width 58 height 13
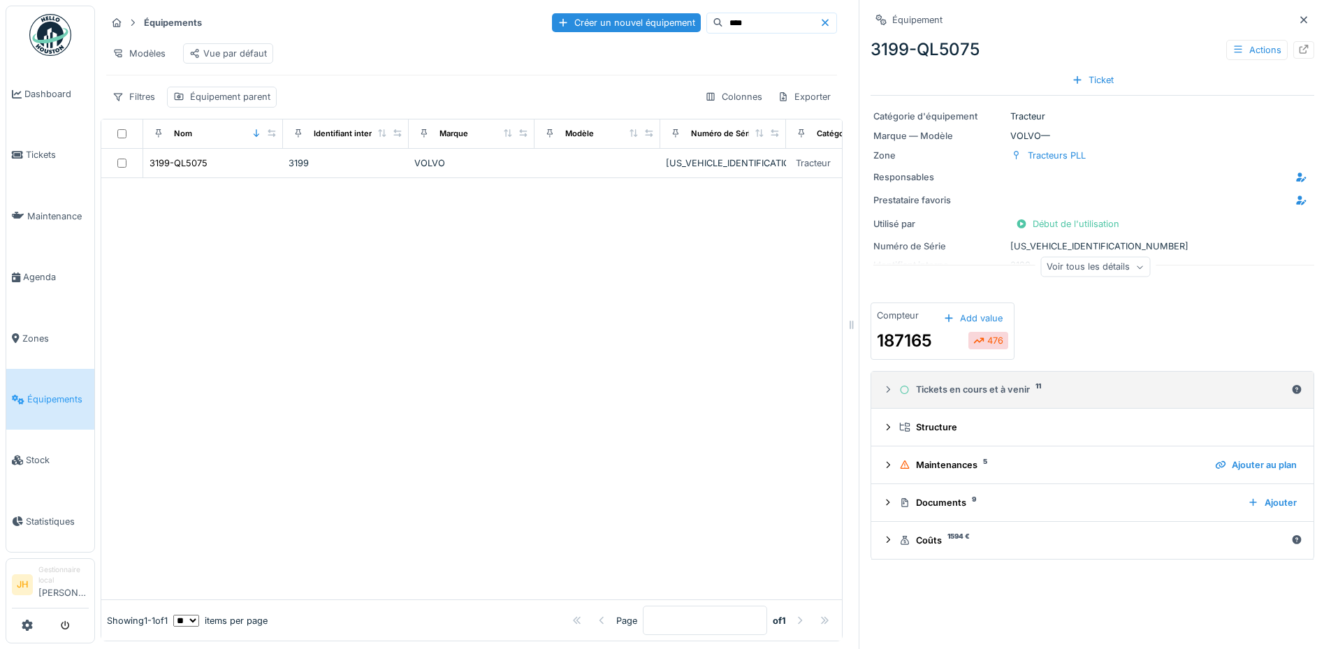
click at [1004, 384] on summary "Tickets en cours et à venir 11" at bounding box center [1092, 390] width 431 height 26
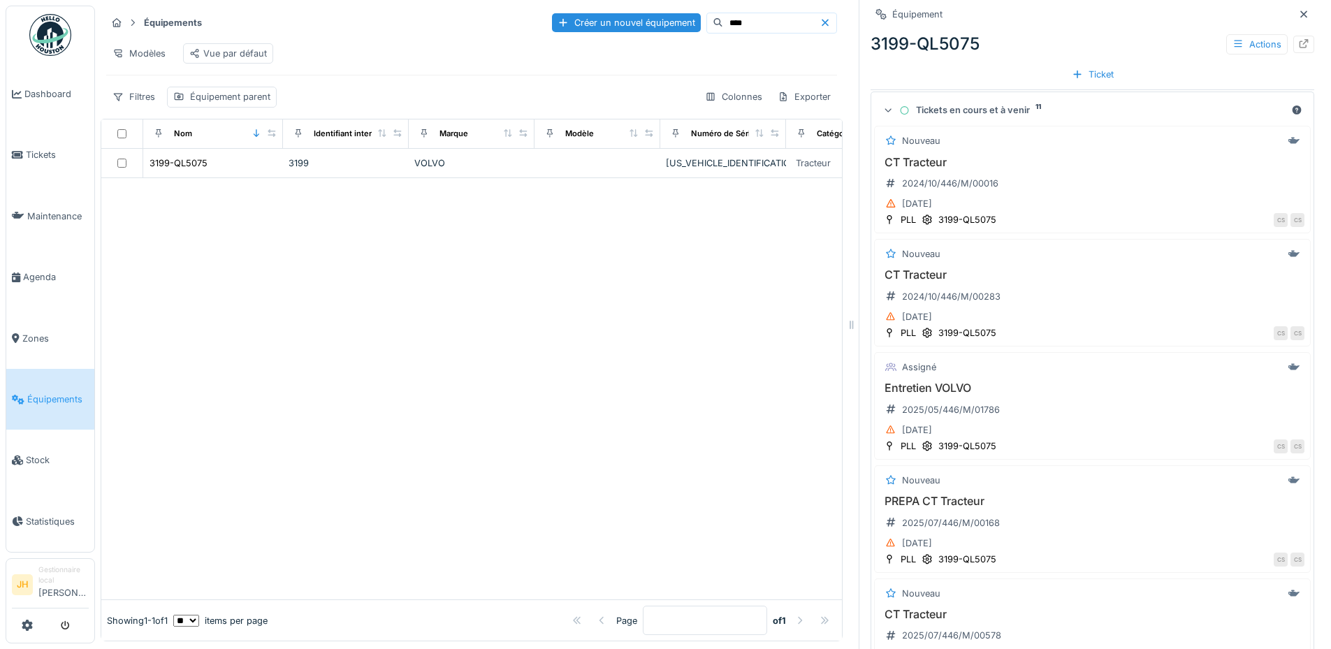
scroll to position [419, 0]
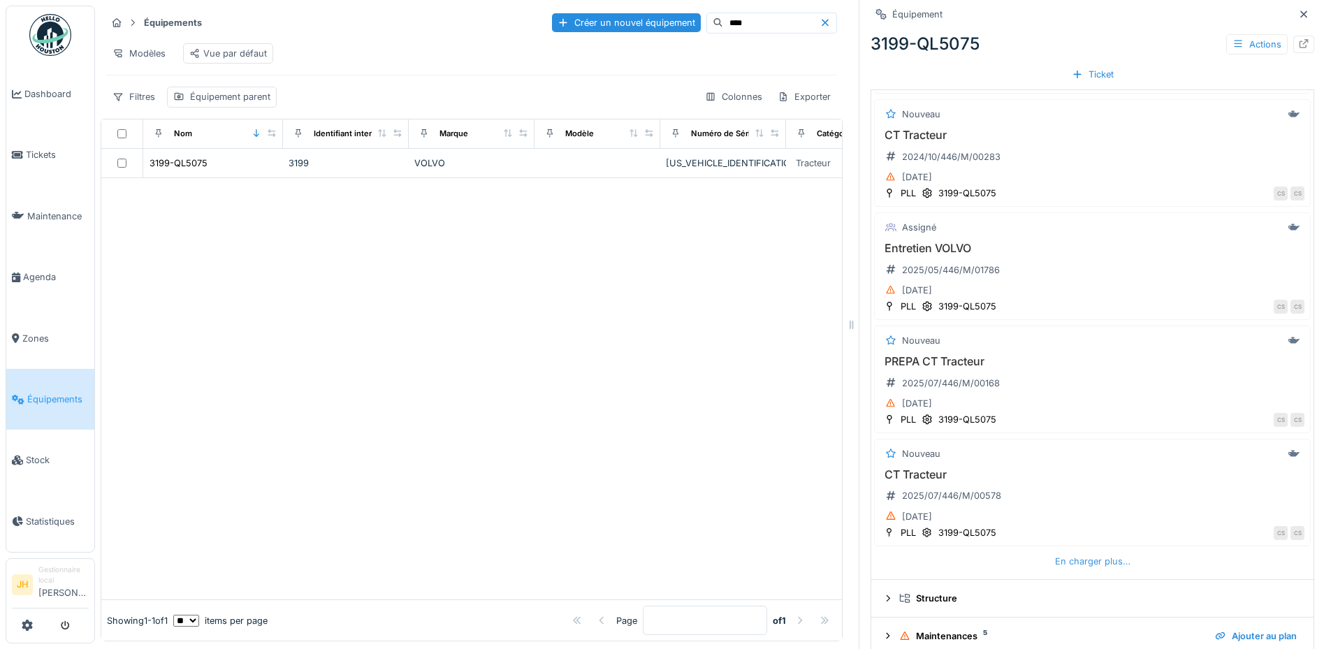
click at [1107, 567] on div "En charger plus…" at bounding box center [1093, 561] width 87 height 19
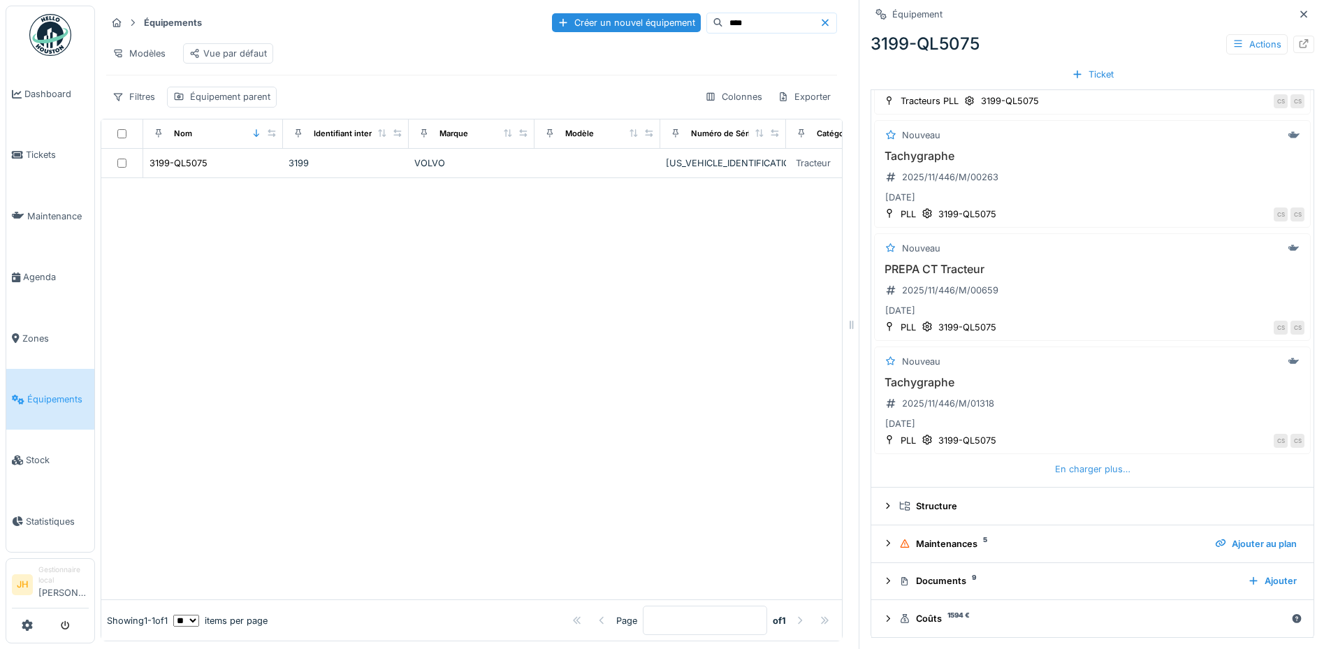
click at [1065, 466] on div "En charger plus…" at bounding box center [1093, 469] width 87 height 19
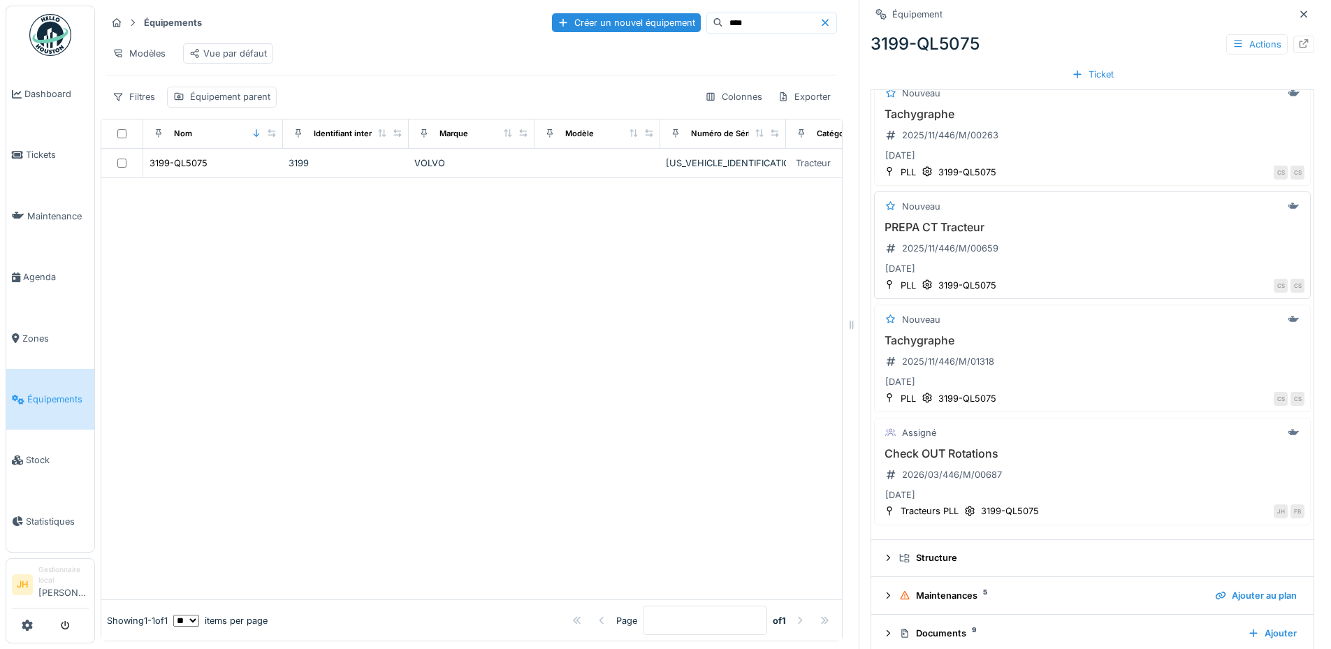
scroll to position [1174, 0]
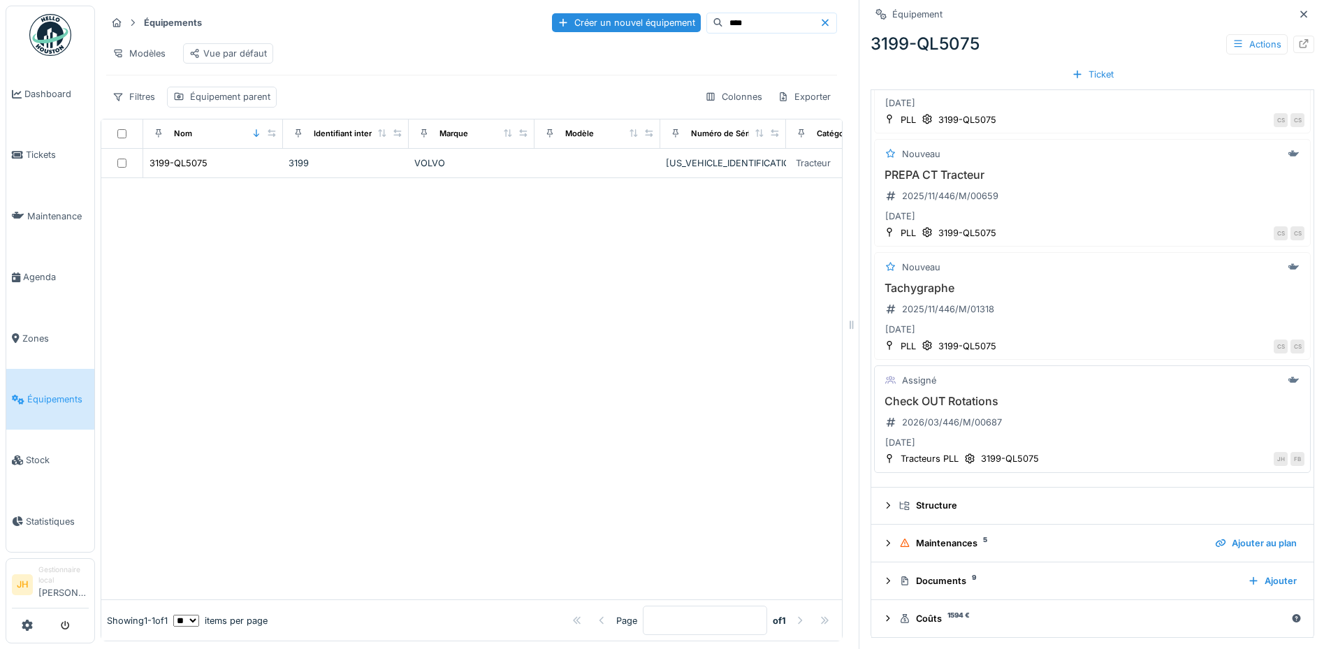
click at [959, 403] on h3 "Check OUT Rotations" at bounding box center [1093, 401] width 424 height 13
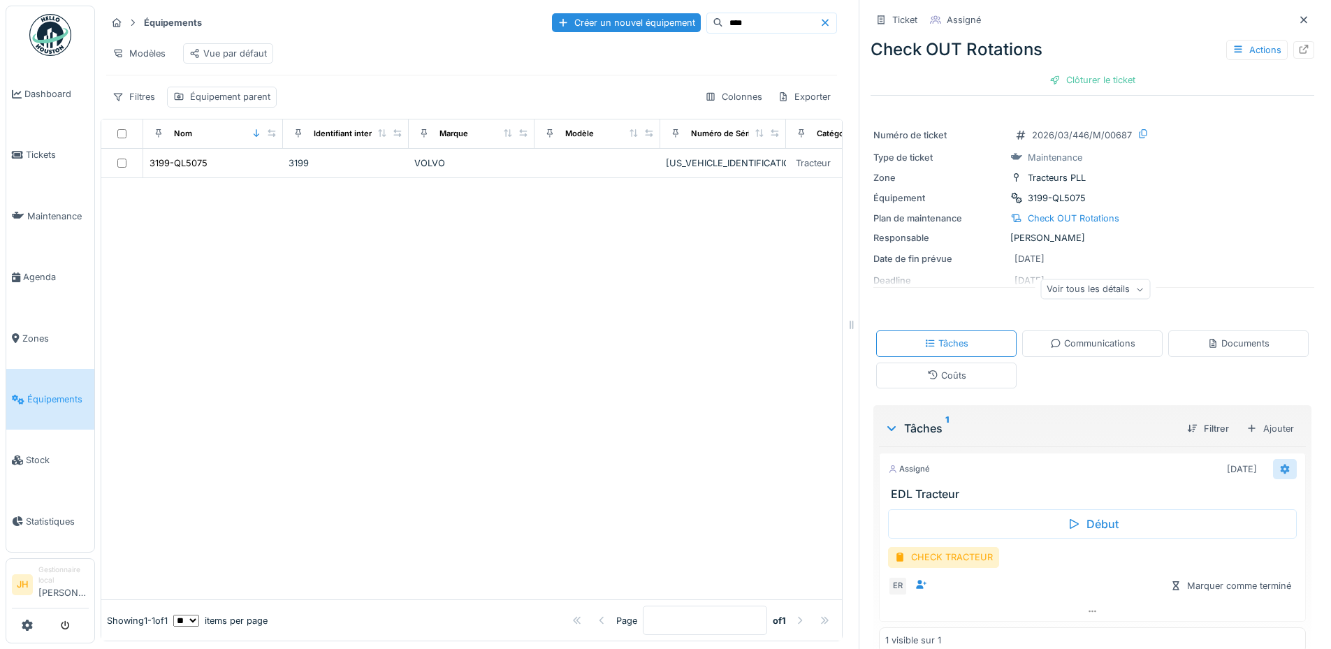
click at [1280, 470] on icon at bounding box center [1285, 469] width 11 height 9
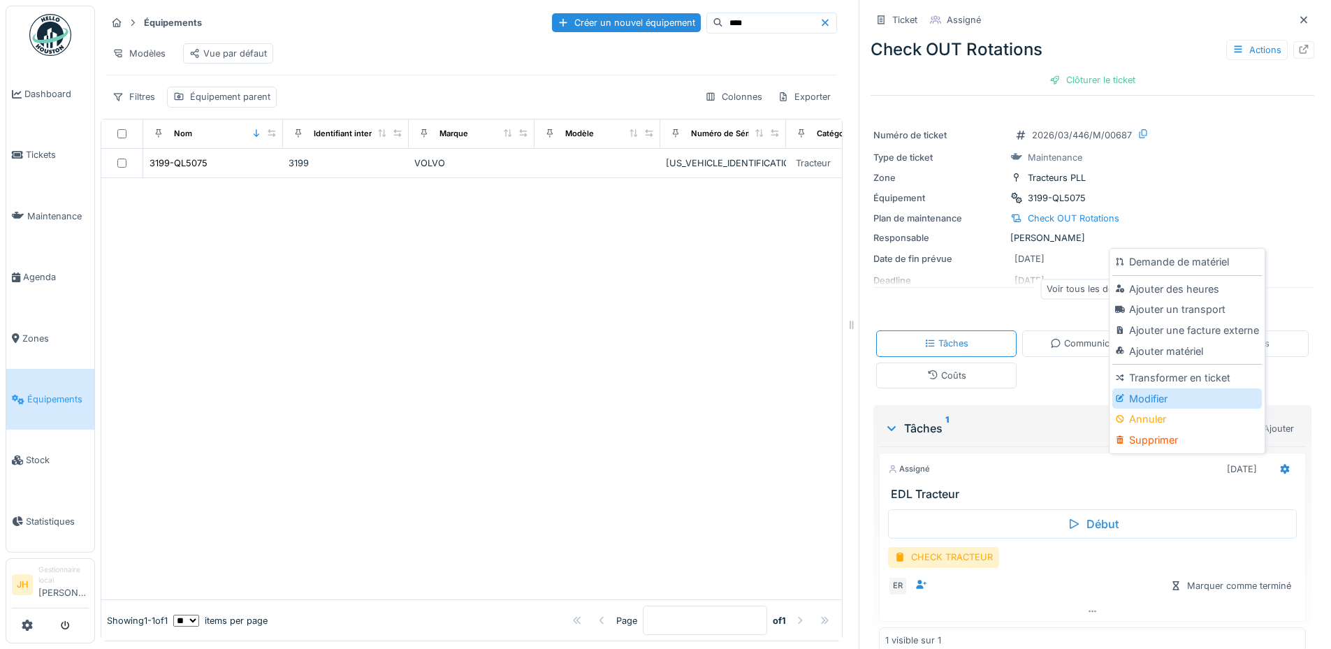
click at [1143, 399] on div "Modifier" at bounding box center [1187, 399] width 149 height 21
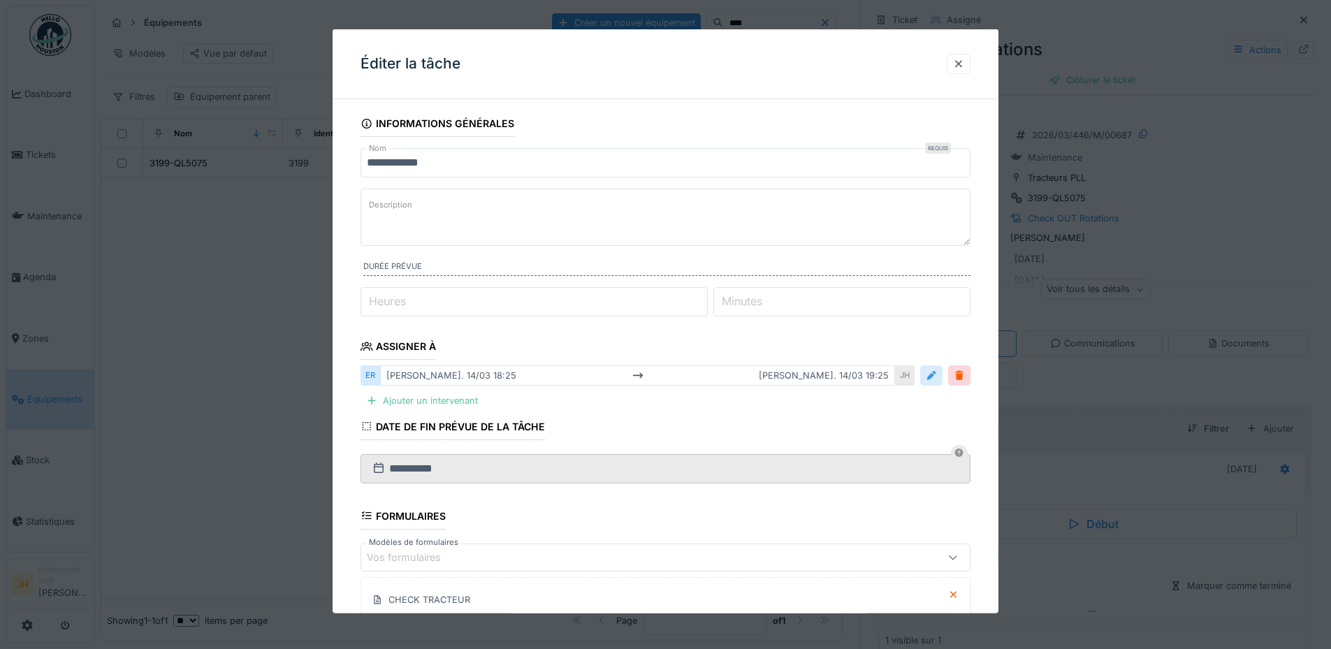
click at [934, 371] on div at bounding box center [931, 375] width 11 height 13
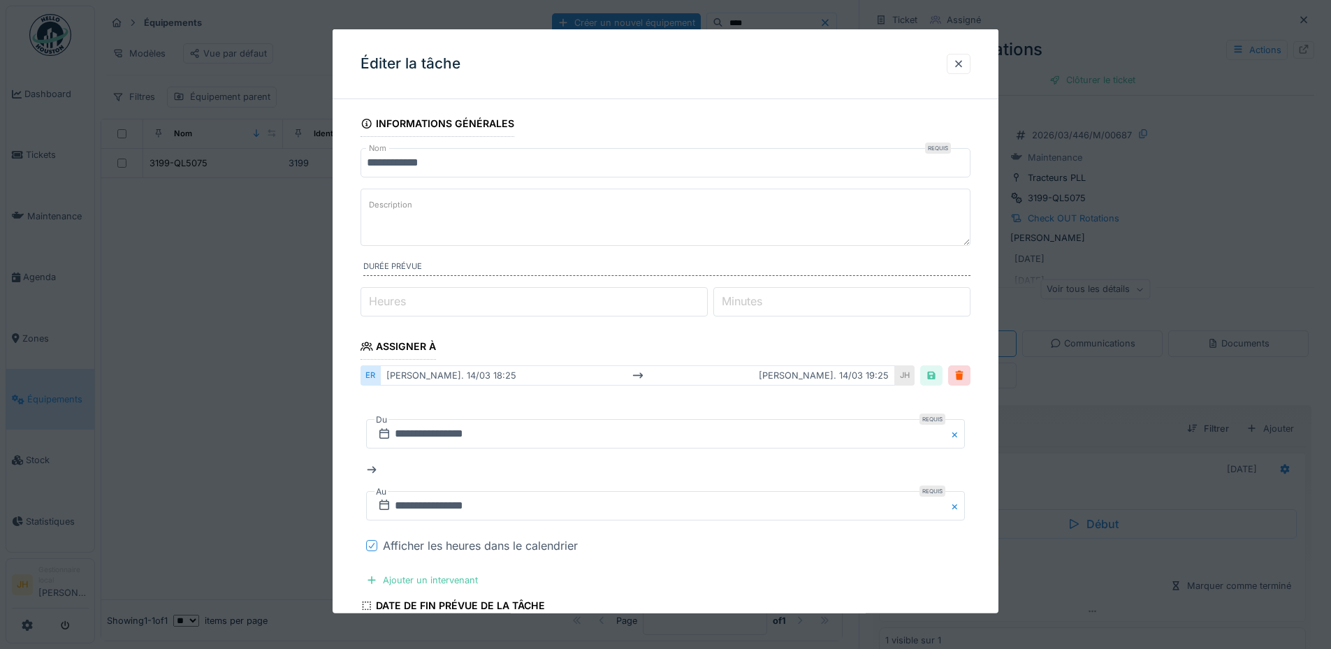
click at [376, 542] on icon at bounding box center [372, 545] width 8 height 7
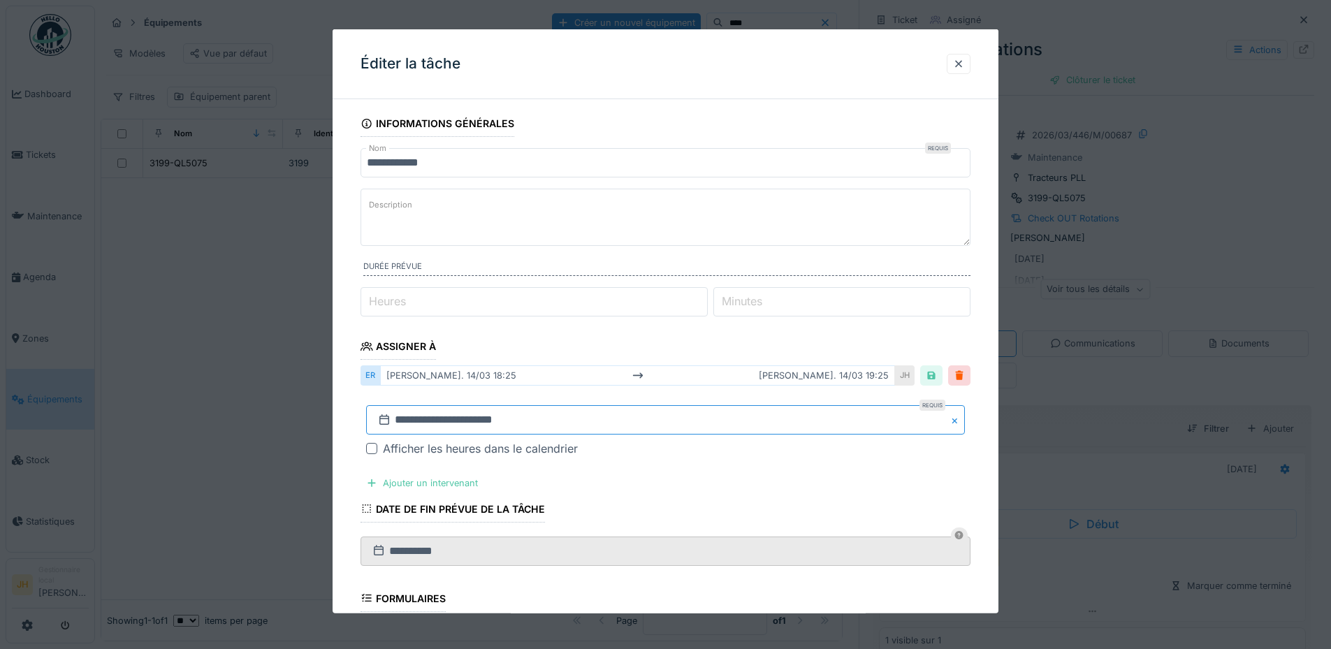
click at [546, 417] on input "**********" at bounding box center [665, 419] width 599 height 29
click at [598, 207] on span "Previous Month" at bounding box center [598, 211] width 0 height 17
click at [602, 230] on button "Previous Month" at bounding box center [597, 235] width 22 height 22
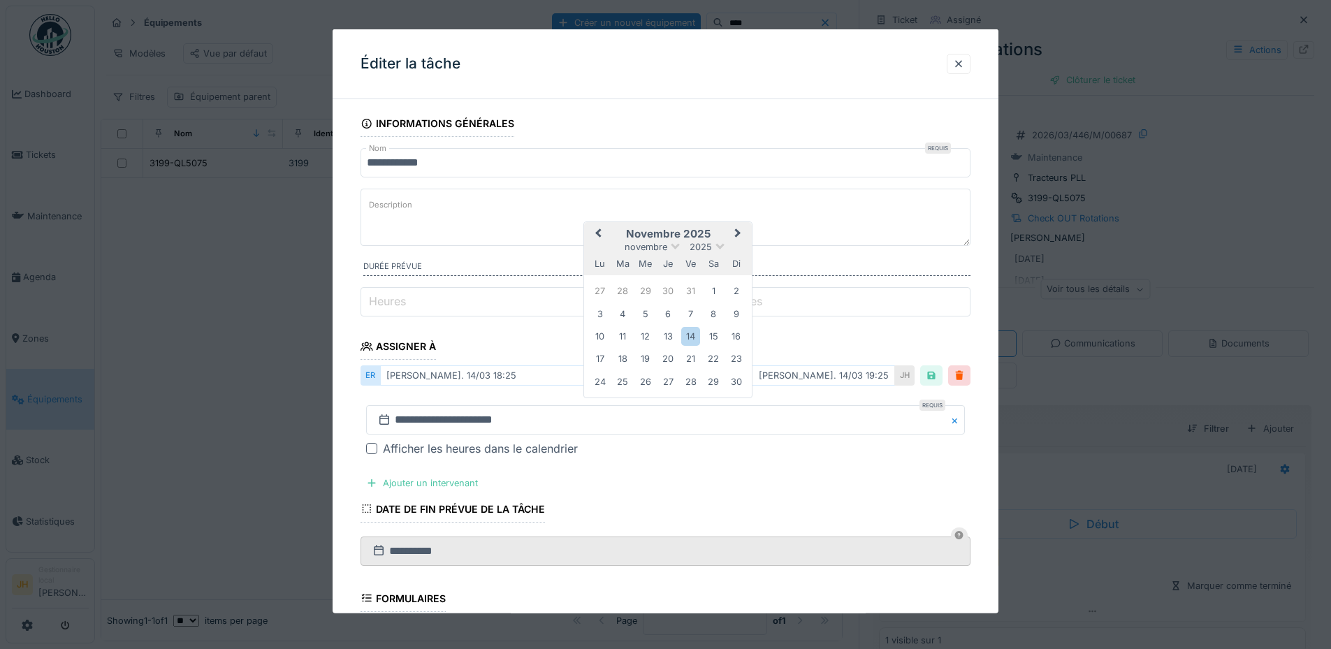
click at [602, 230] on button "Previous Month" at bounding box center [597, 235] width 22 height 22
click at [598, 230] on span "Previous Month" at bounding box center [598, 232] width 0 height 17
click at [738, 230] on span "Next Month" at bounding box center [738, 234] width 0 height 17
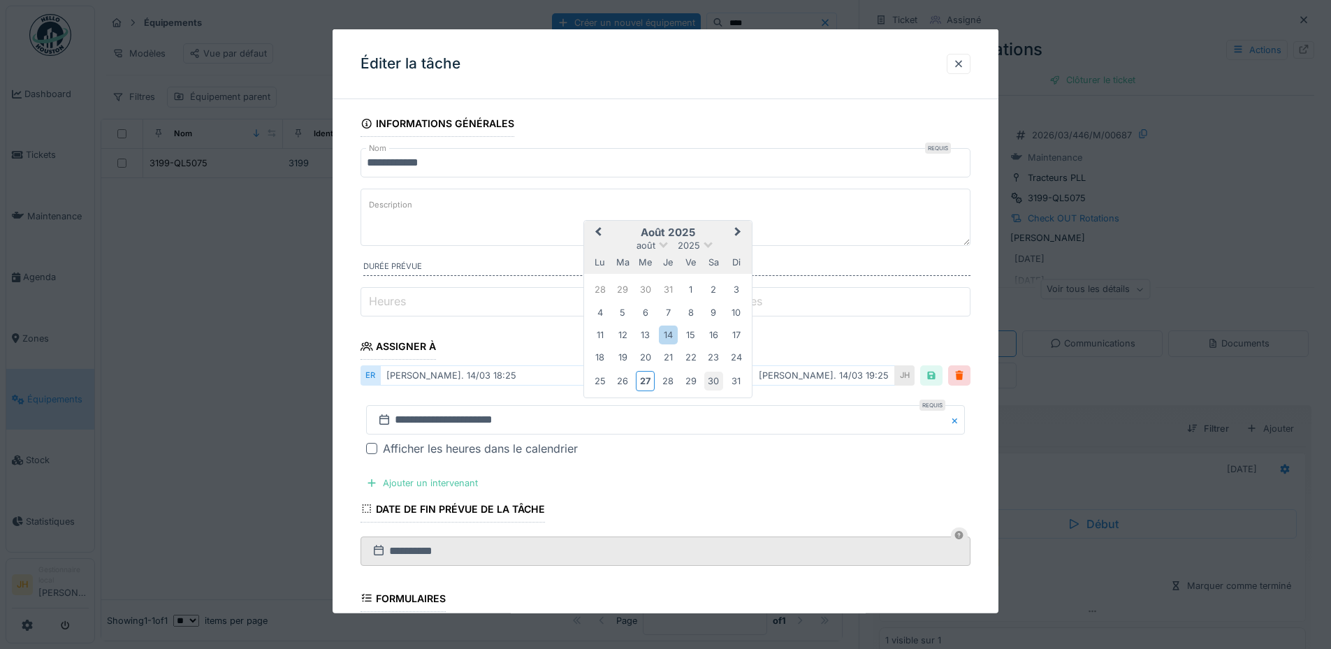
click at [717, 382] on div "30" at bounding box center [714, 381] width 19 height 19
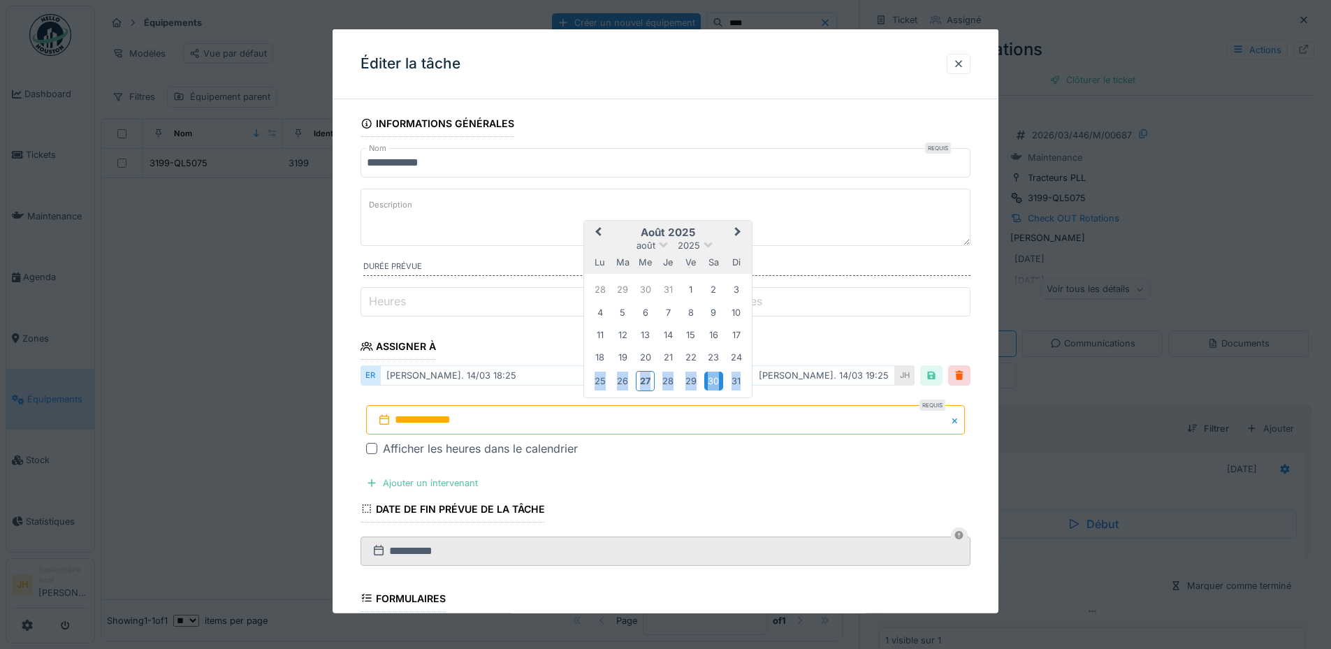
click at [717, 382] on div "30" at bounding box center [714, 381] width 19 height 19
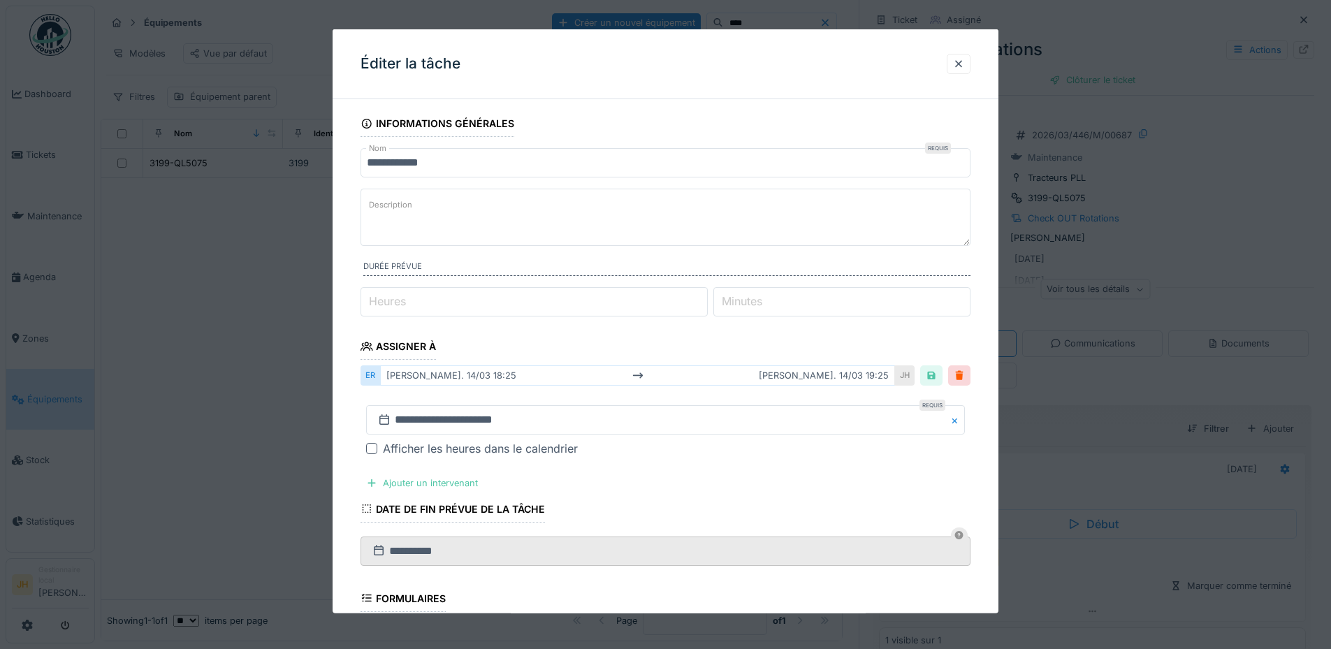
scroll to position [270, 0]
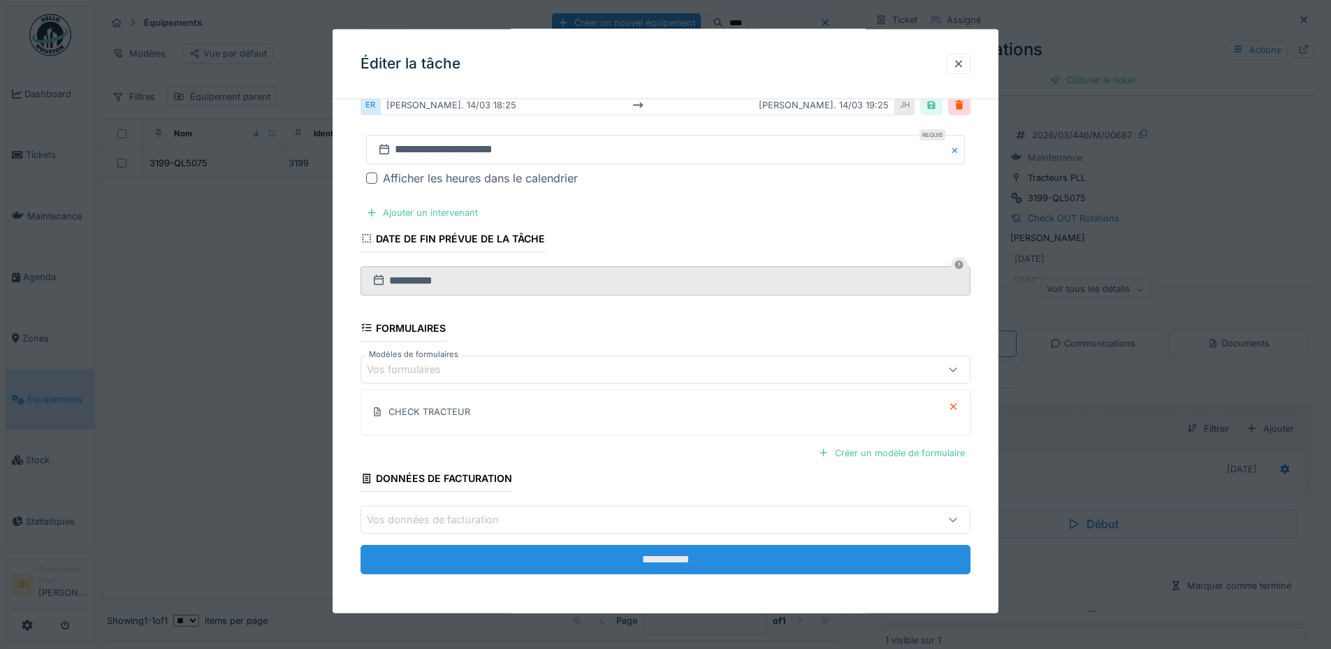
click at [736, 560] on input "**********" at bounding box center [666, 559] width 610 height 29
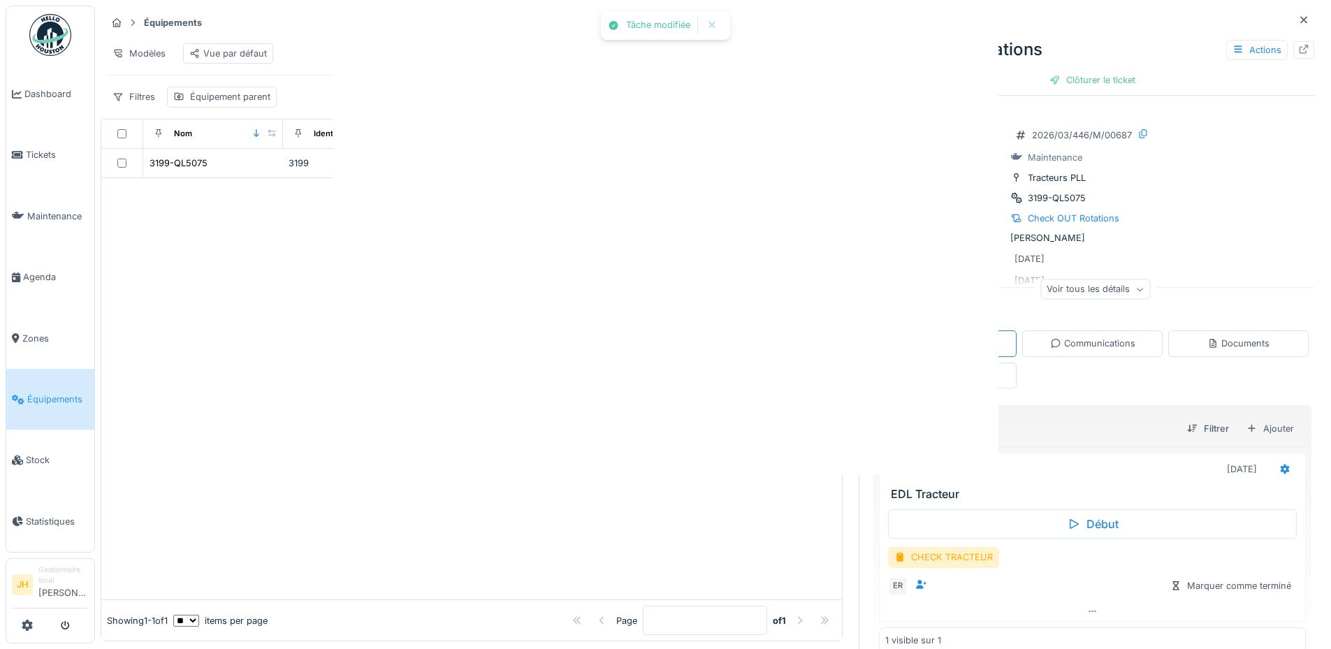
scroll to position [0, 0]
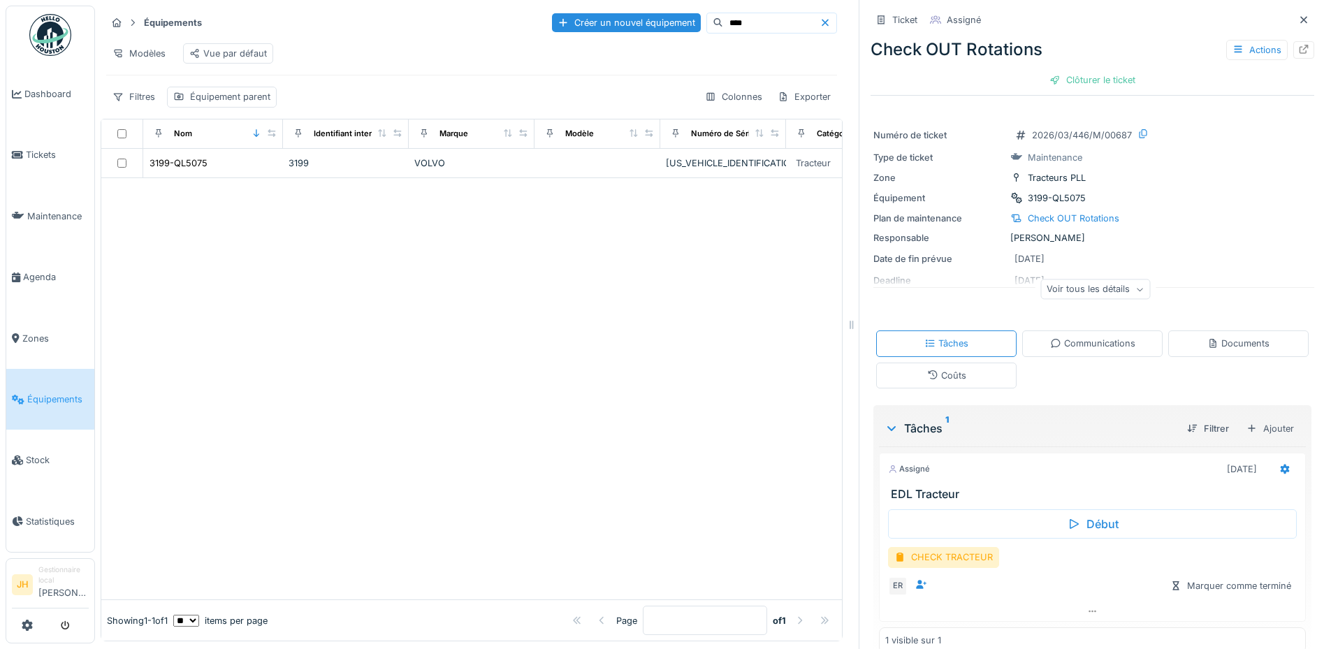
click at [758, 24] on input "****" at bounding box center [771, 23] width 96 height 20
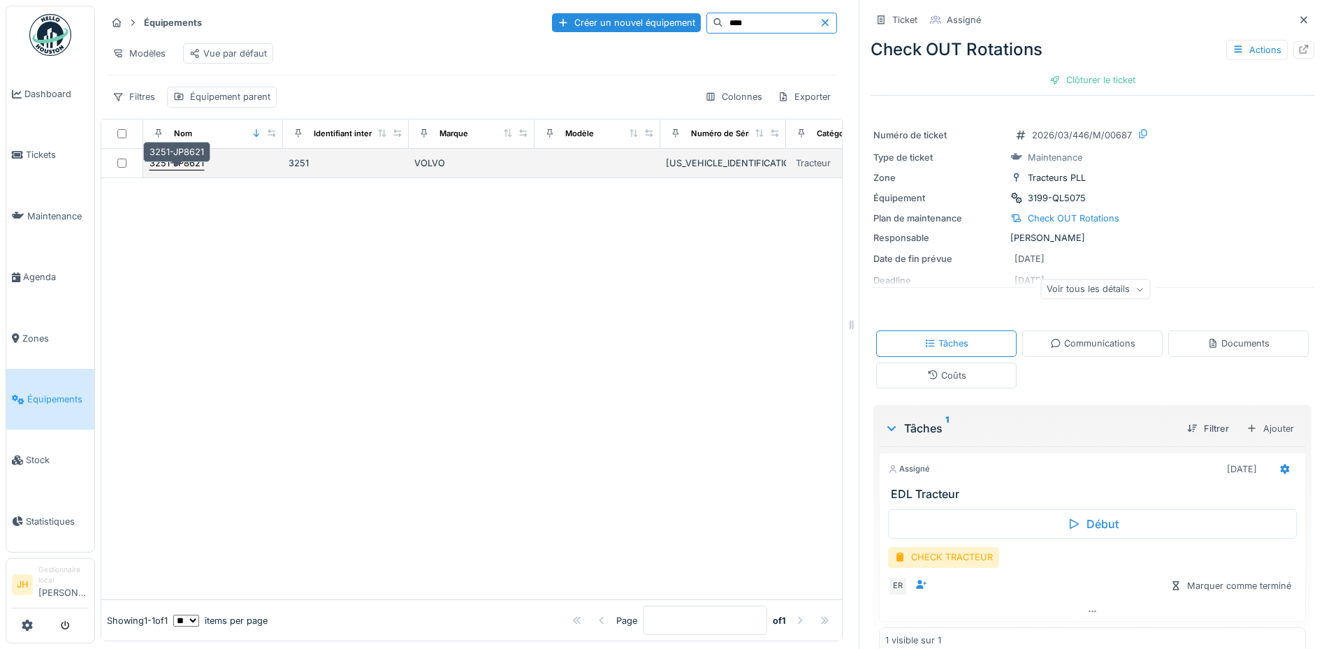
click at [178, 168] on div "3251-JP8621" at bounding box center [177, 163] width 55 height 13
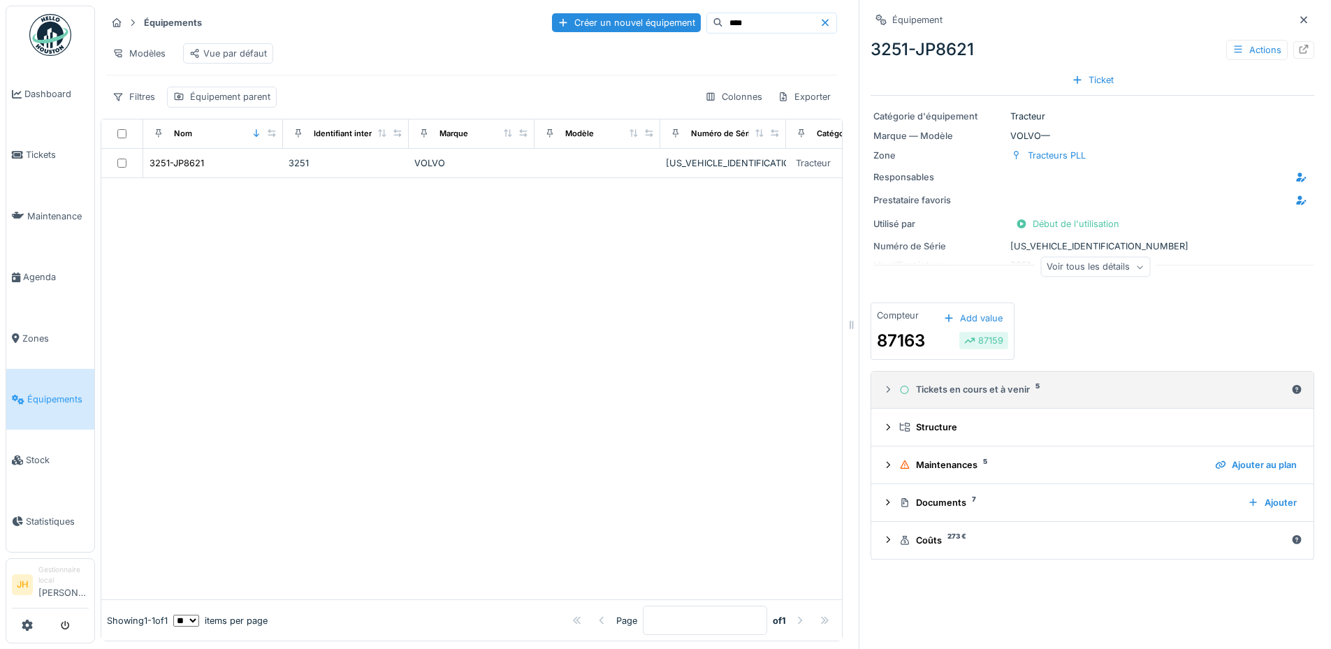
click at [1004, 391] on div "Tickets en cours et à venir 5" at bounding box center [1093, 389] width 387 height 13
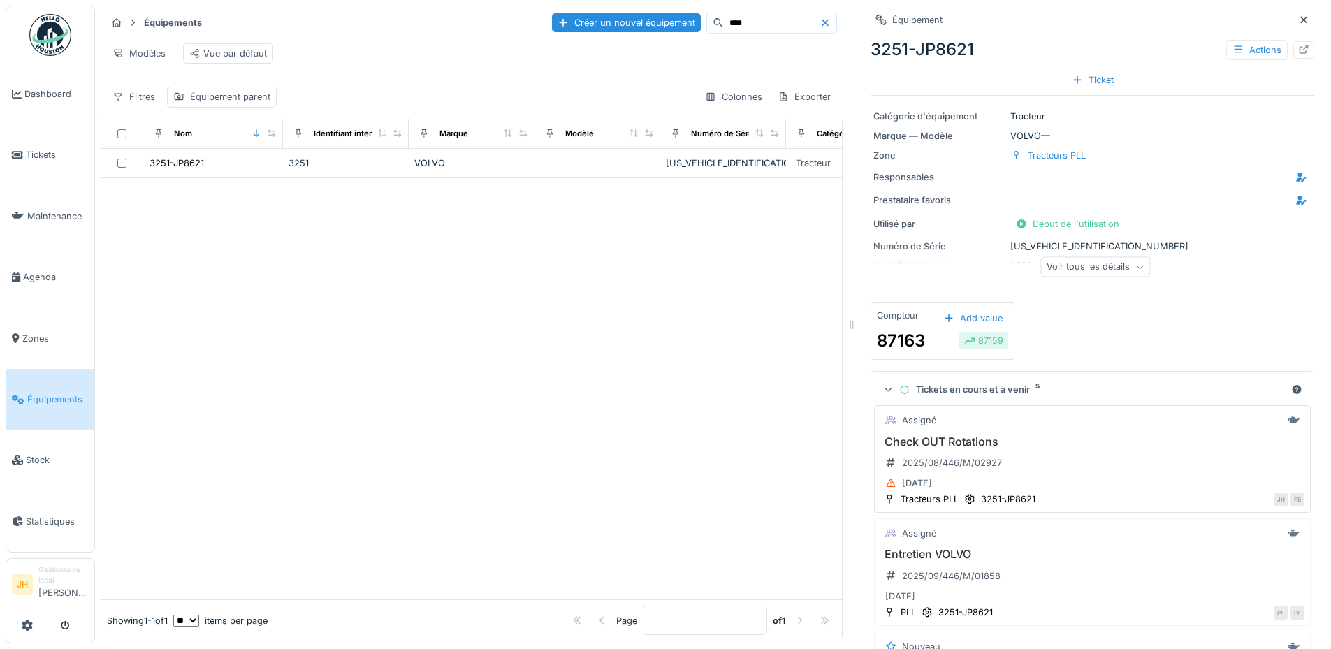
click at [943, 443] on h3 "Check OUT Rotations" at bounding box center [1093, 441] width 424 height 13
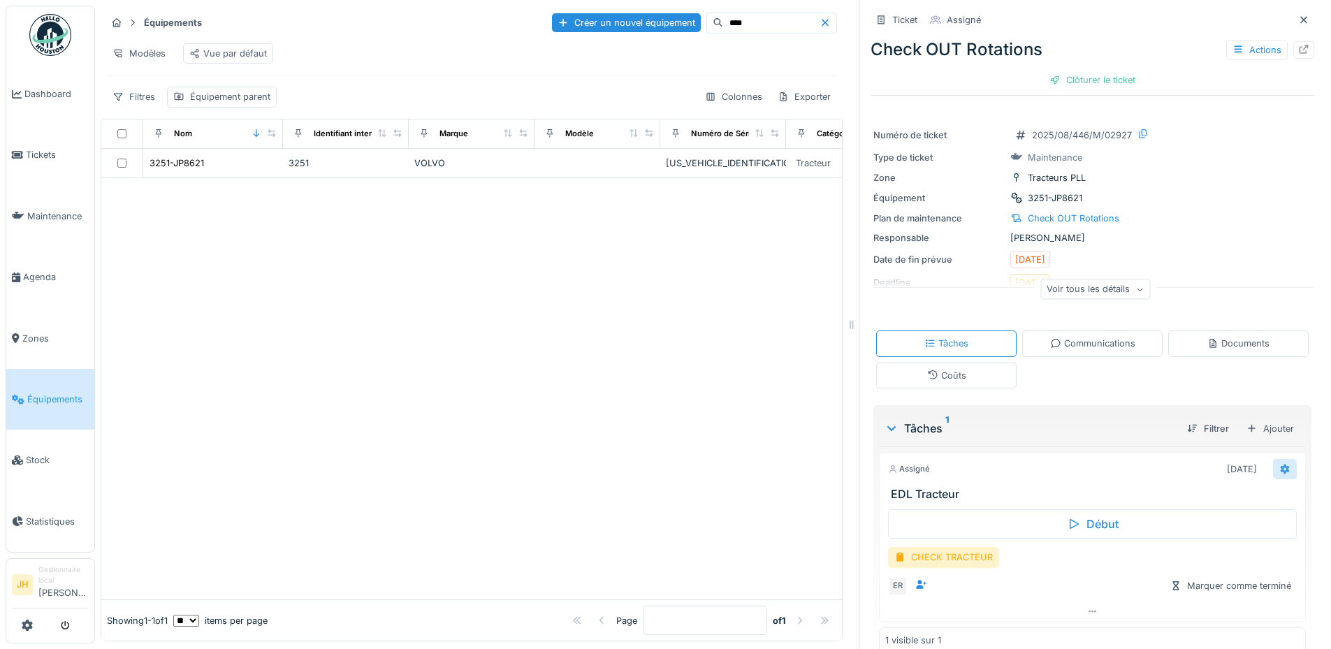
click at [1280, 470] on icon at bounding box center [1285, 469] width 11 height 9
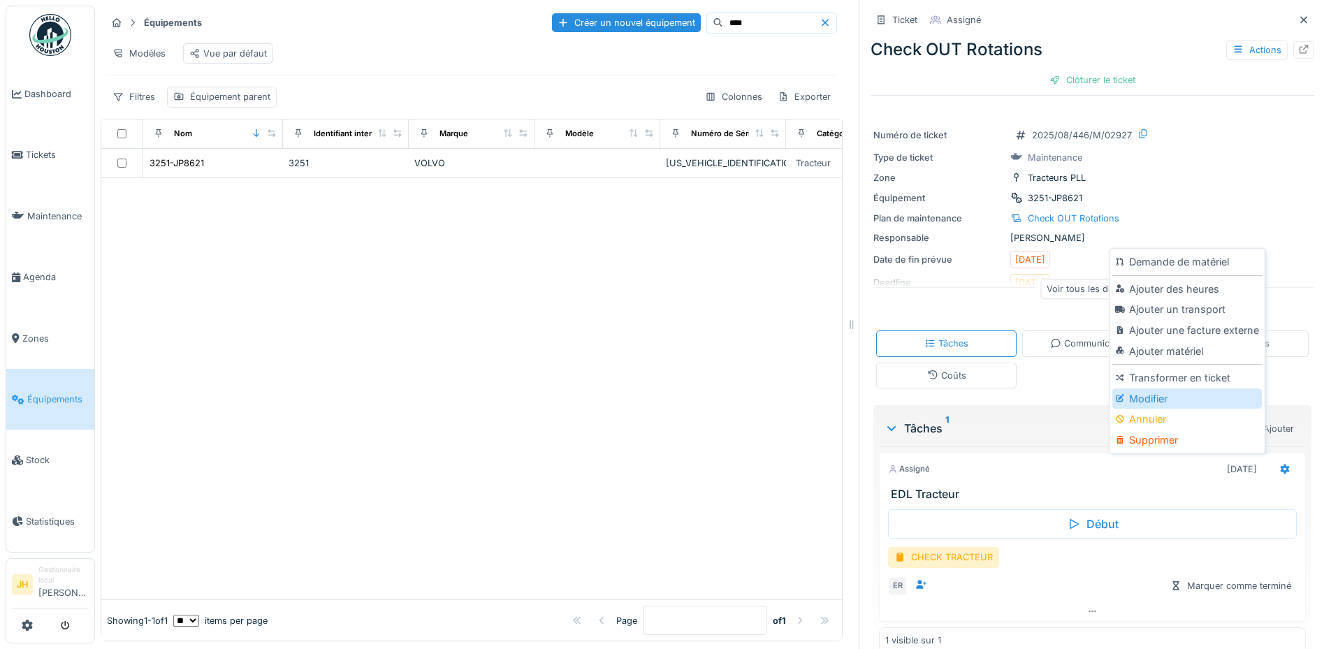
click at [1191, 394] on div "Modifier" at bounding box center [1187, 399] width 149 height 21
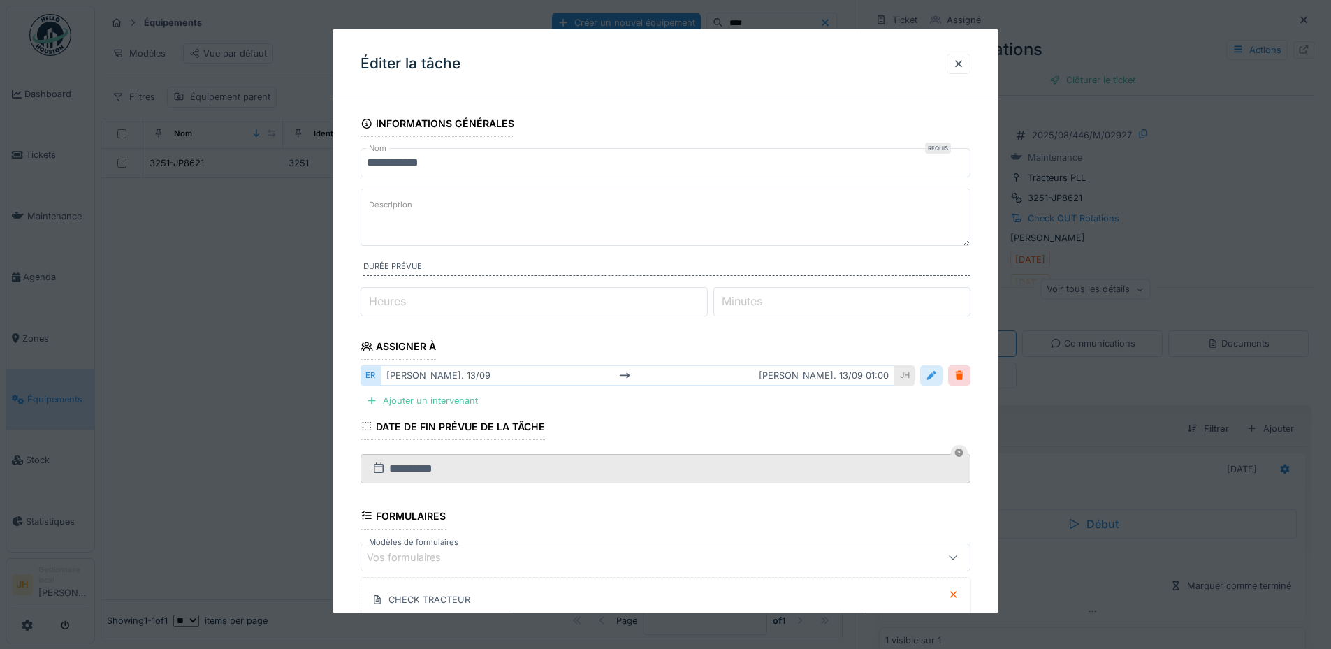
click at [937, 375] on div at bounding box center [931, 375] width 11 height 13
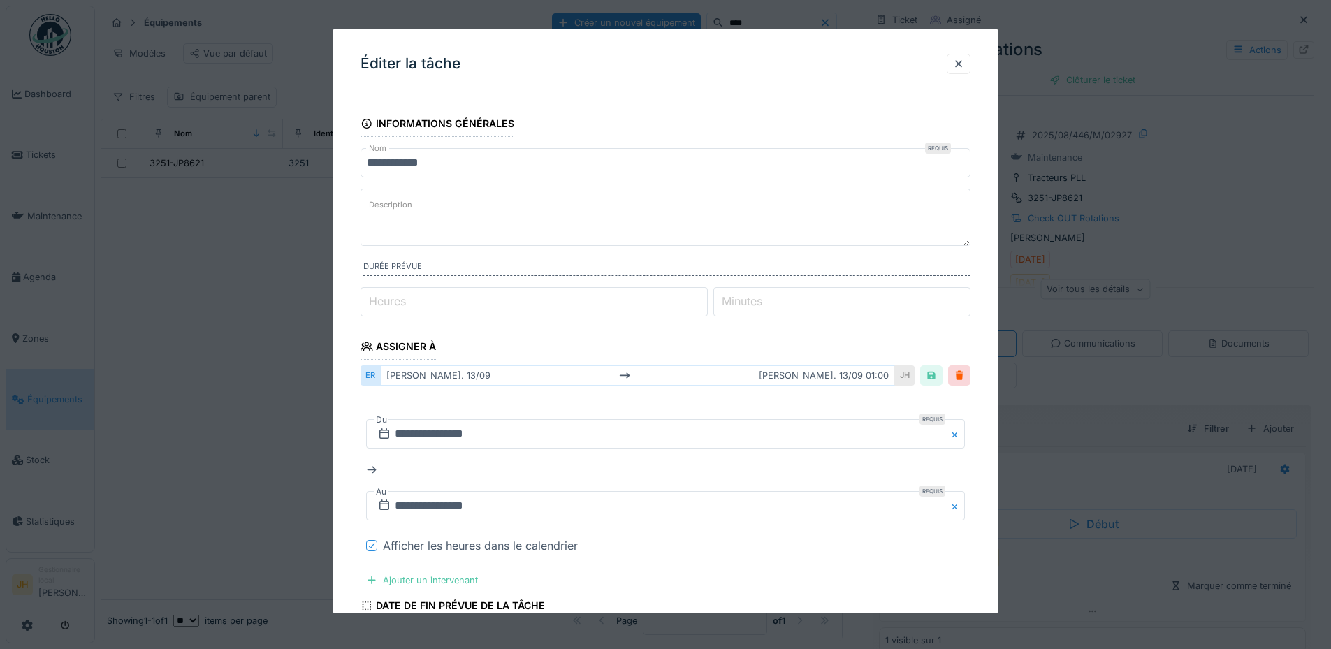
click at [368, 542] on icon at bounding box center [372, 545] width 8 height 7
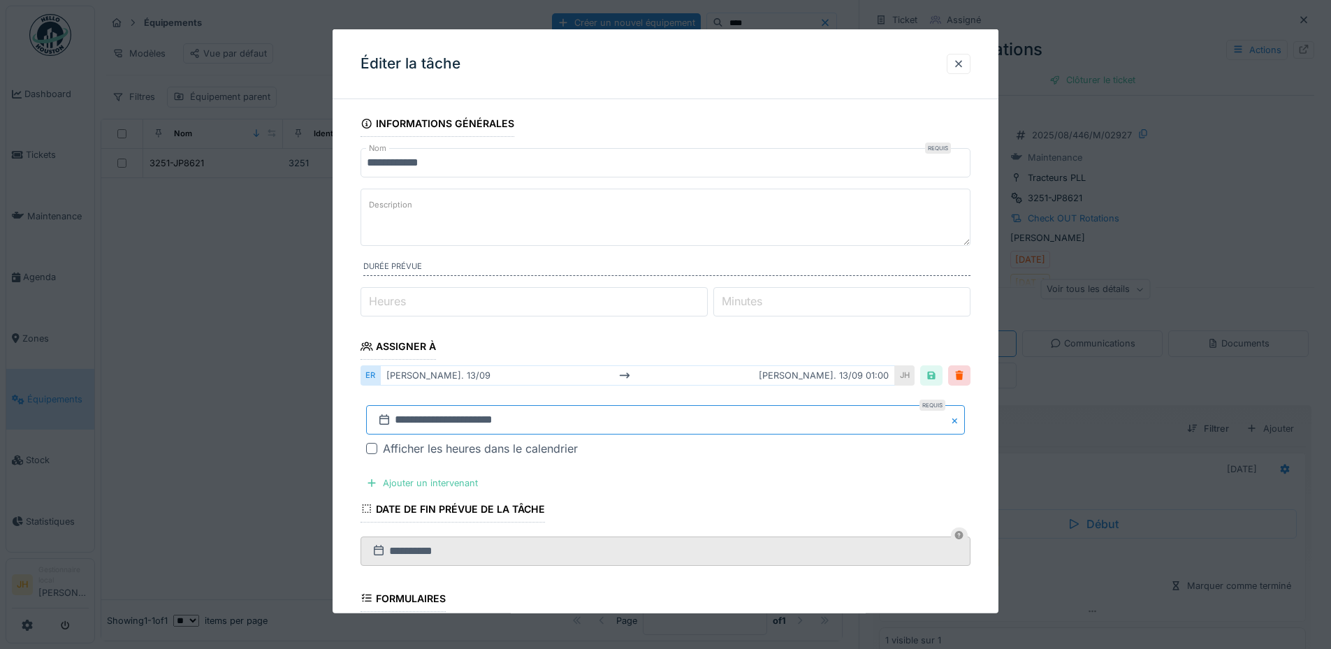
click at [426, 420] on input "**********" at bounding box center [665, 419] width 599 height 29
click at [598, 237] on button "Previous Month" at bounding box center [597, 235] width 22 height 22
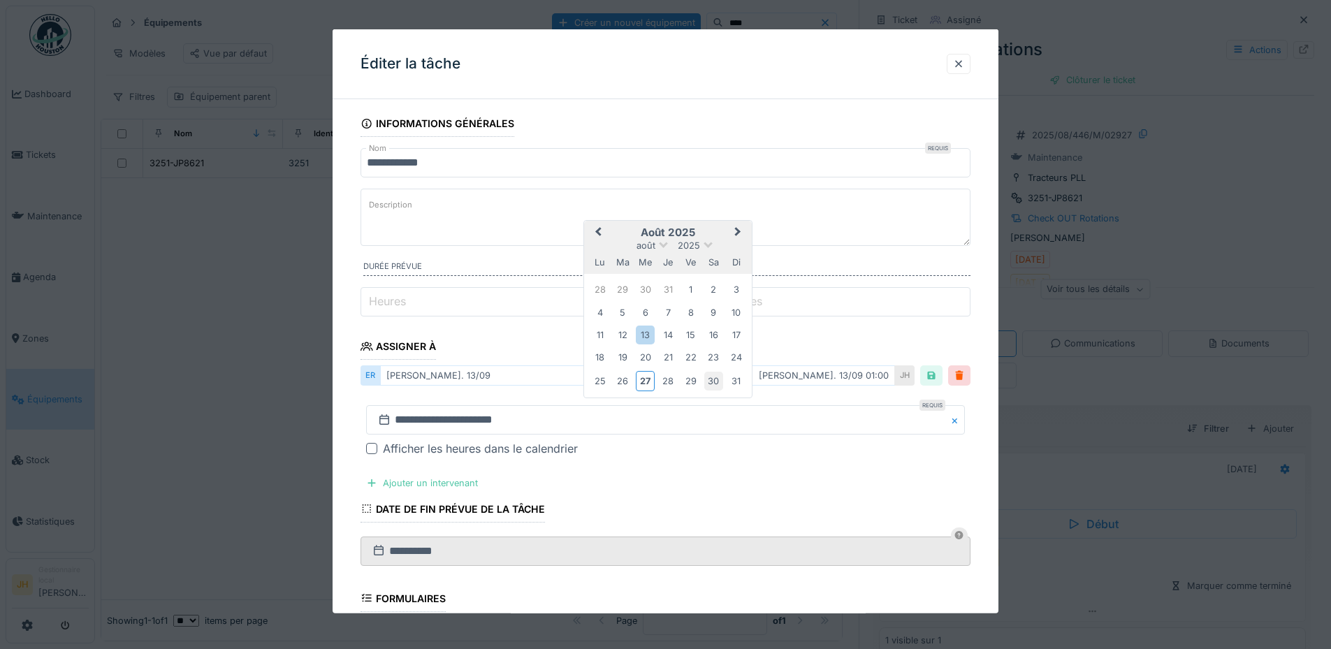
click at [717, 380] on div "30" at bounding box center [714, 381] width 19 height 19
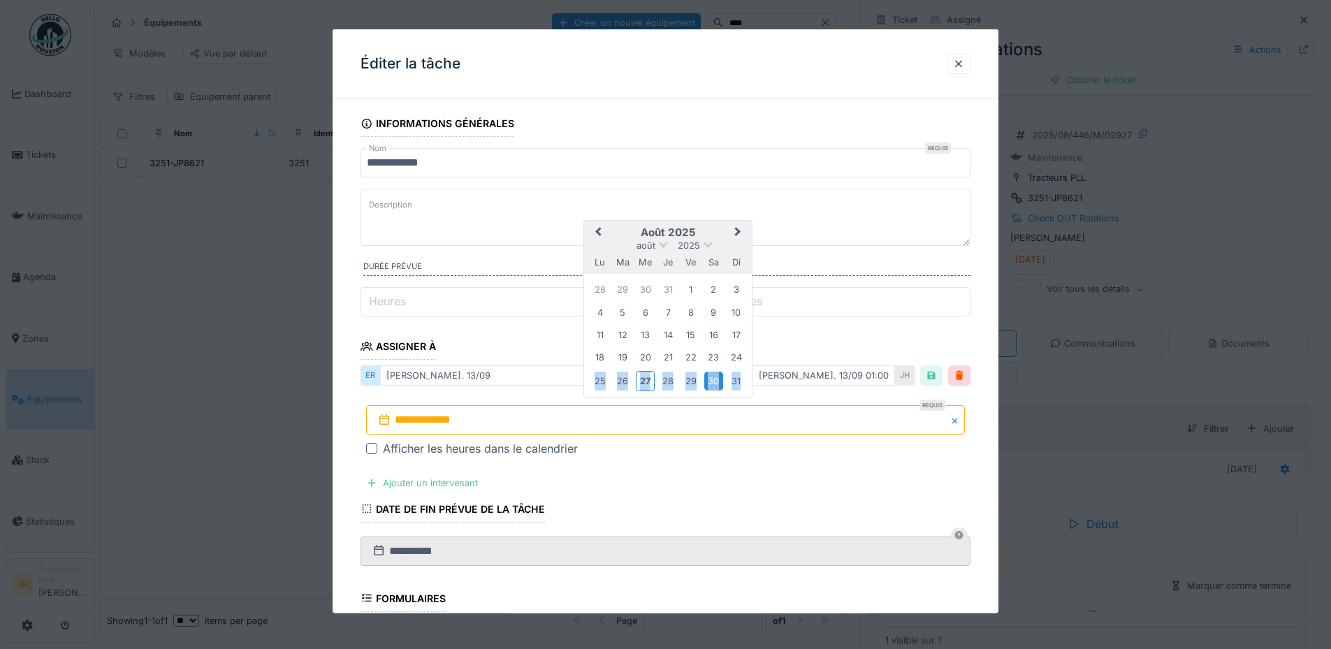
click at [717, 380] on div "30" at bounding box center [714, 381] width 19 height 19
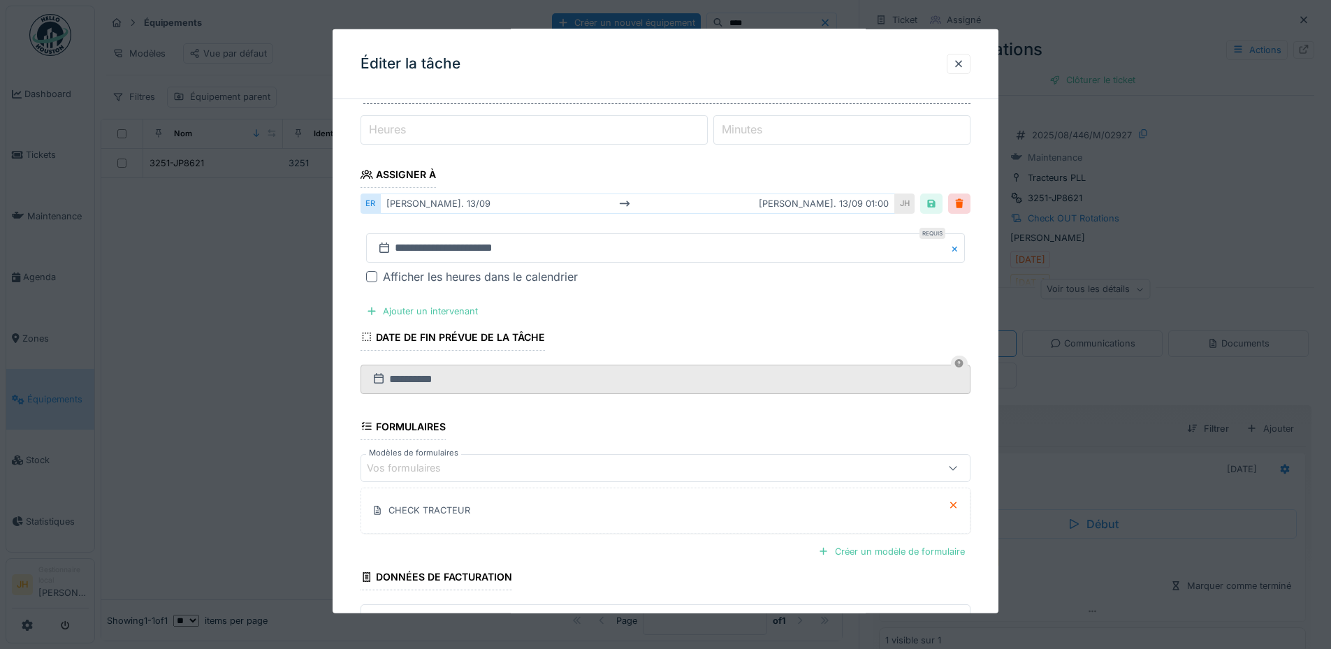
scroll to position [270, 0]
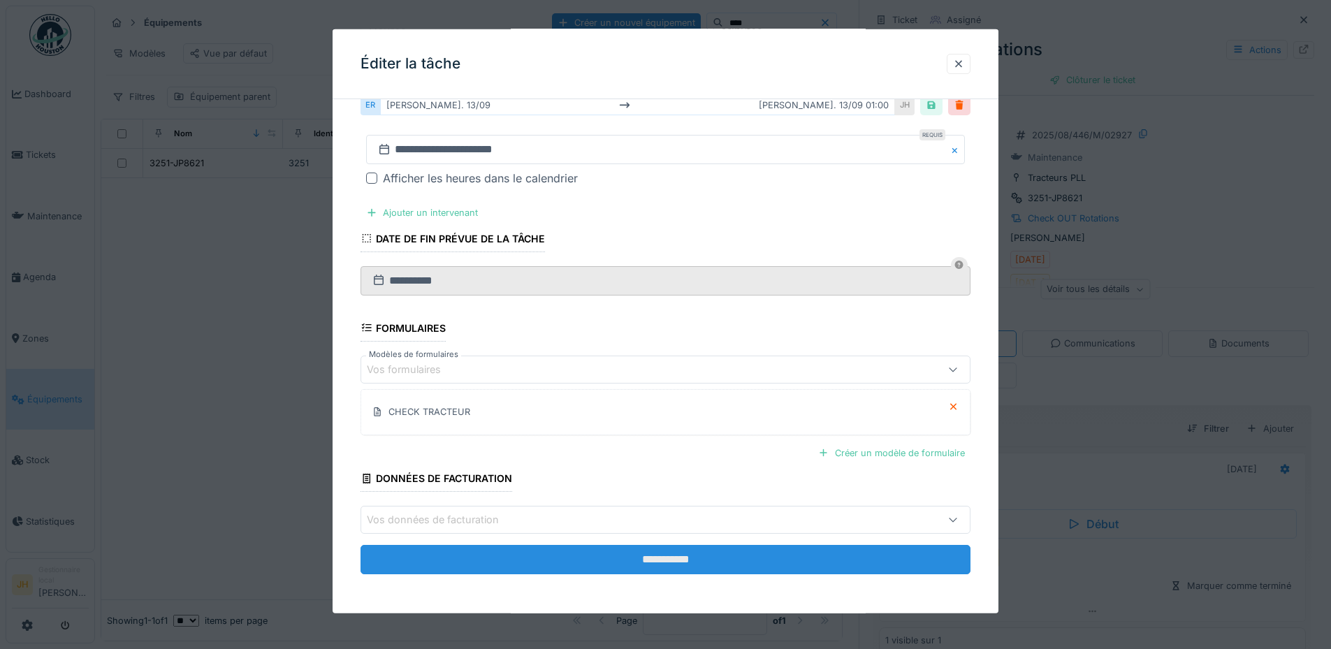
click at [612, 564] on input "**********" at bounding box center [666, 559] width 610 height 29
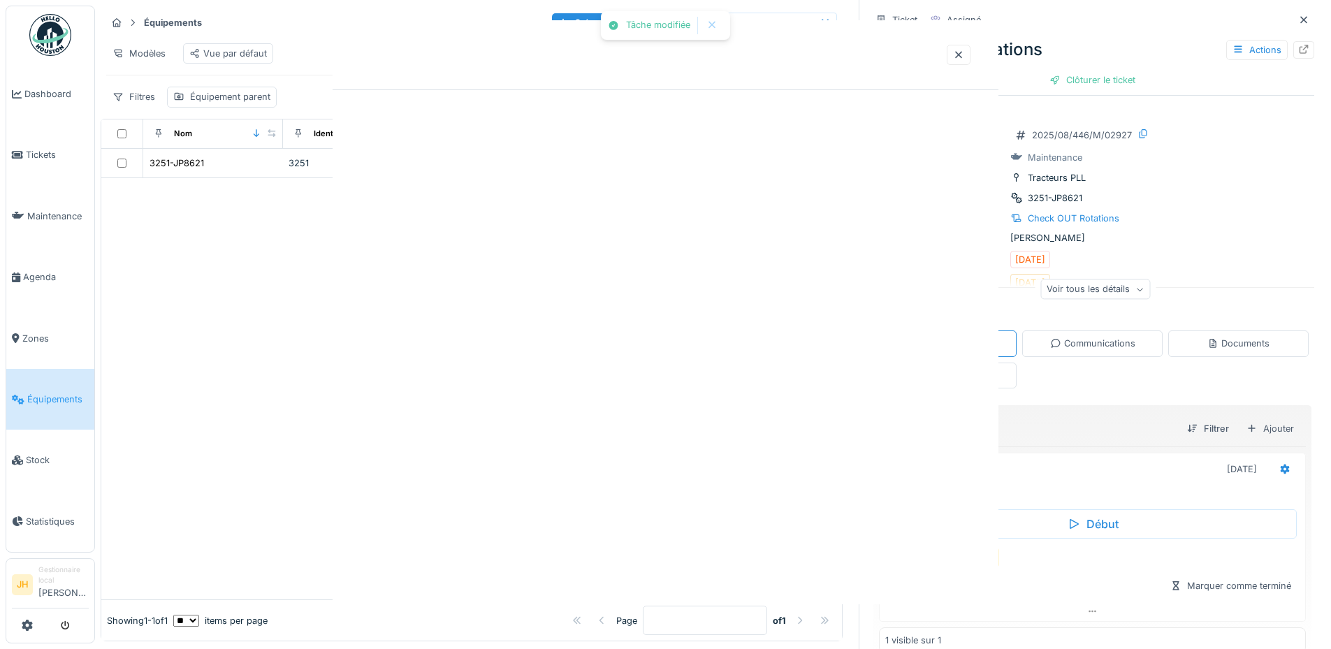
scroll to position [0, 0]
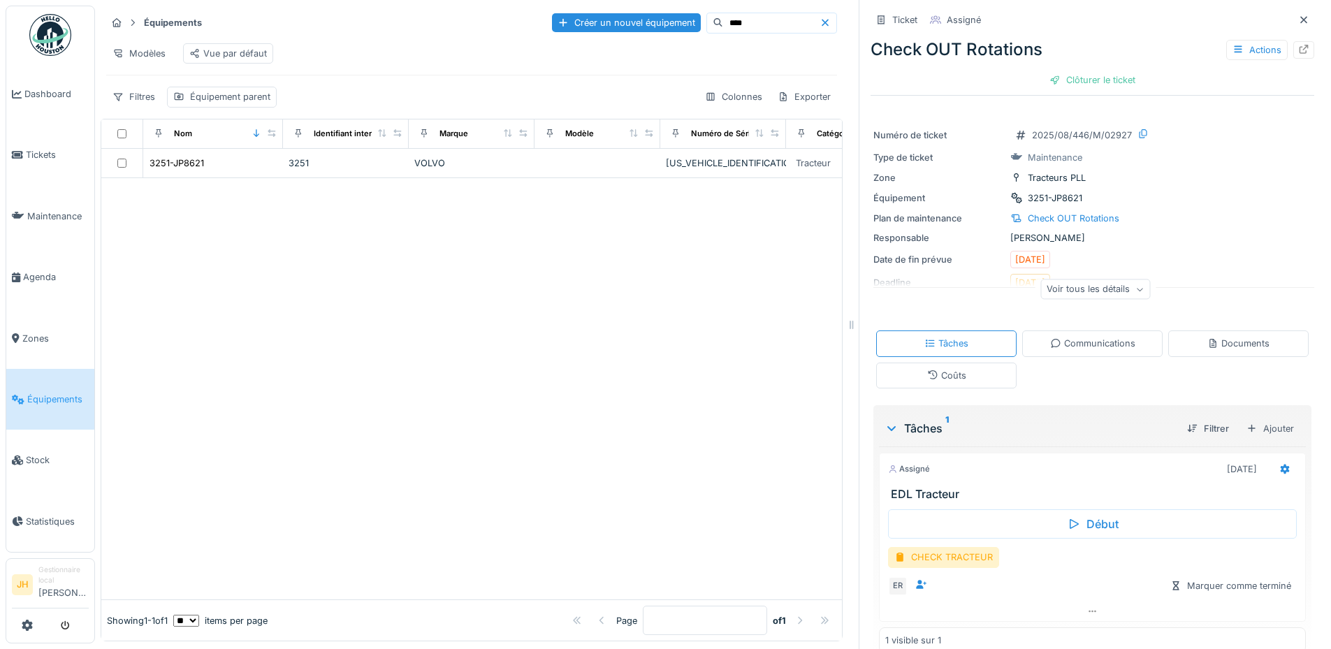
click at [751, 26] on input "****" at bounding box center [771, 23] width 96 height 20
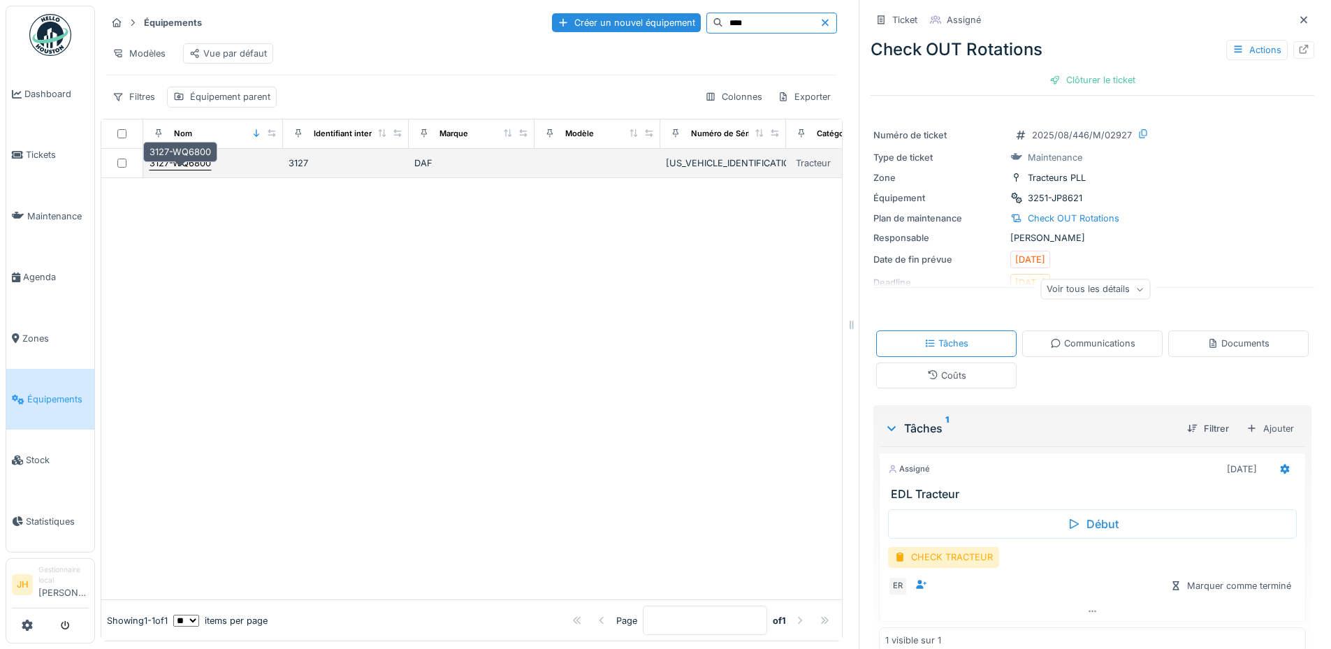
click at [196, 170] on div "3127-WQ6800" at bounding box center [181, 163] width 62 height 13
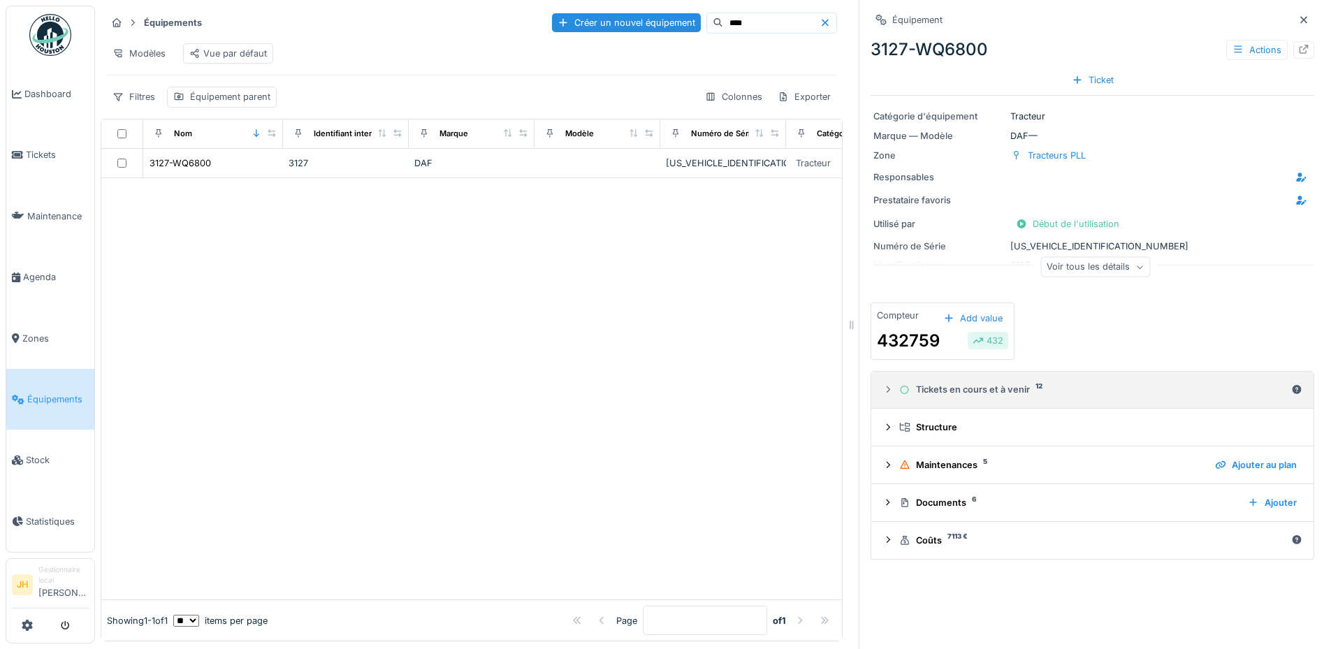
click at [979, 401] on summary "Tickets en cours et à venir 12" at bounding box center [1092, 390] width 431 height 26
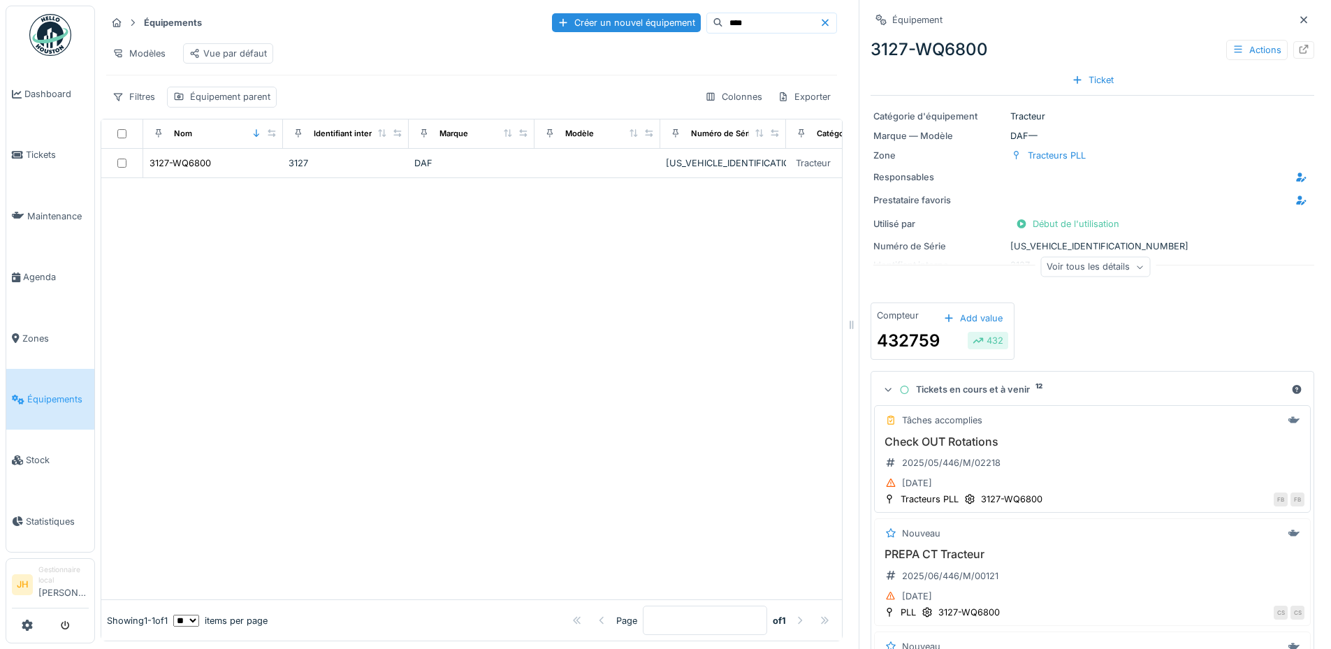
click at [974, 449] on h3 "Check OUT Rotations" at bounding box center [1093, 441] width 424 height 13
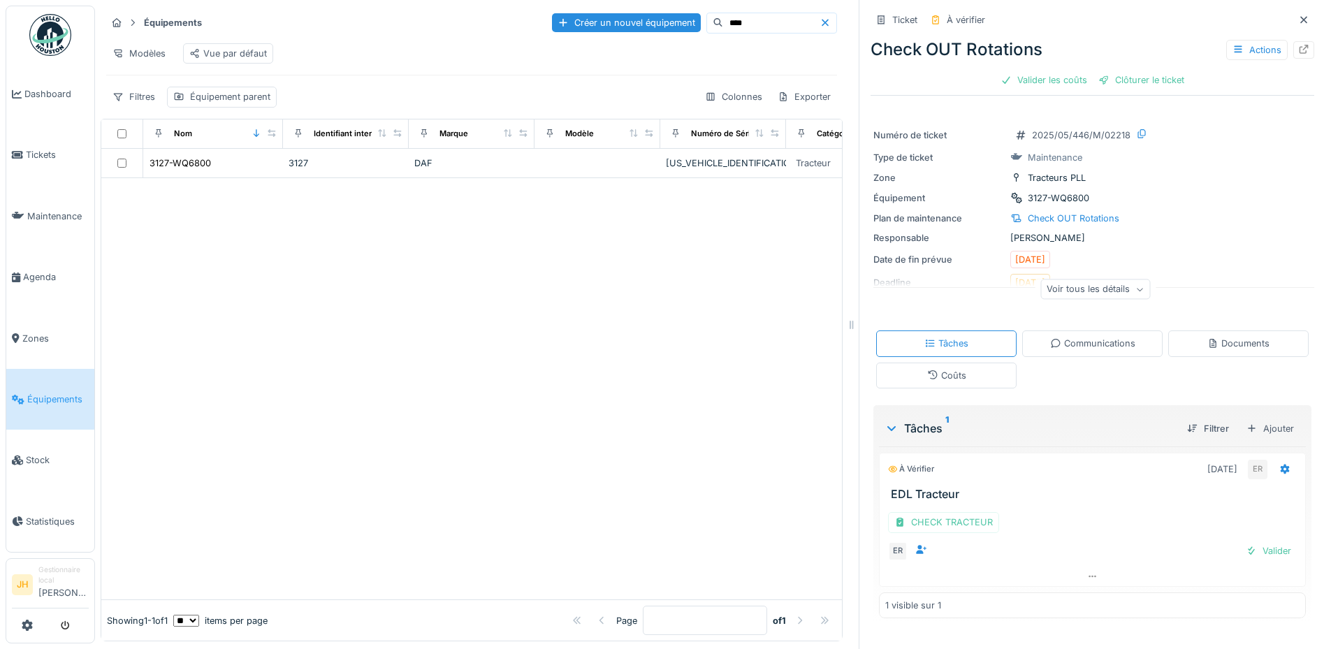
scroll to position [10, 0]
click at [1281, 464] on icon at bounding box center [1285, 469] width 9 height 10
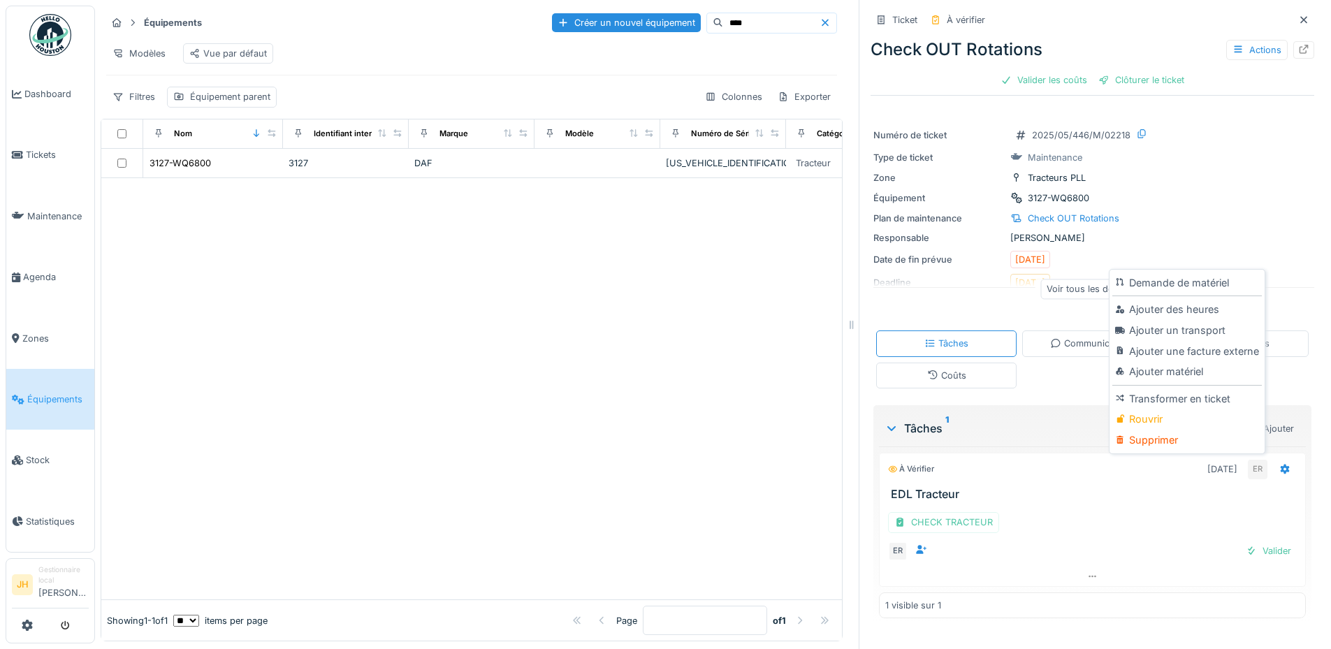
click at [1192, 512] on div "CHECK TRACTEUR" at bounding box center [1092, 522] width 409 height 20
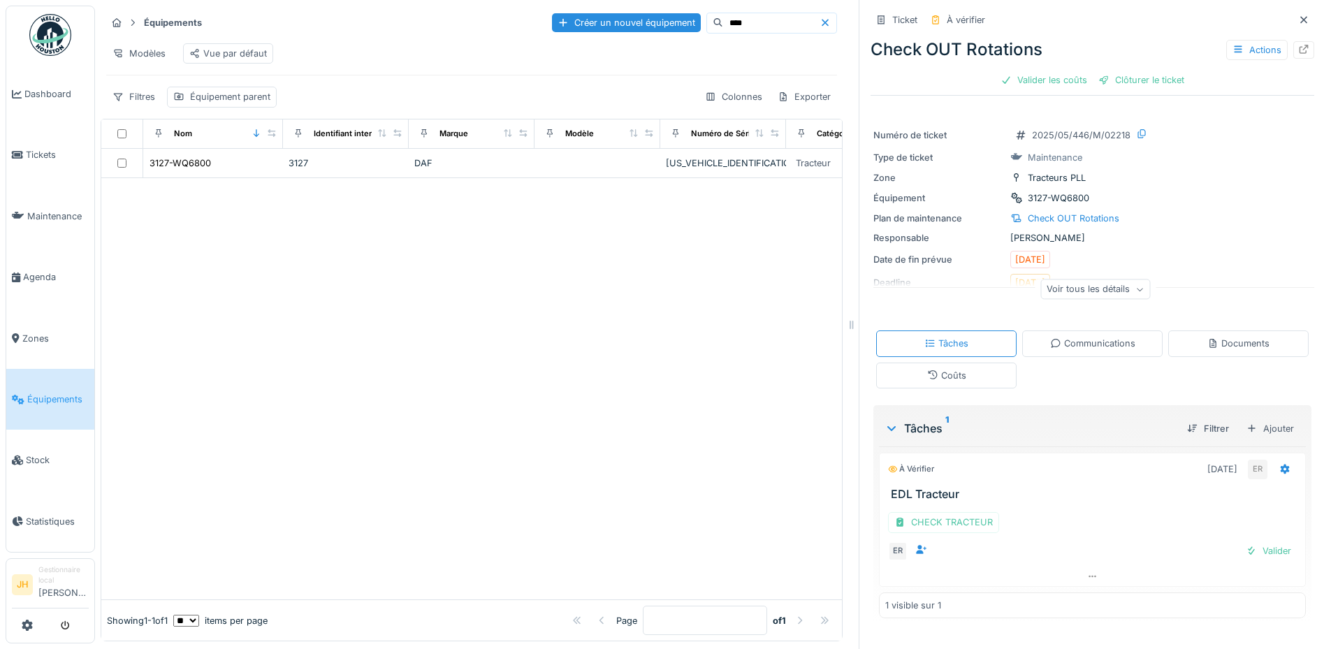
scroll to position [0, 0]
click at [438, 295] on div at bounding box center [471, 388] width 741 height 421
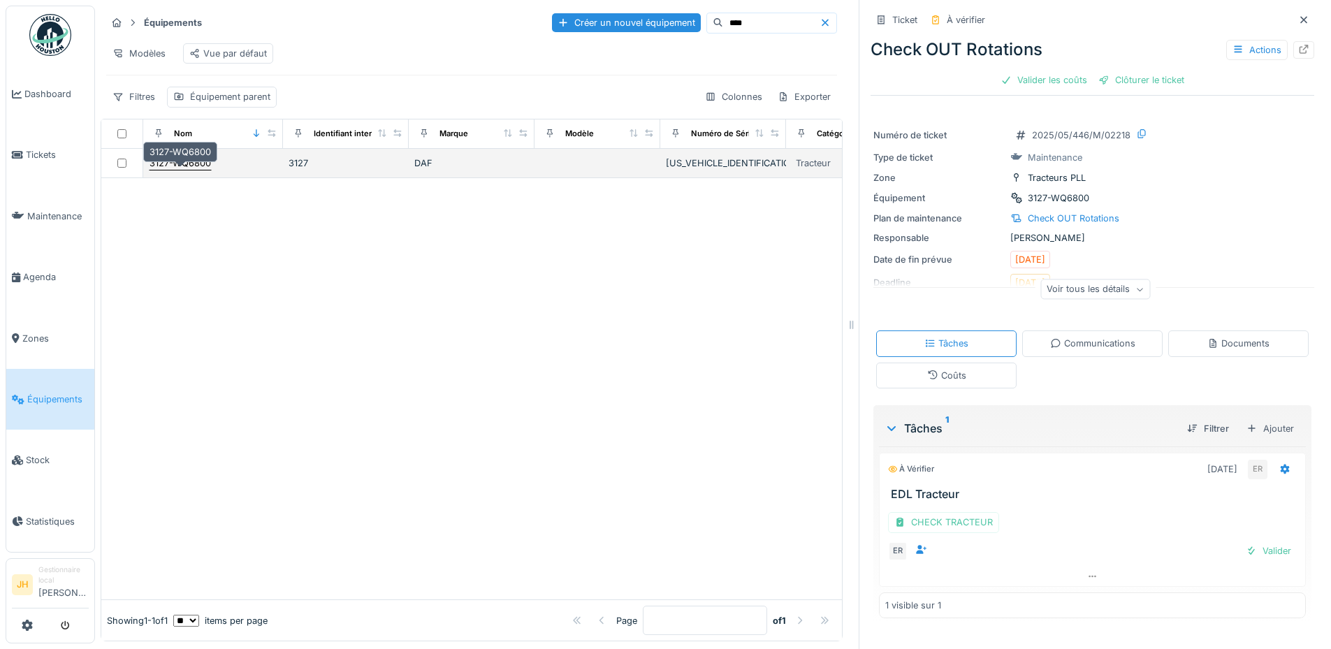
click at [178, 168] on div "3127-WQ6800" at bounding box center [181, 163] width 62 height 13
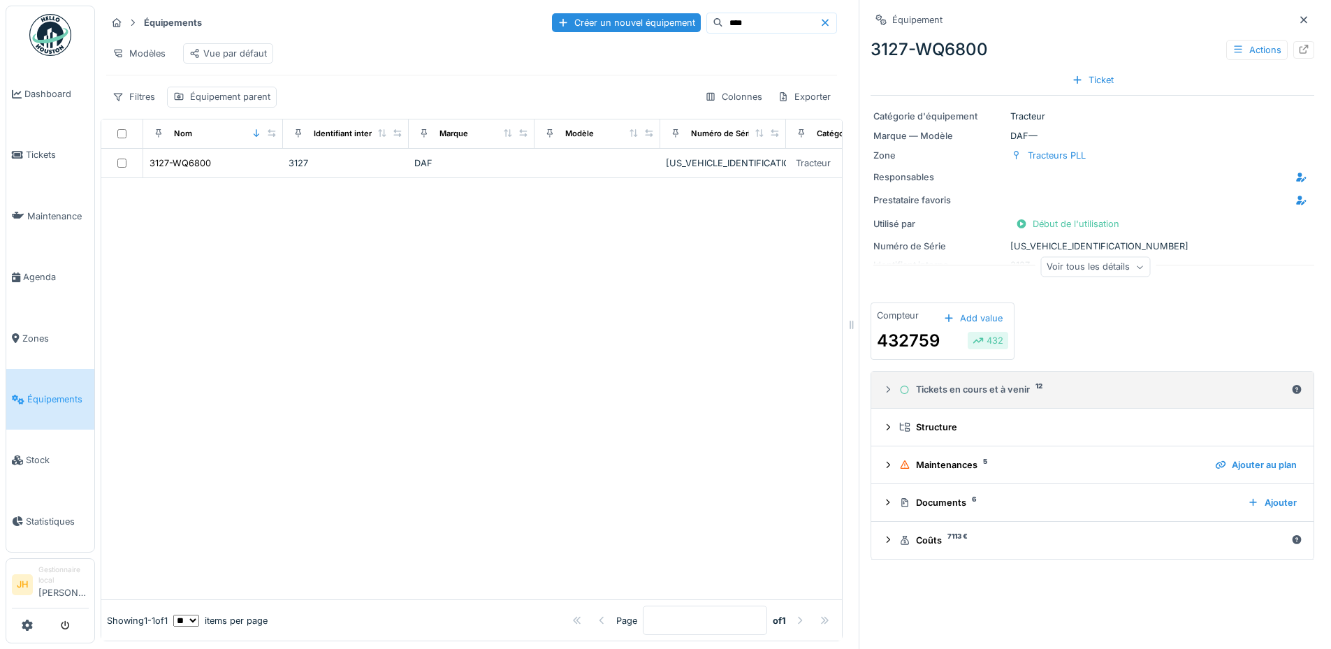
click at [992, 390] on div "Tickets en cours et à venir 12" at bounding box center [1093, 389] width 387 height 13
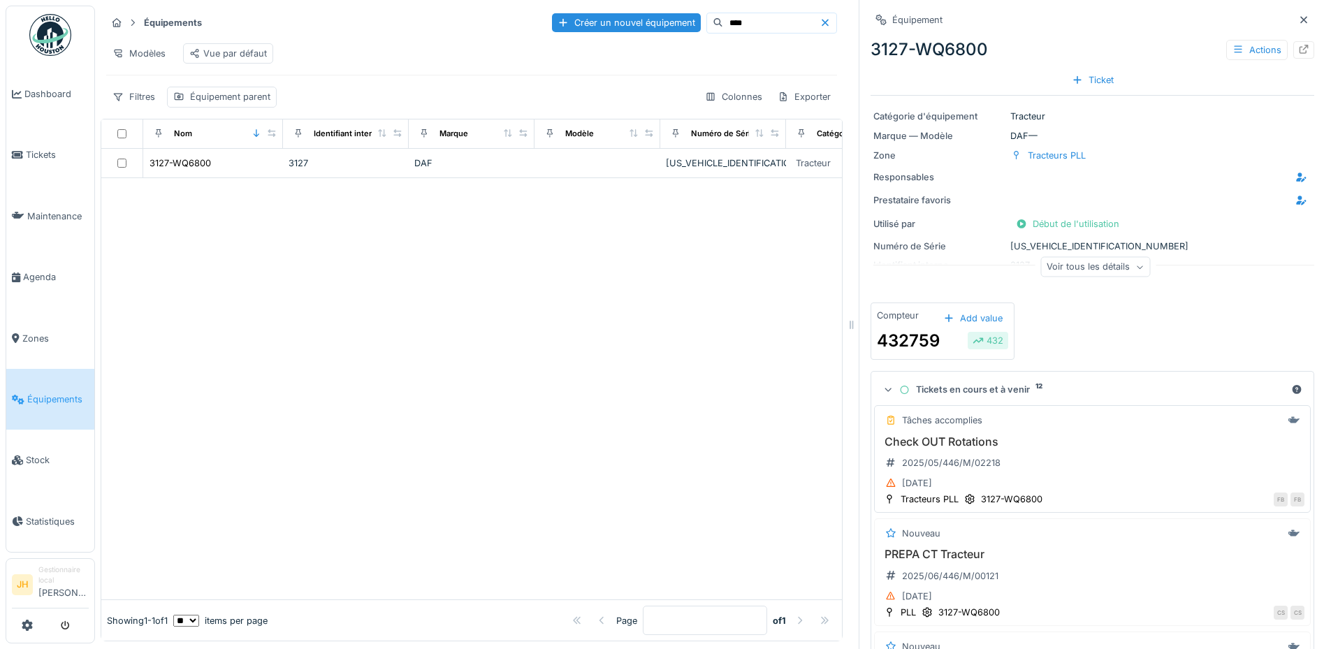
click at [929, 440] on h3 "Check OUT Rotations" at bounding box center [1093, 441] width 424 height 13
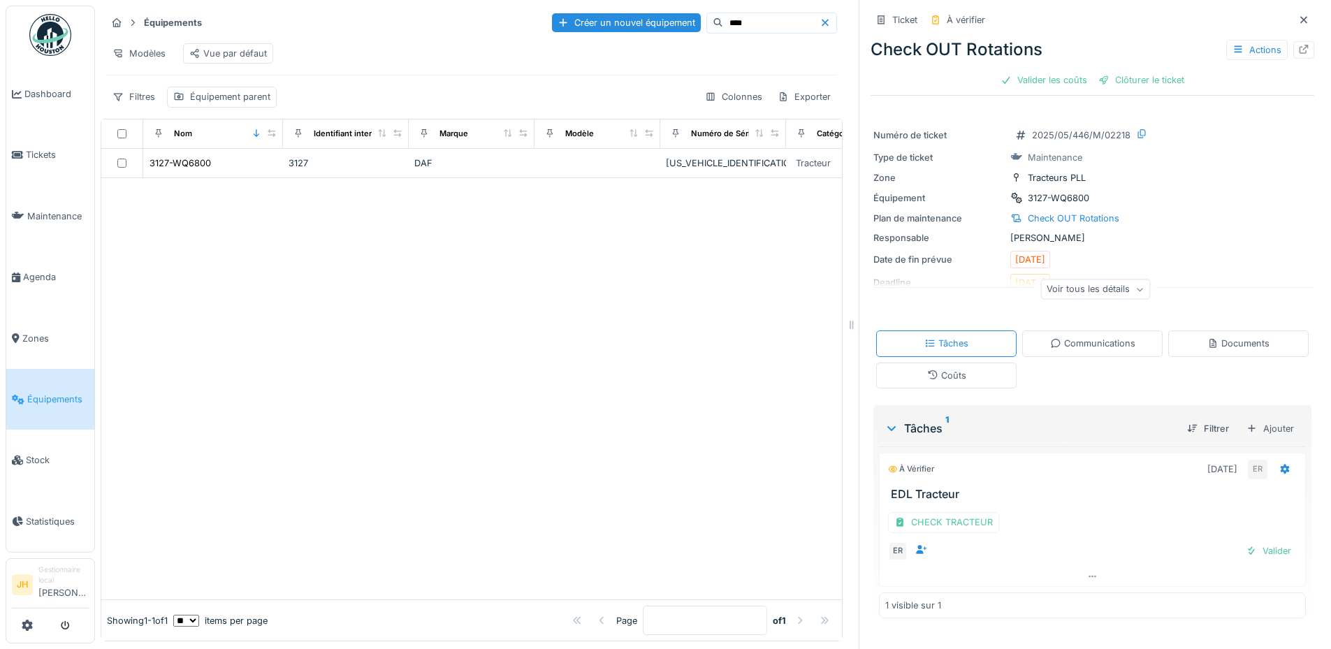
scroll to position [10, 0]
click at [1280, 465] on icon at bounding box center [1285, 469] width 11 height 9
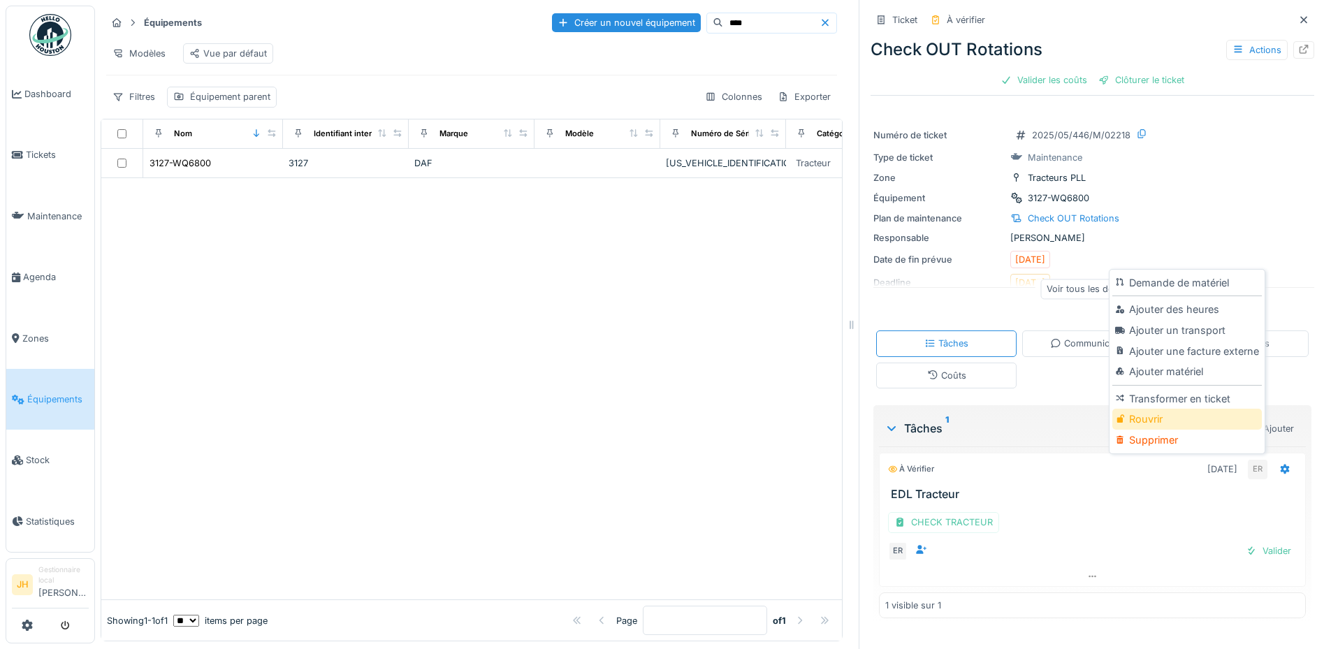
click at [1176, 409] on div "Rouvrir" at bounding box center [1187, 419] width 149 height 21
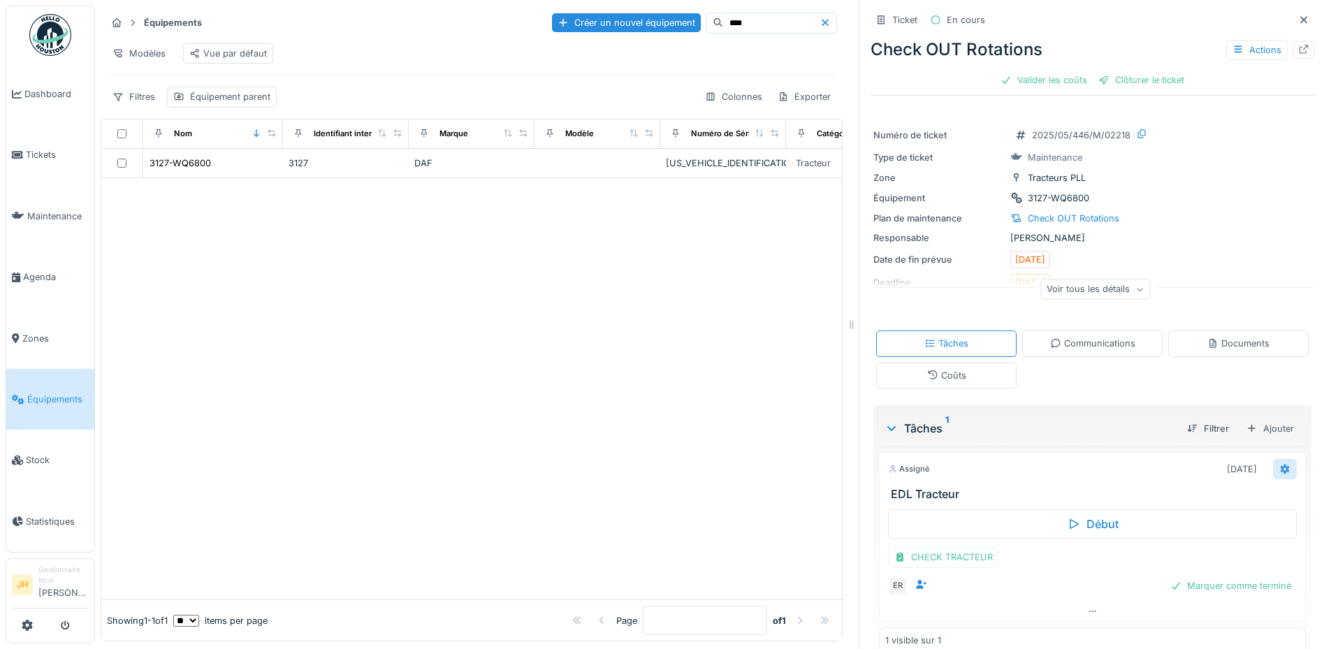
click at [1281, 464] on icon at bounding box center [1285, 469] width 9 height 10
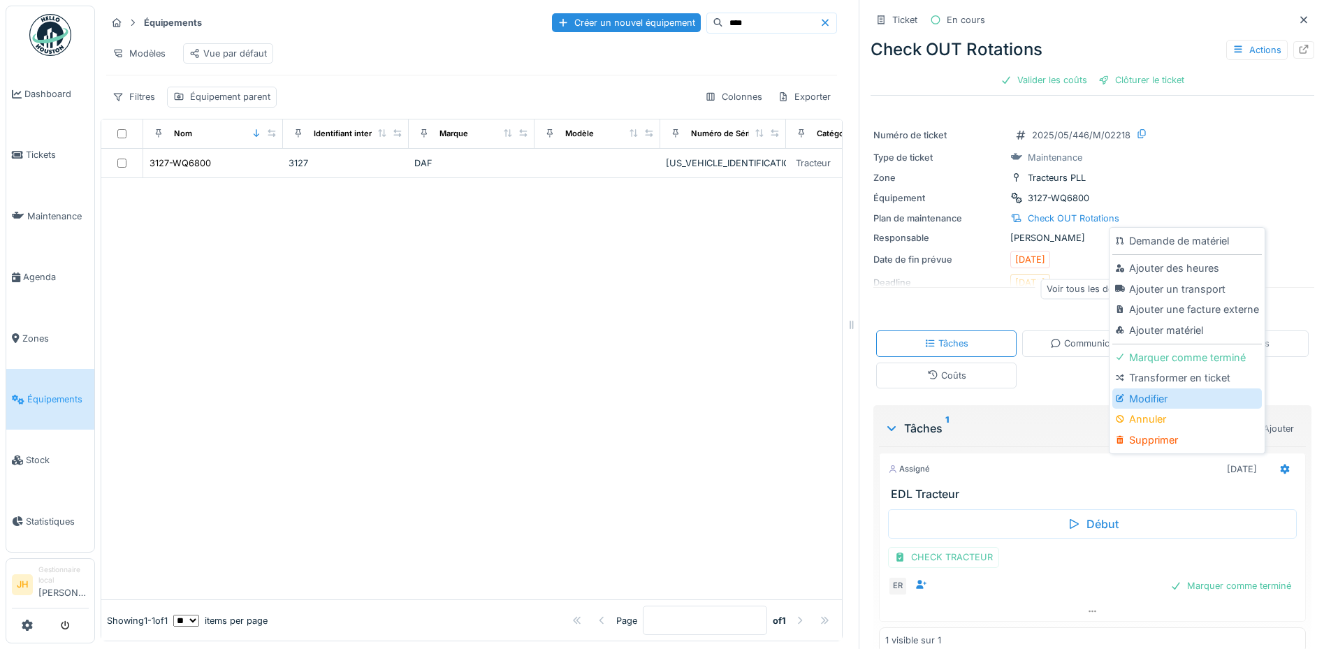
click at [1192, 393] on div "Modifier" at bounding box center [1187, 399] width 149 height 21
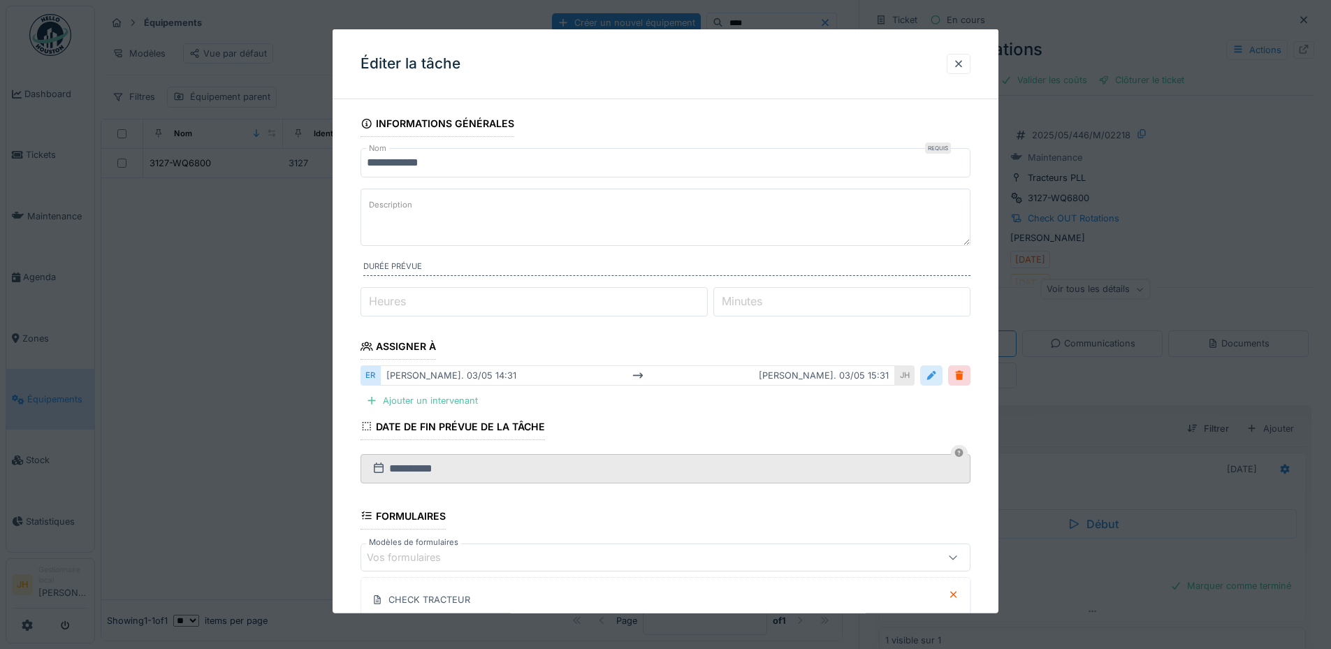
click at [929, 372] on div at bounding box center [931, 376] width 22 height 20
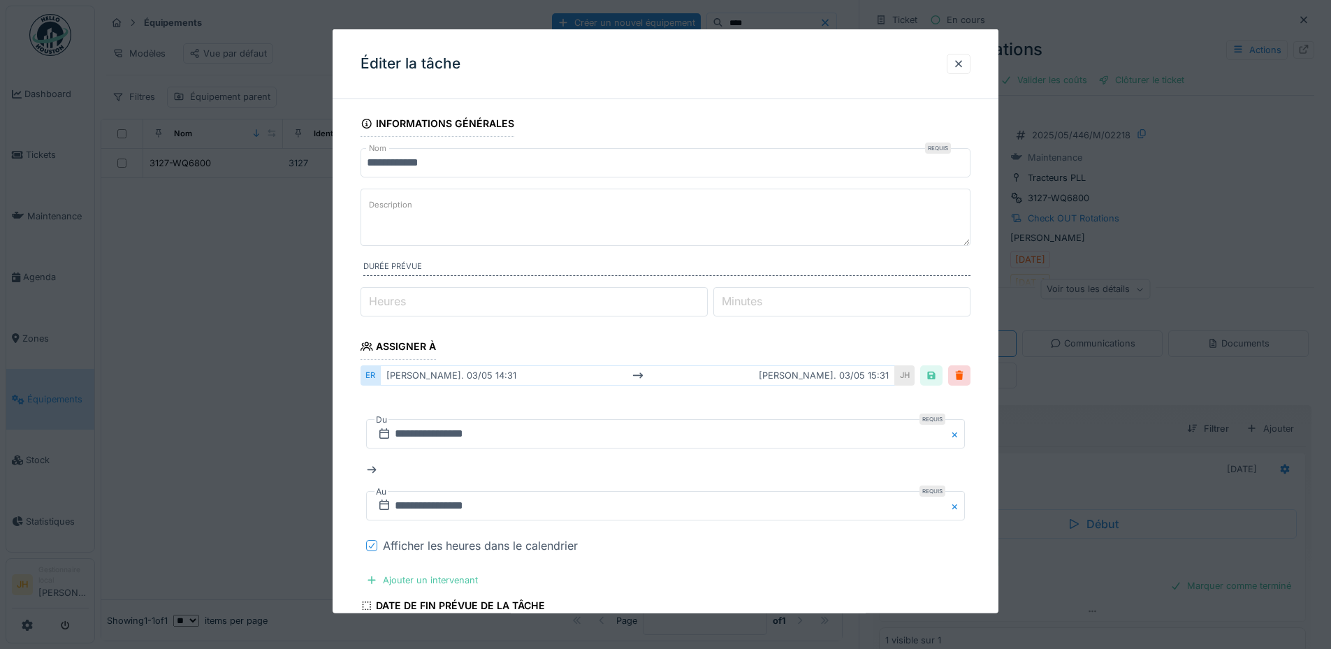
click at [369, 543] on icon at bounding box center [372, 545] width 8 height 7
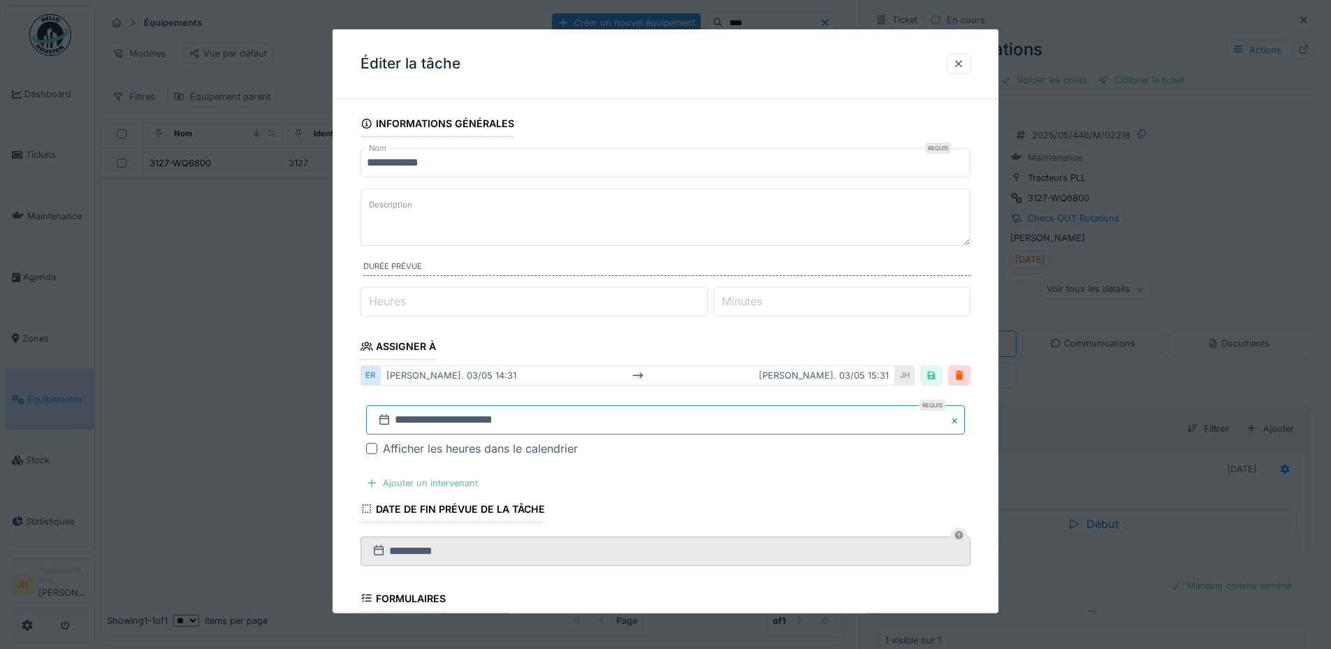
click at [770, 421] on input "**********" at bounding box center [665, 419] width 599 height 29
click at [738, 237] on span "Next Month" at bounding box center [738, 234] width 0 height 17
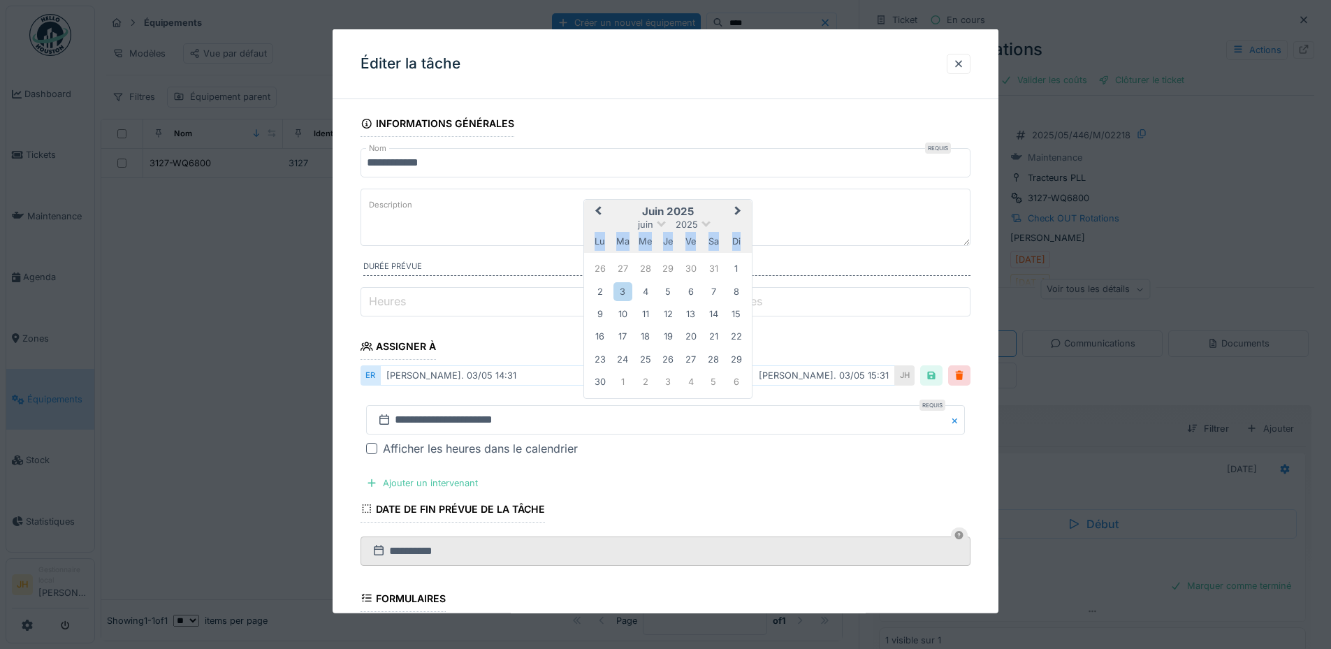
click at [735, 237] on div "di" at bounding box center [736, 241] width 19 height 19
click at [735, 216] on button "Next Month" at bounding box center [739, 212] width 22 height 22
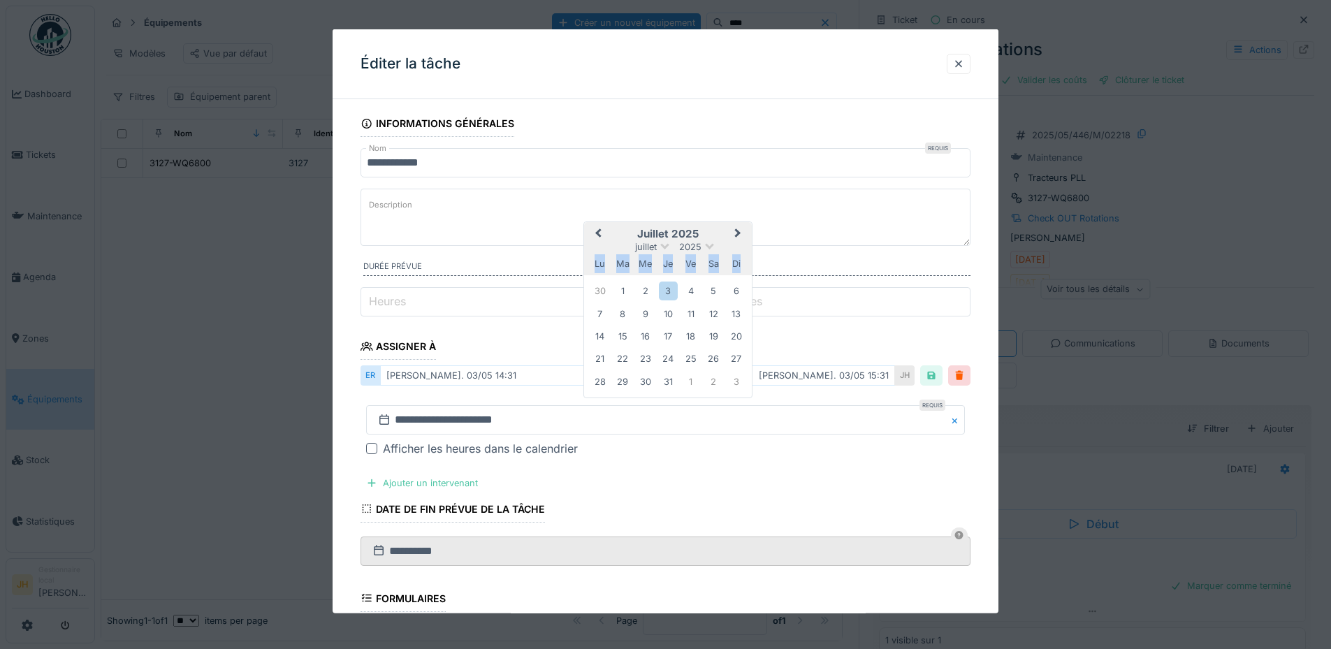
click at [738, 233] on span "Next Month" at bounding box center [738, 234] width 0 height 17
click at [705, 380] on div "30" at bounding box center [714, 381] width 19 height 19
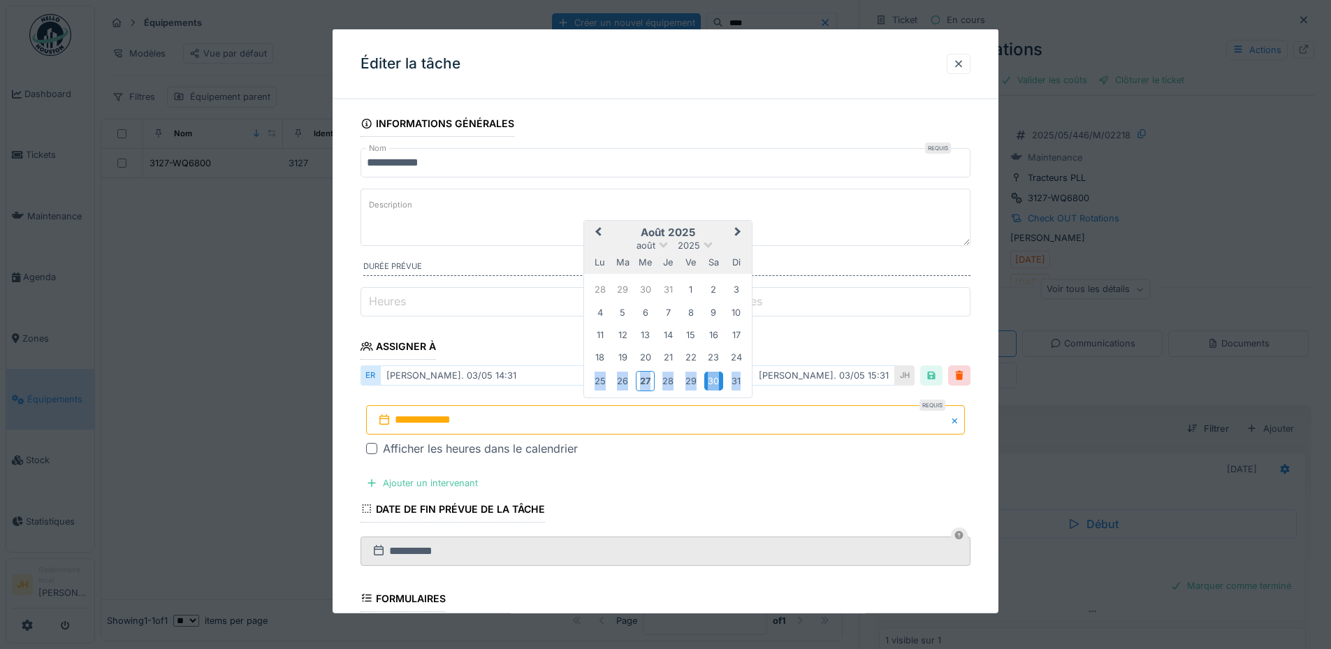
click at [705, 380] on div "30" at bounding box center [714, 381] width 19 height 19
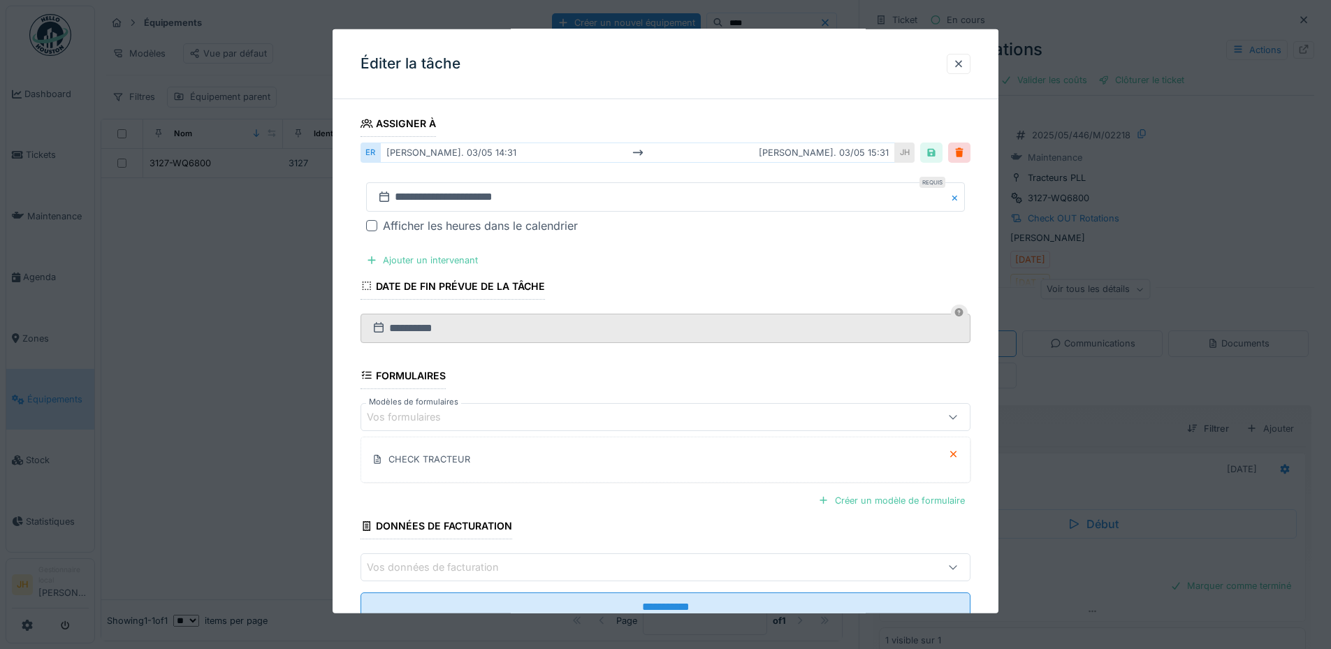
scroll to position [270, 0]
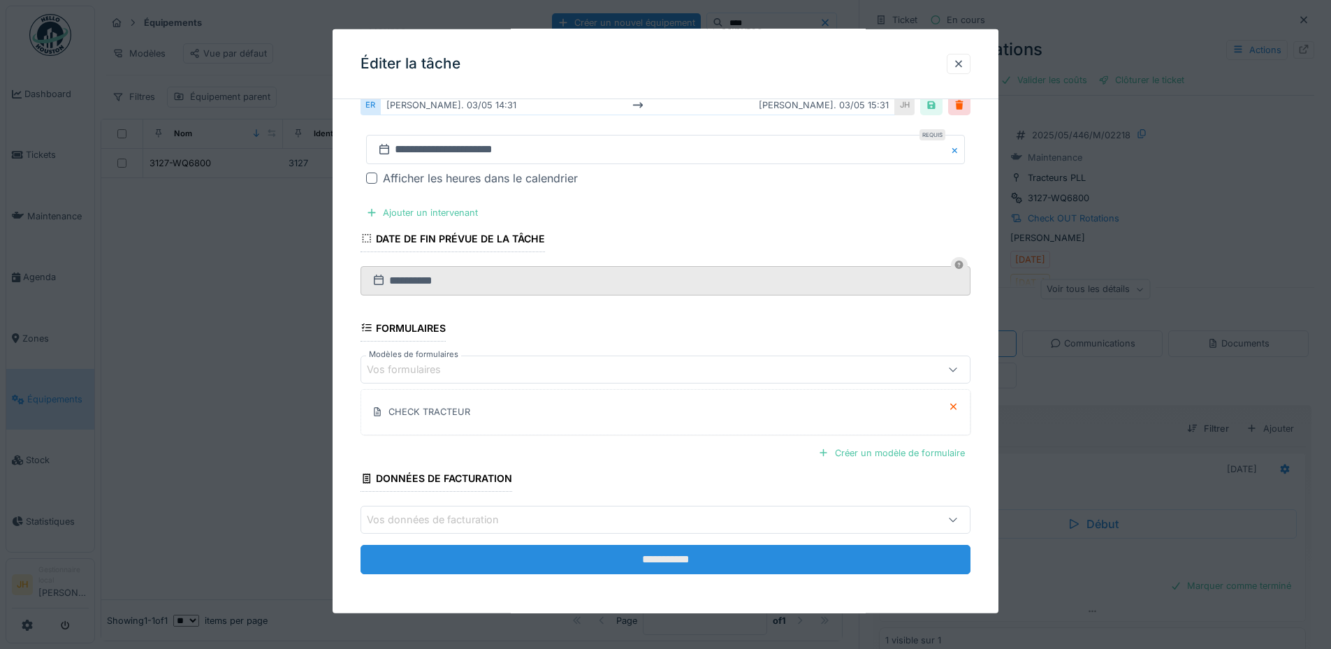
click at [681, 561] on input "**********" at bounding box center [666, 559] width 610 height 29
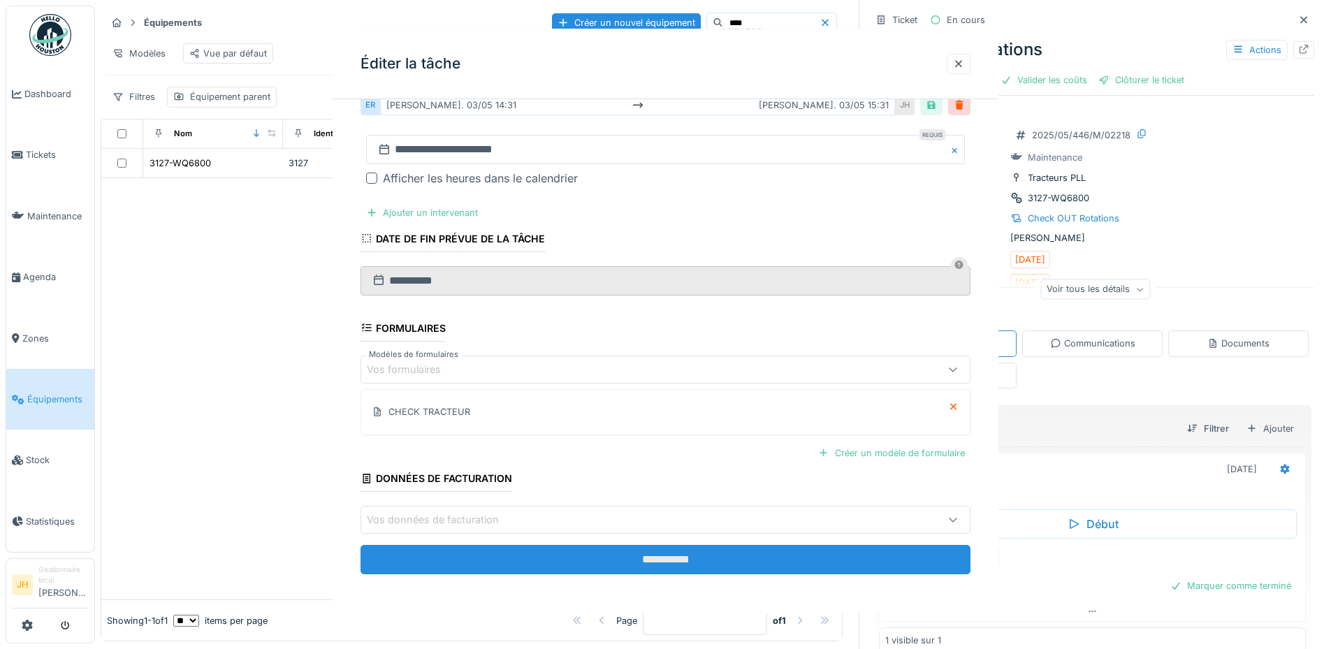
click at [670, 559] on div "**********" at bounding box center [666, 321] width 666 height 584
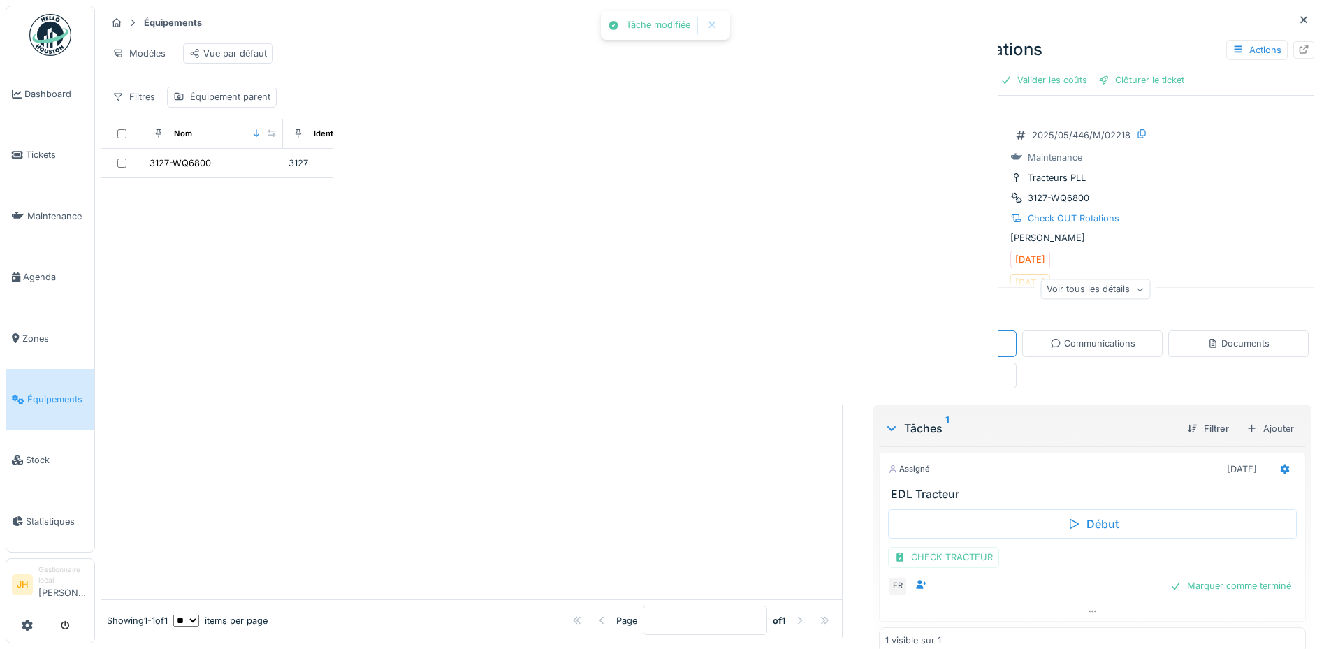
scroll to position [0, 0]
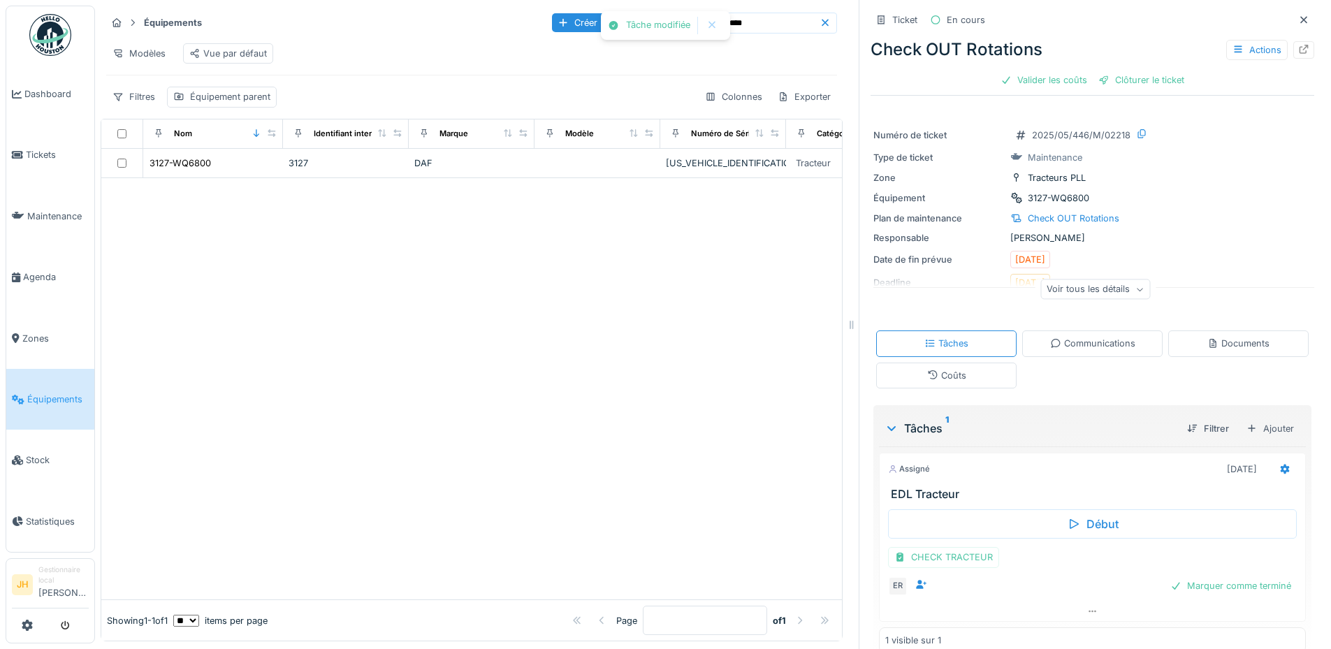
click at [734, 13] on input "****" at bounding box center [771, 23] width 96 height 20
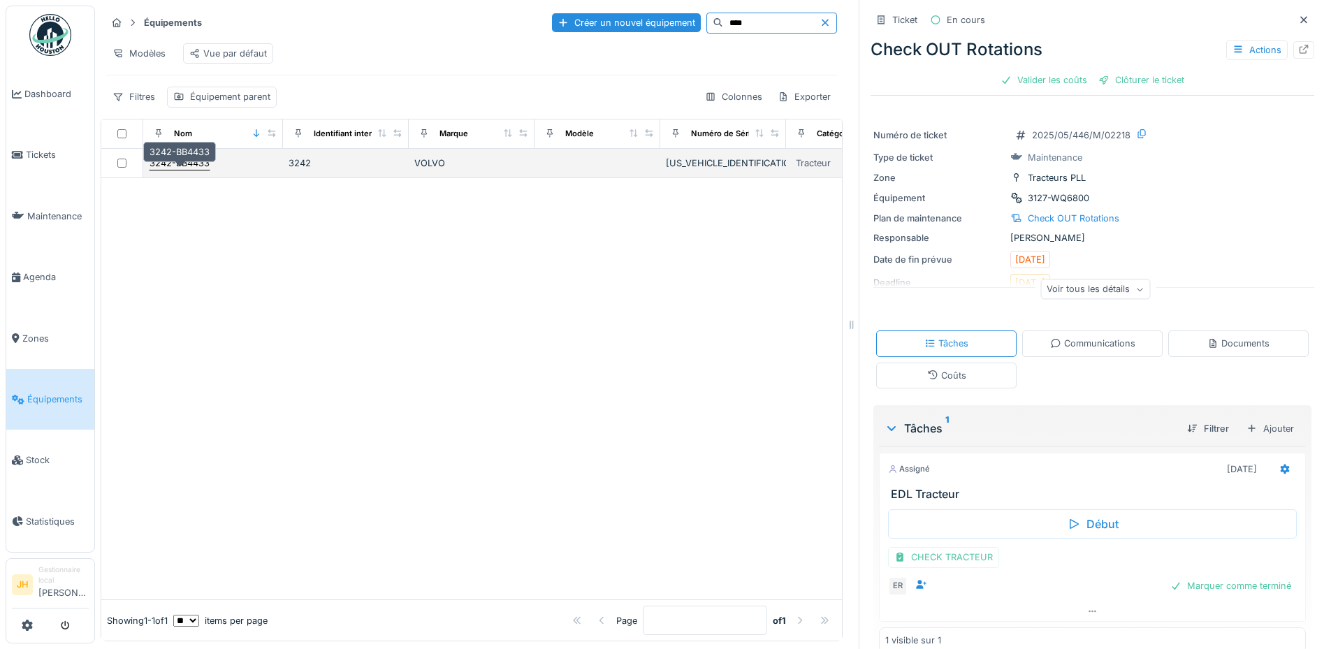
type input "****"
click at [185, 160] on div "3242-BB4433" at bounding box center [180, 163] width 60 height 13
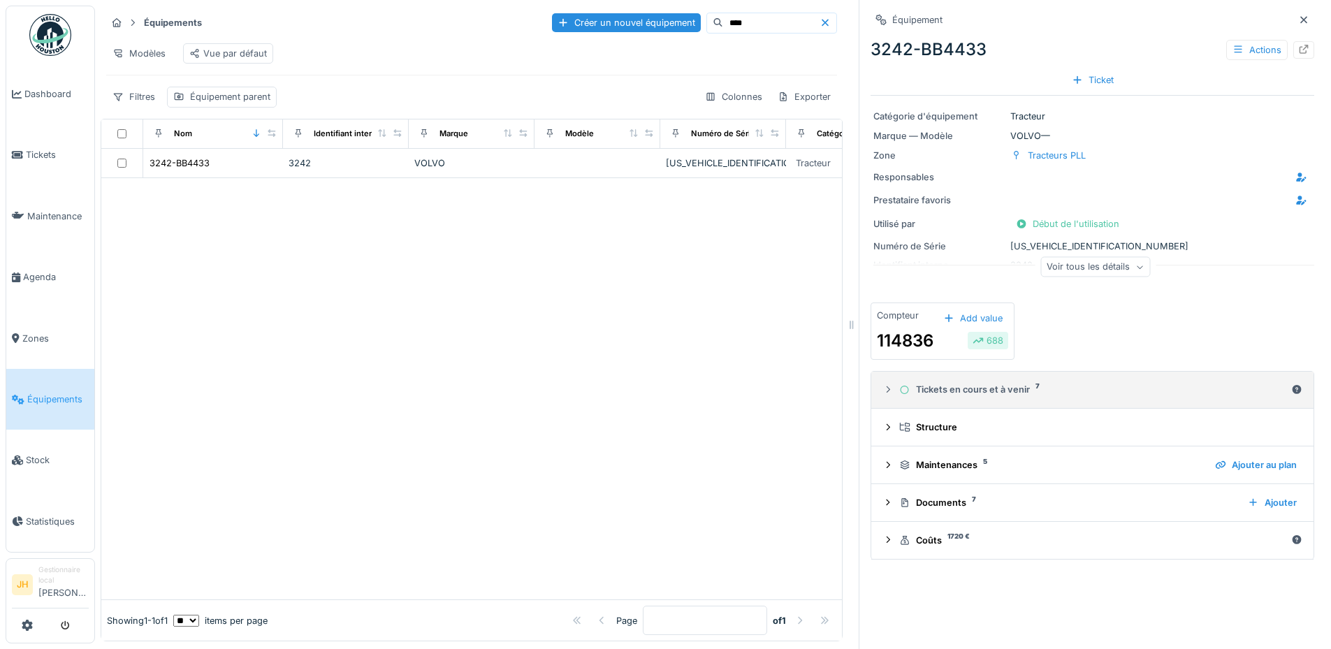
click at [1004, 383] on div "Tickets en cours et à venir 7" at bounding box center [1093, 389] width 387 height 13
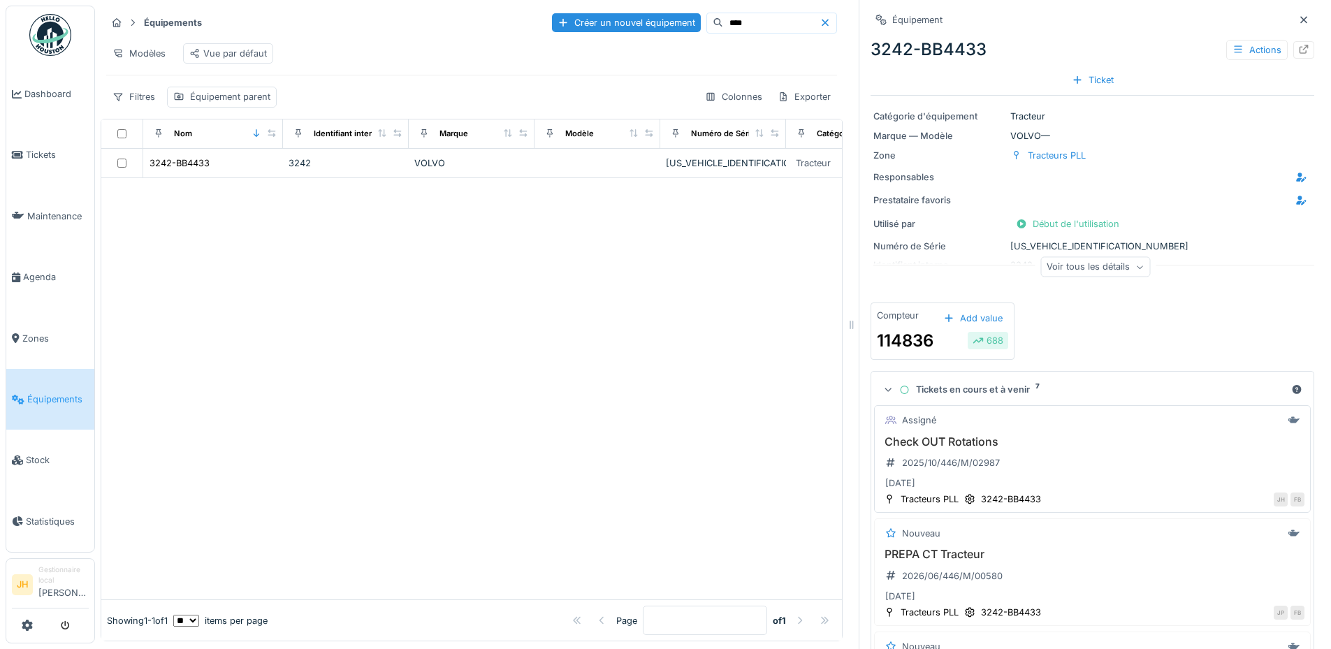
click at [941, 435] on h3 "Check OUT Rotations" at bounding box center [1093, 441] width 424 height 13
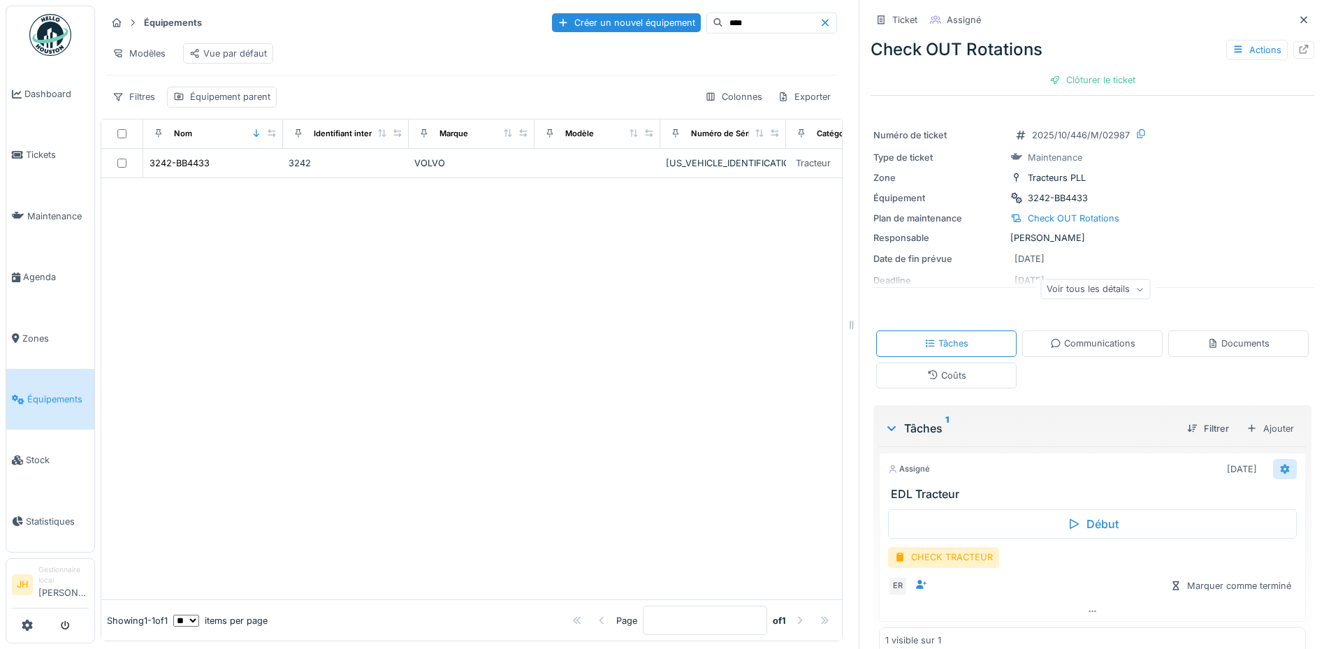
click at [1273, 459] on div at bounding box center [1285, 469] width 24 height 20
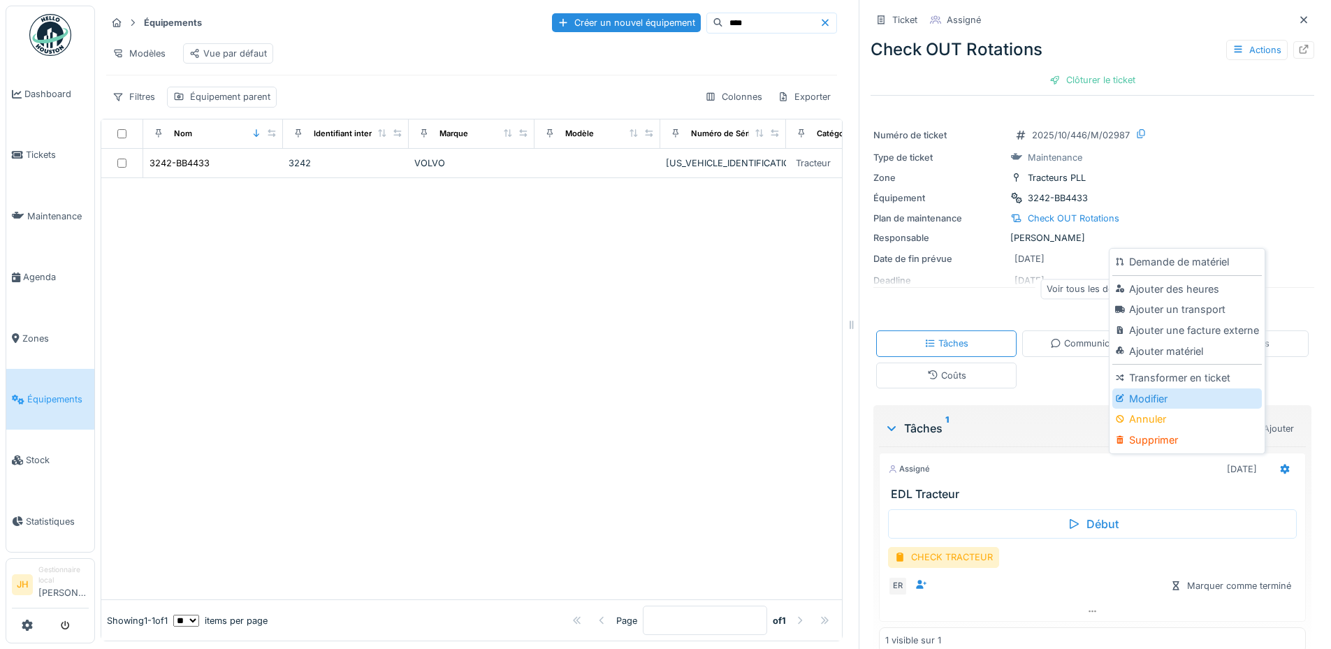
click at [1201, 392] on div "Modifier" at bounding box center [1187, 399] width 149 height 21
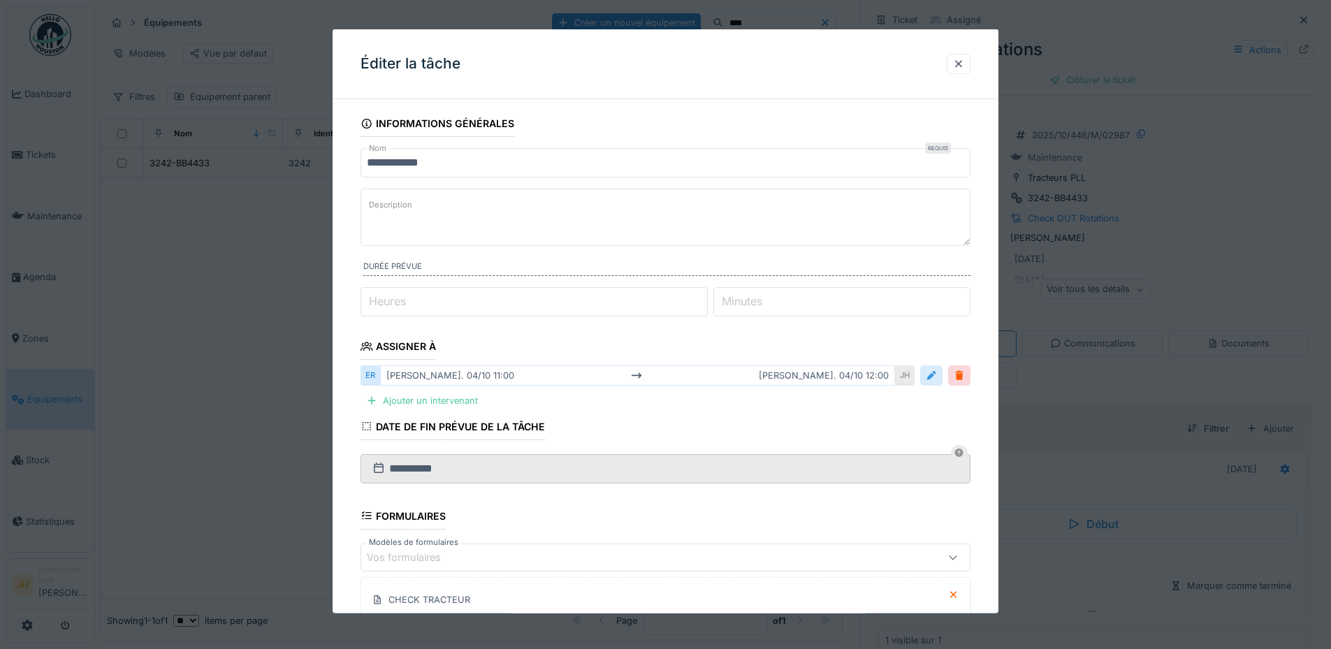
click at [937, 380] on div at bounding box center [931, 375] width 11 height 13
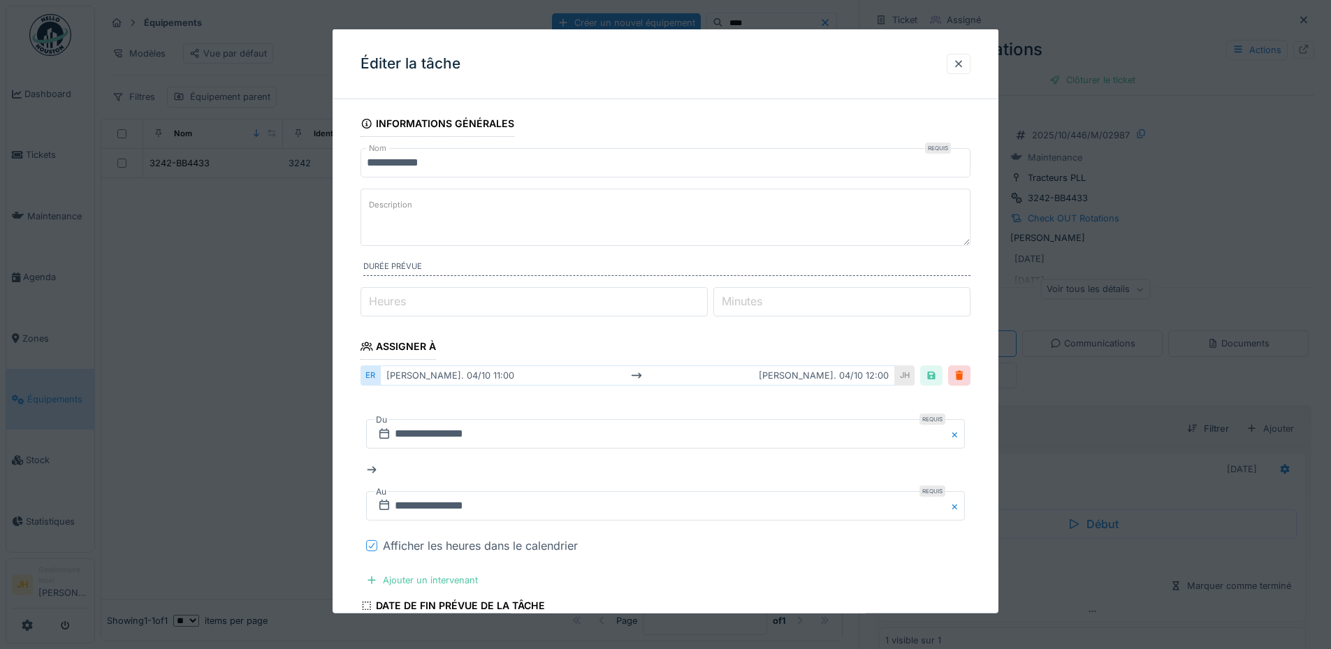
click at [373, 541] on div at bounding box center [372, 545] width 8 height 13
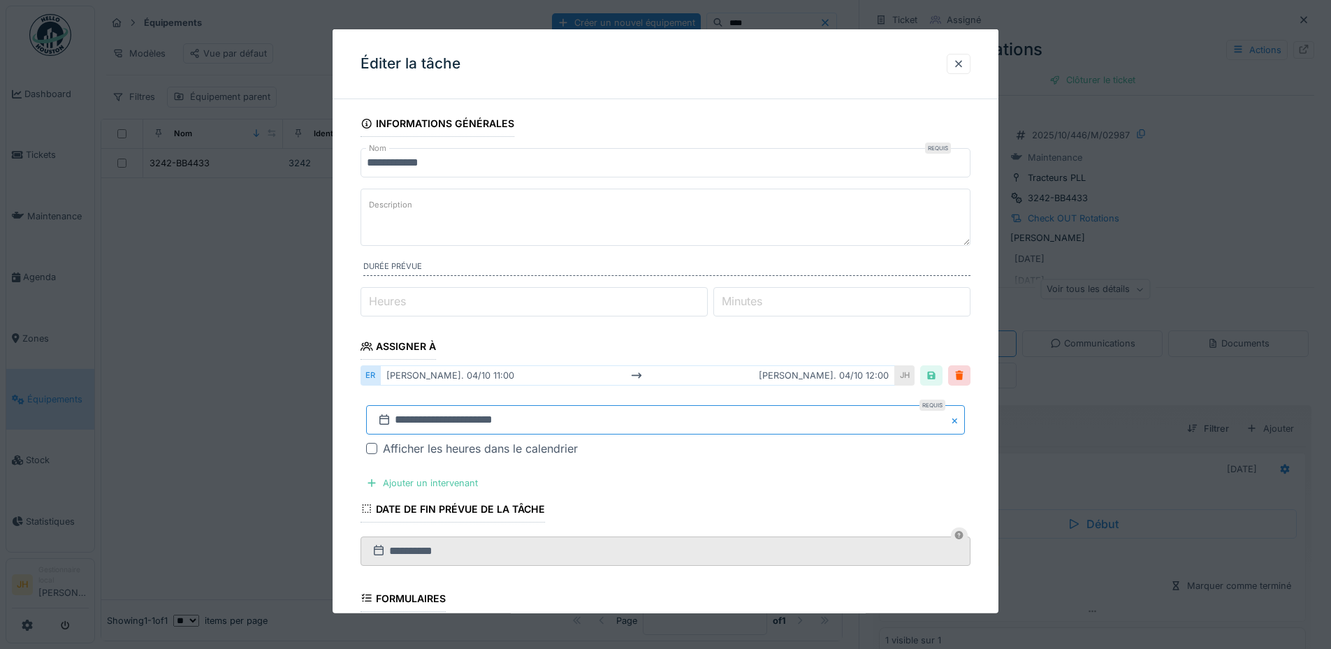
click at [449, 417] on input "**********" at bounding box center [665, 419] width 599 height 29
click at [599, 238] on button "Previous Month" at bounding box center [597, 235] width 22 height 22
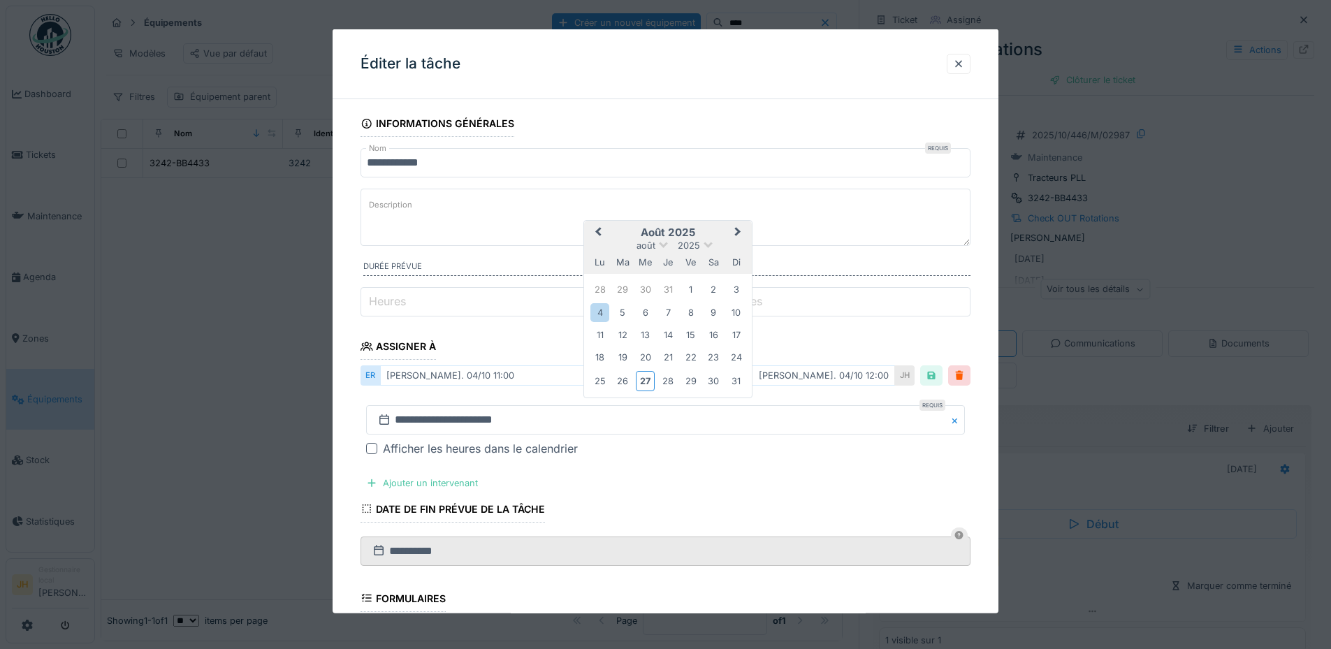
click at [724, 389] on div "25 26 27 28 29 30 31" at bounding box center [668, 381] width 159 height 24
click at [719, 383] on div "30" at bounding box center [714, 381] width 19 height 19
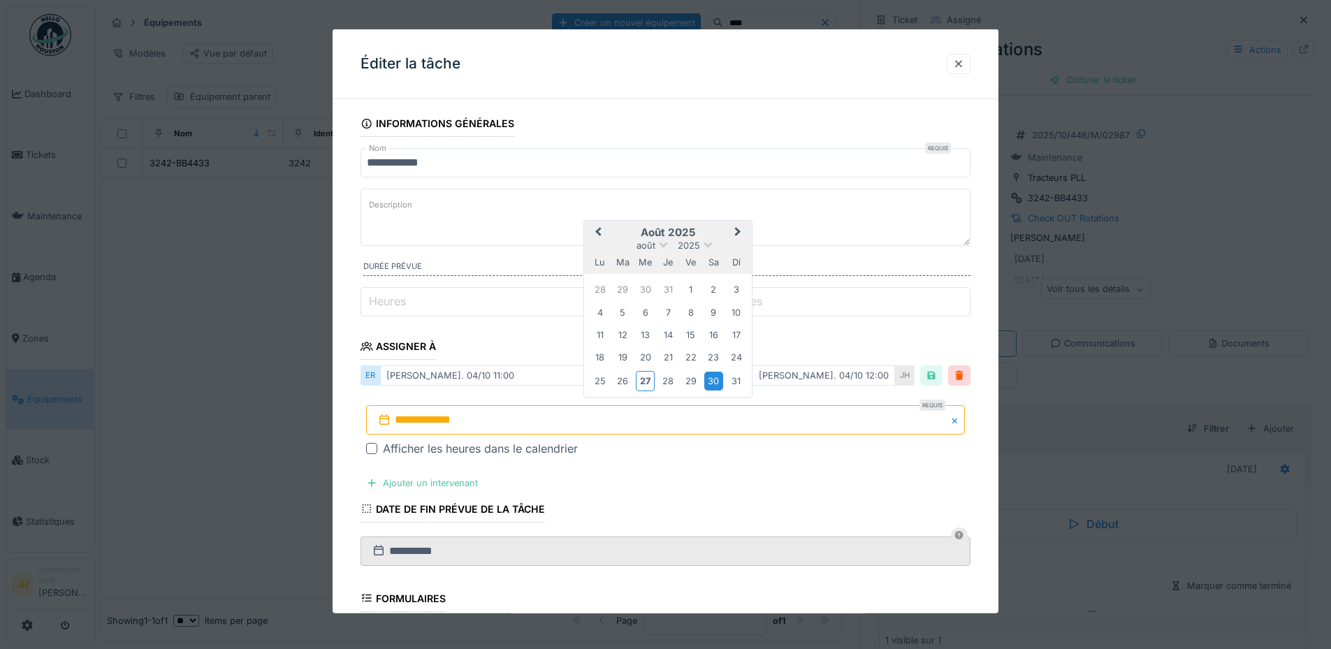
click at [719, 383] on div "30" at bounding box center [714, 381] width 19 height 19
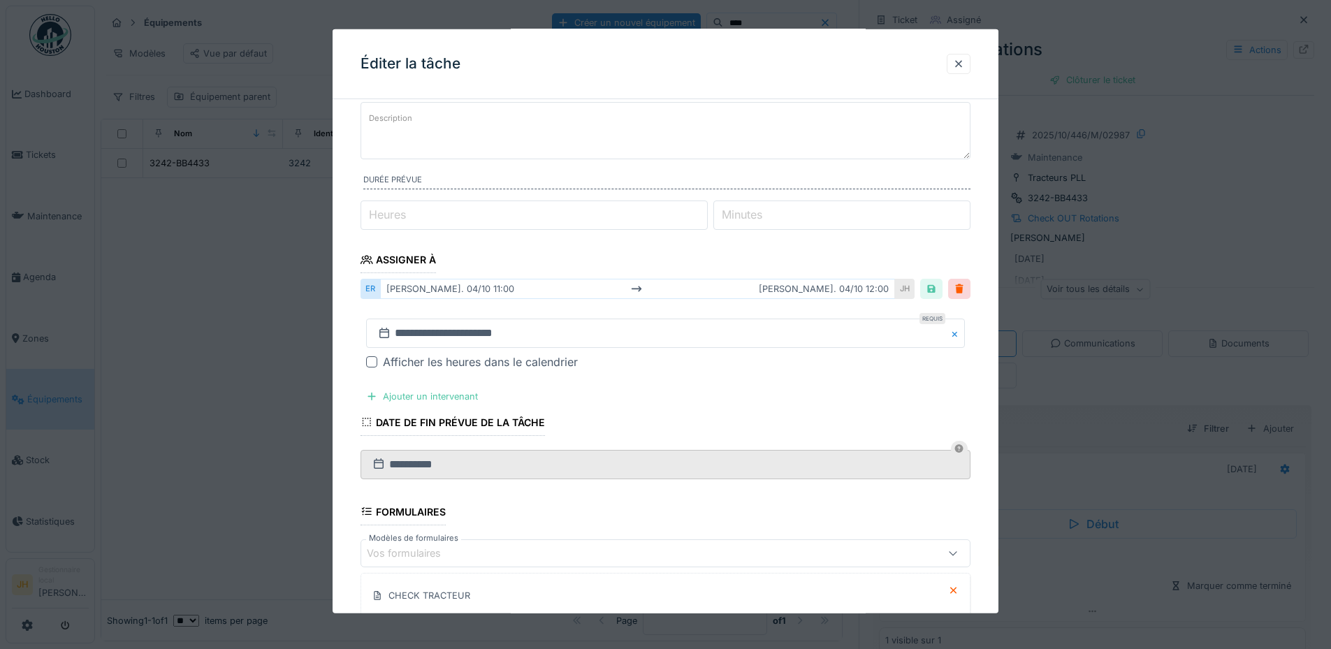
scroll to position [270, 0]
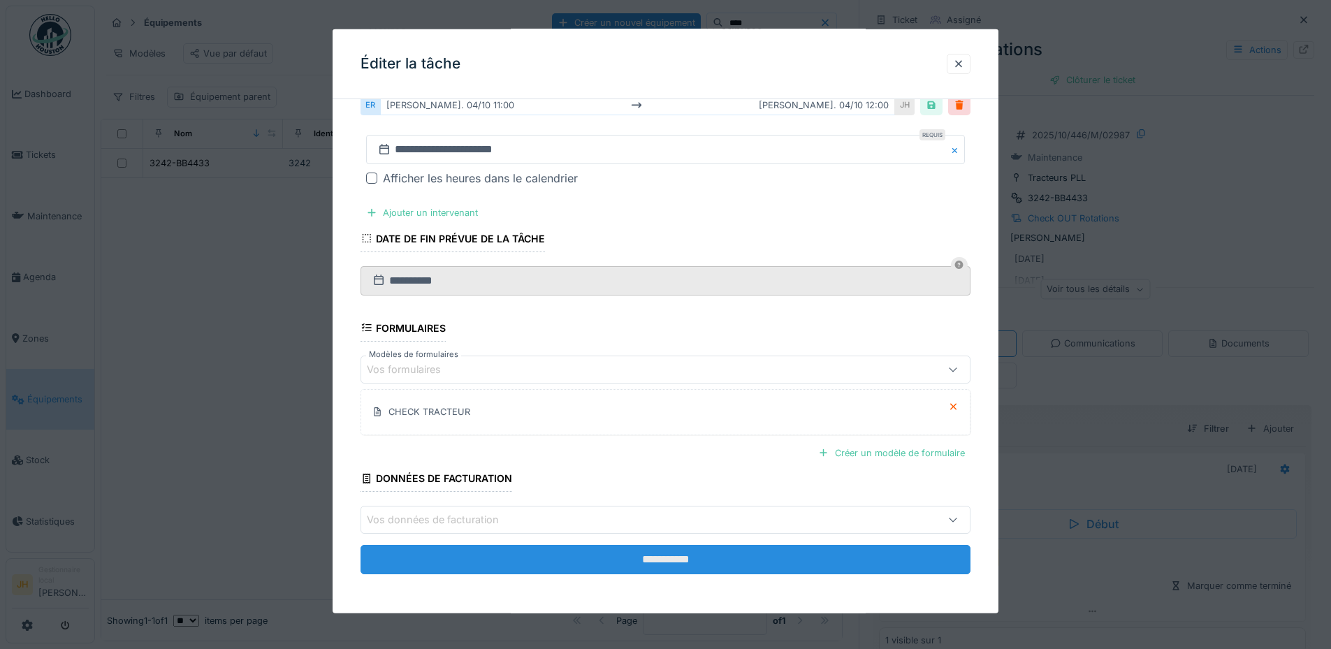
click at [653, 556] on input "**********" at bounding box center [666, 559] width 610 height 29
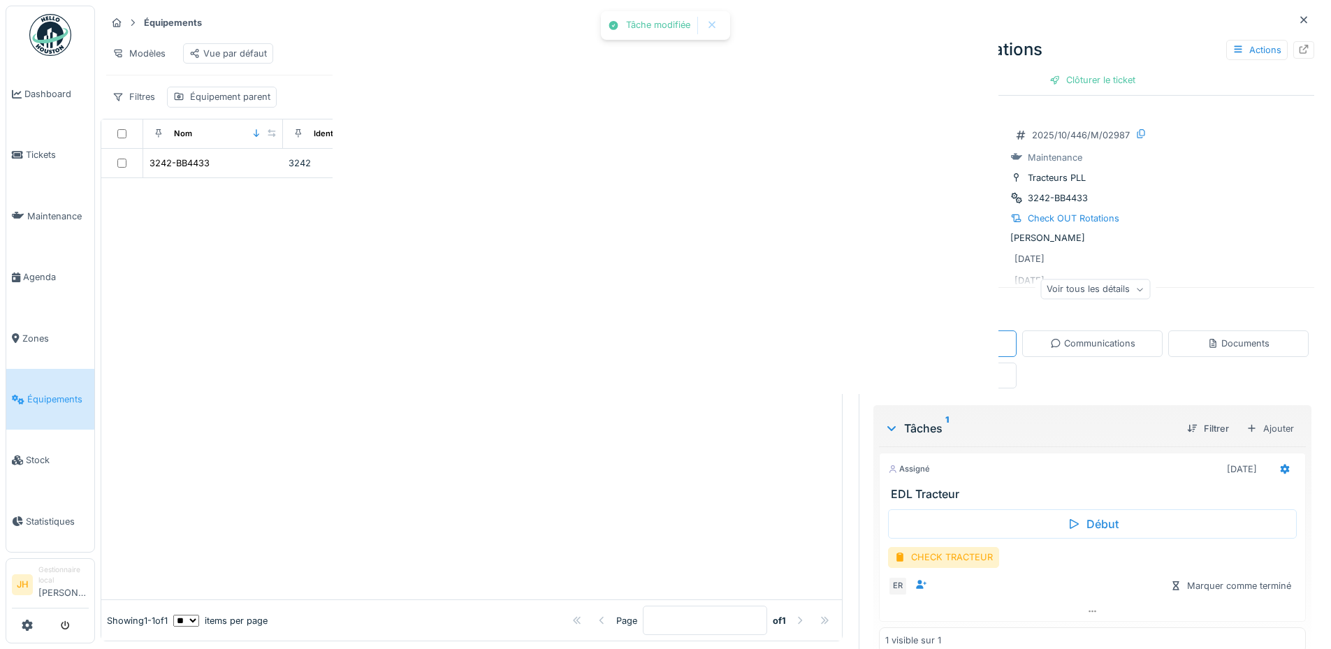
scroll to position [0, 0]
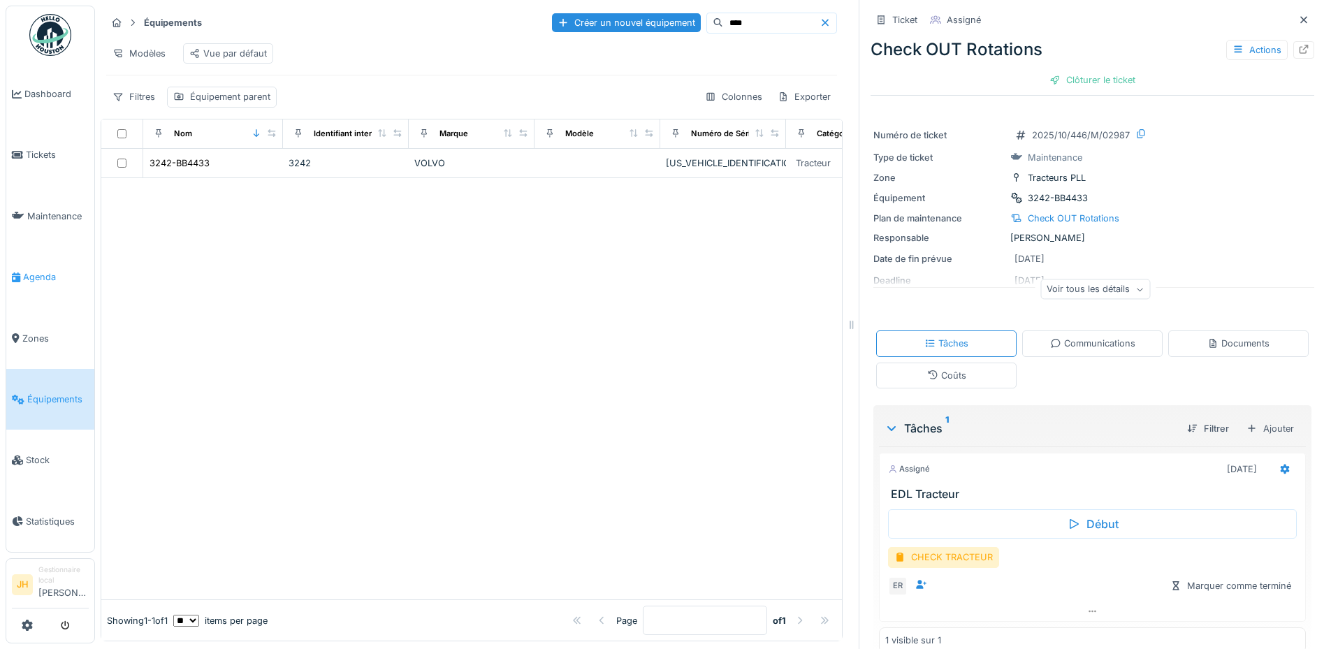
click at [47, 270] on span "Agenda" at bounding box center [56, 276] width 66 height 13
